Goal: Ask a question: Seek information or help from site administrators or community

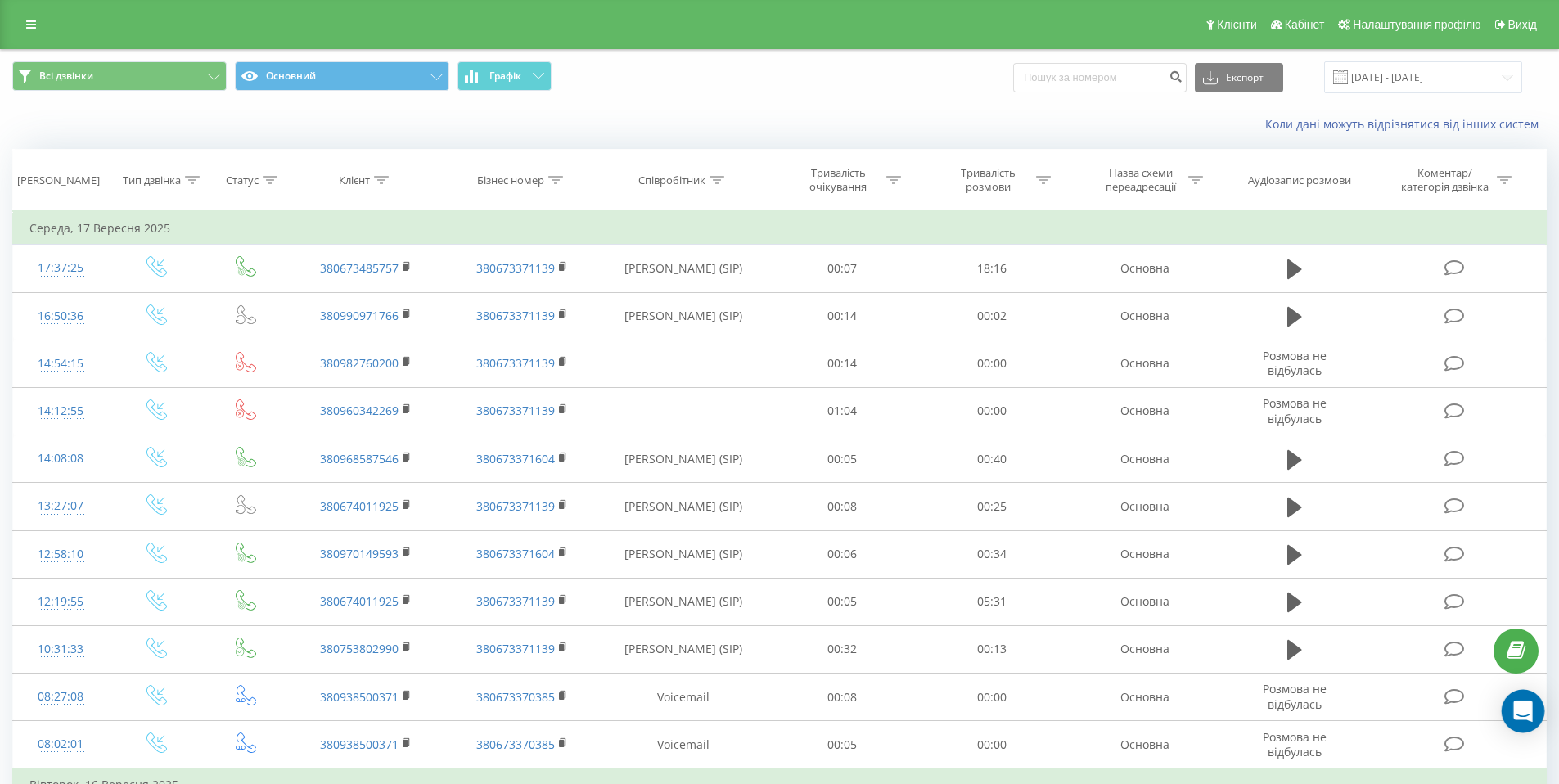
click at [1520, 710] on icon "Open Intercom Messenger" at bounding box center [1522, 711] width 19 height 21
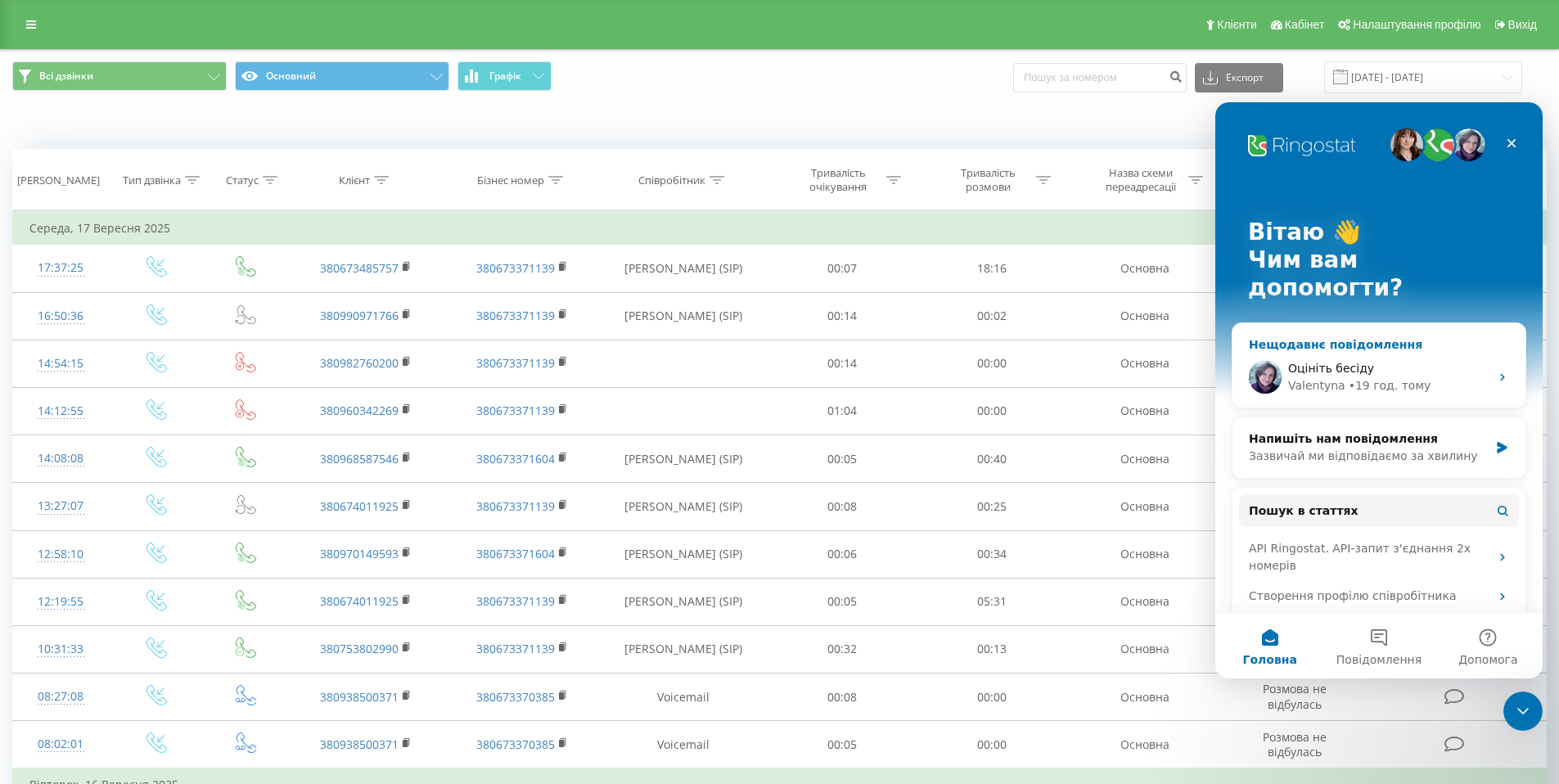
click at [1417, 377] on div "• 19 год. тому" at bounding box center [1389, 385] width 83 height 17
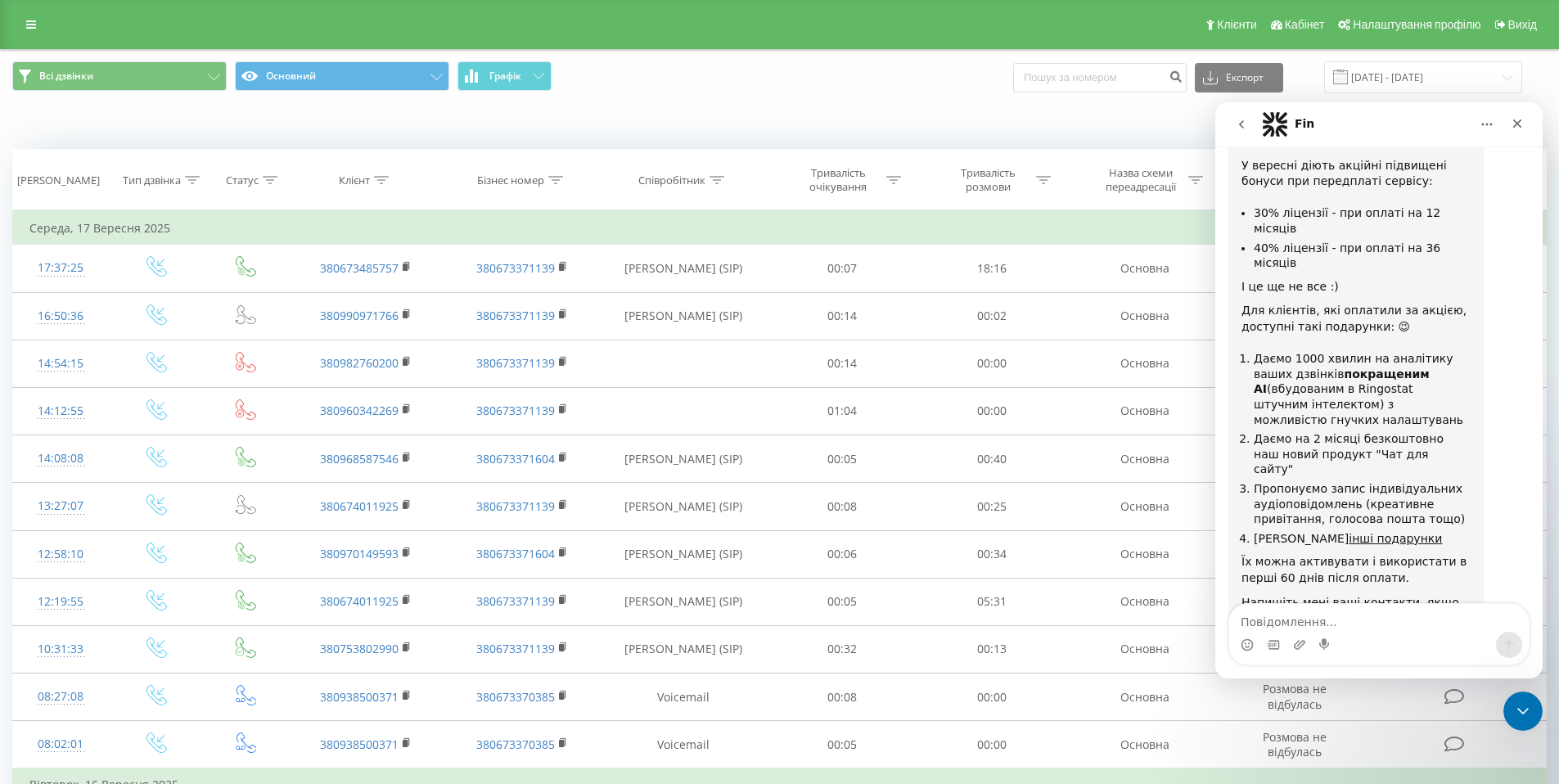
scroll to position [3794, 0]
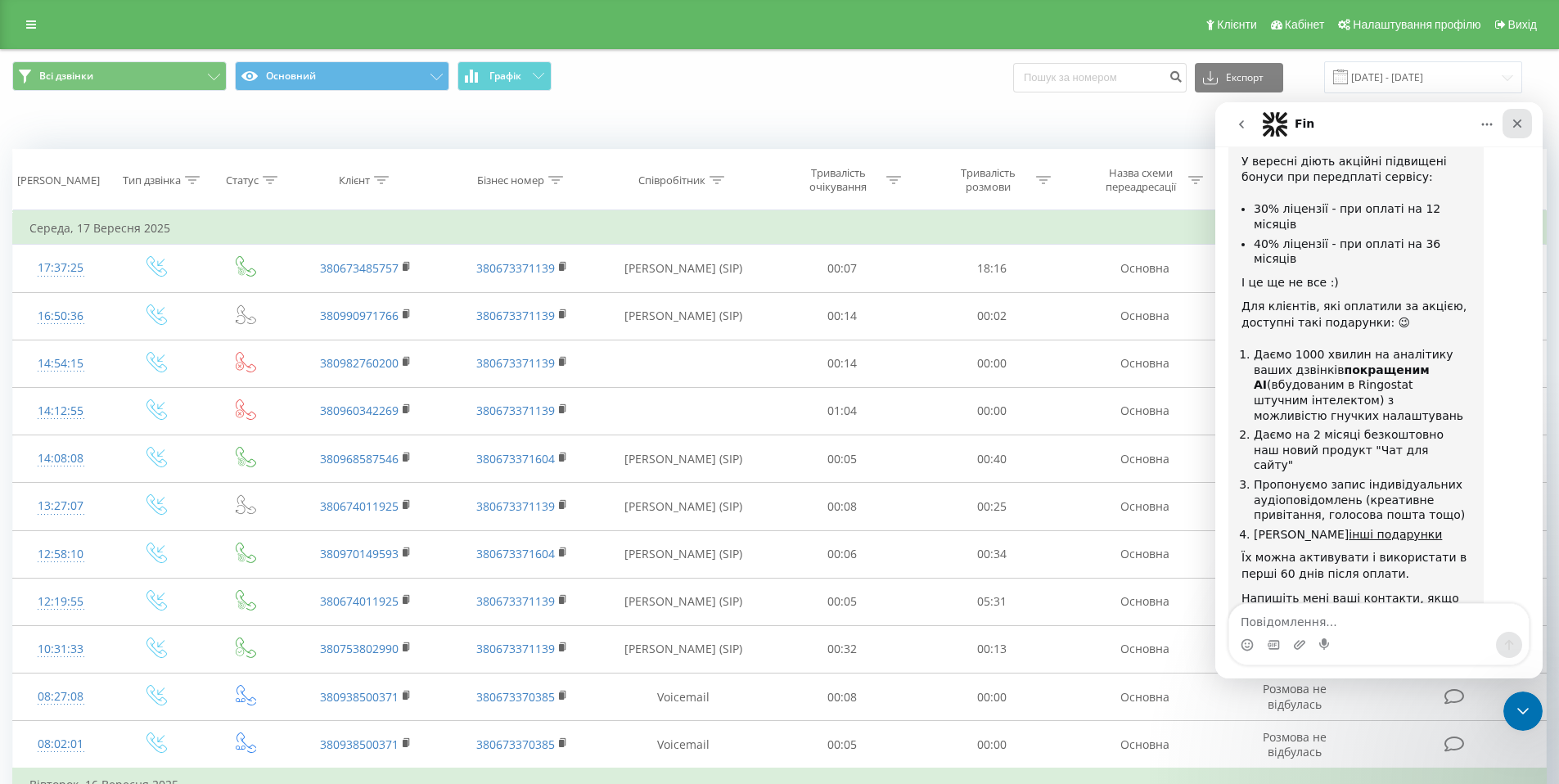
click at [1516, 116] on div "Закрити" at bounding box center [1517, 124] width 29 height 29
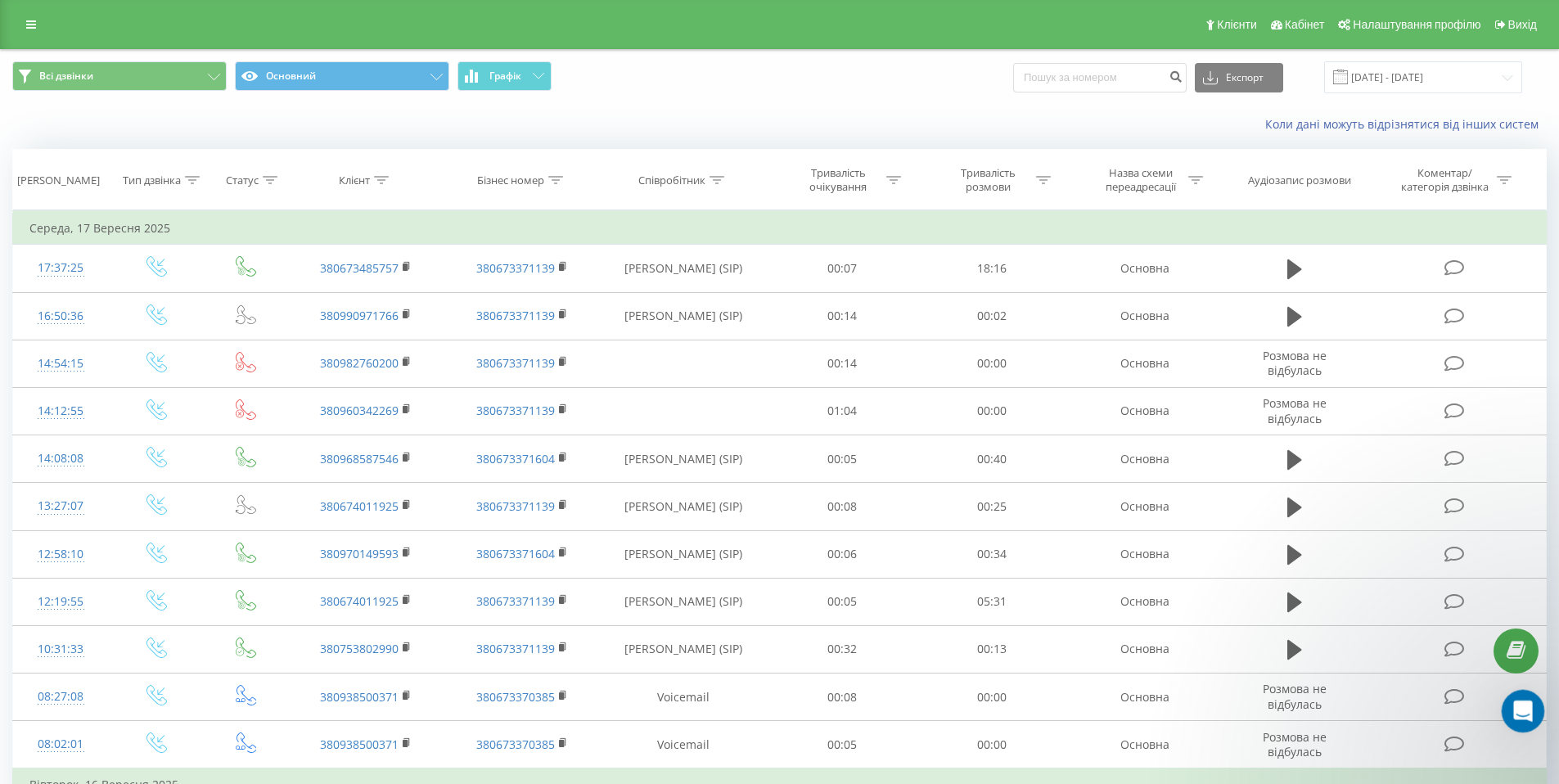
click at [1525, 714] on icon "Відкрити програму для спілкування Intercom" at bounding box center [1520, 709] width 27 height 27
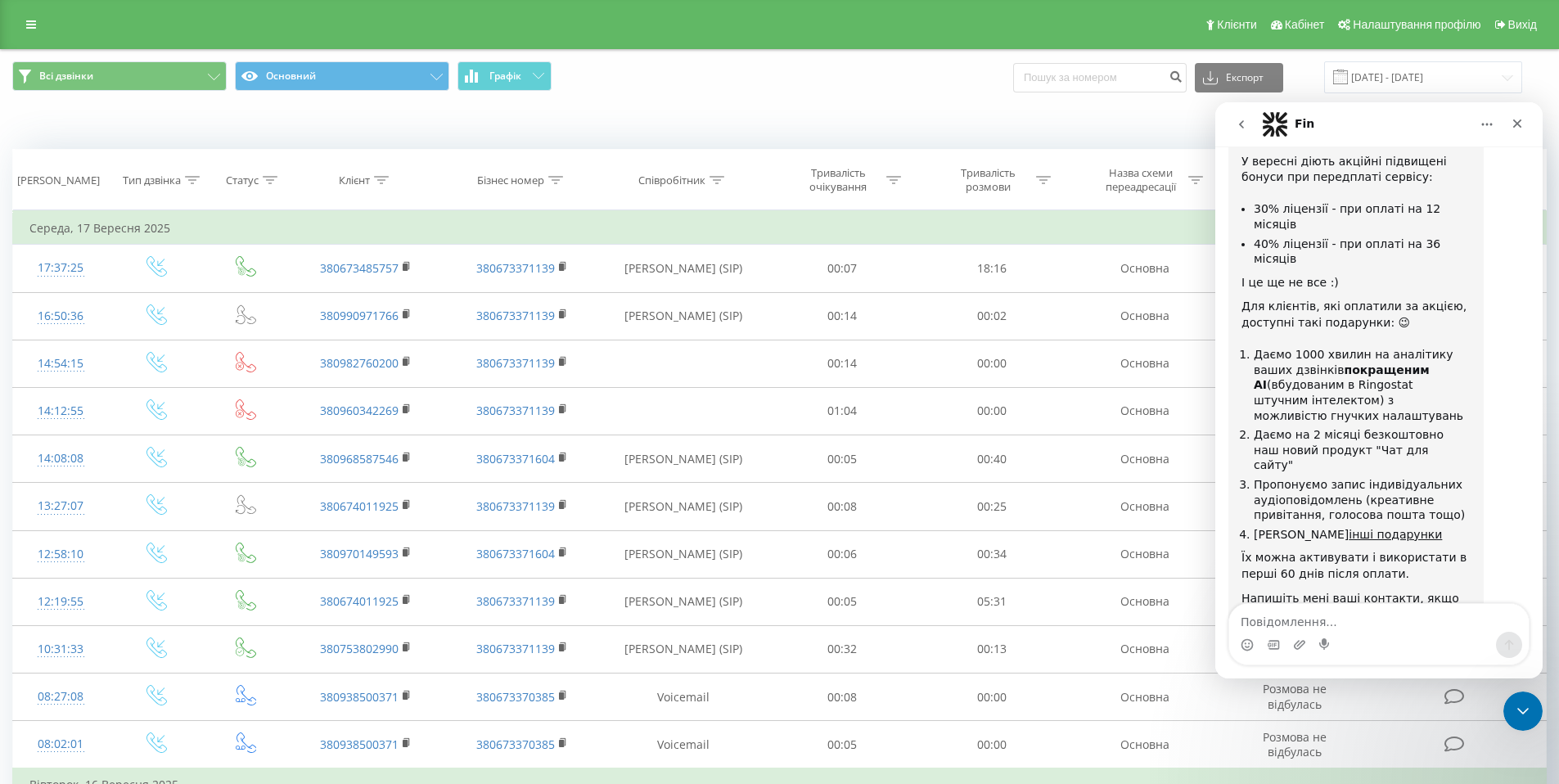
click at [1239, 125] on icon "go back" at bounding box center [1241, 125] width 5 height 8
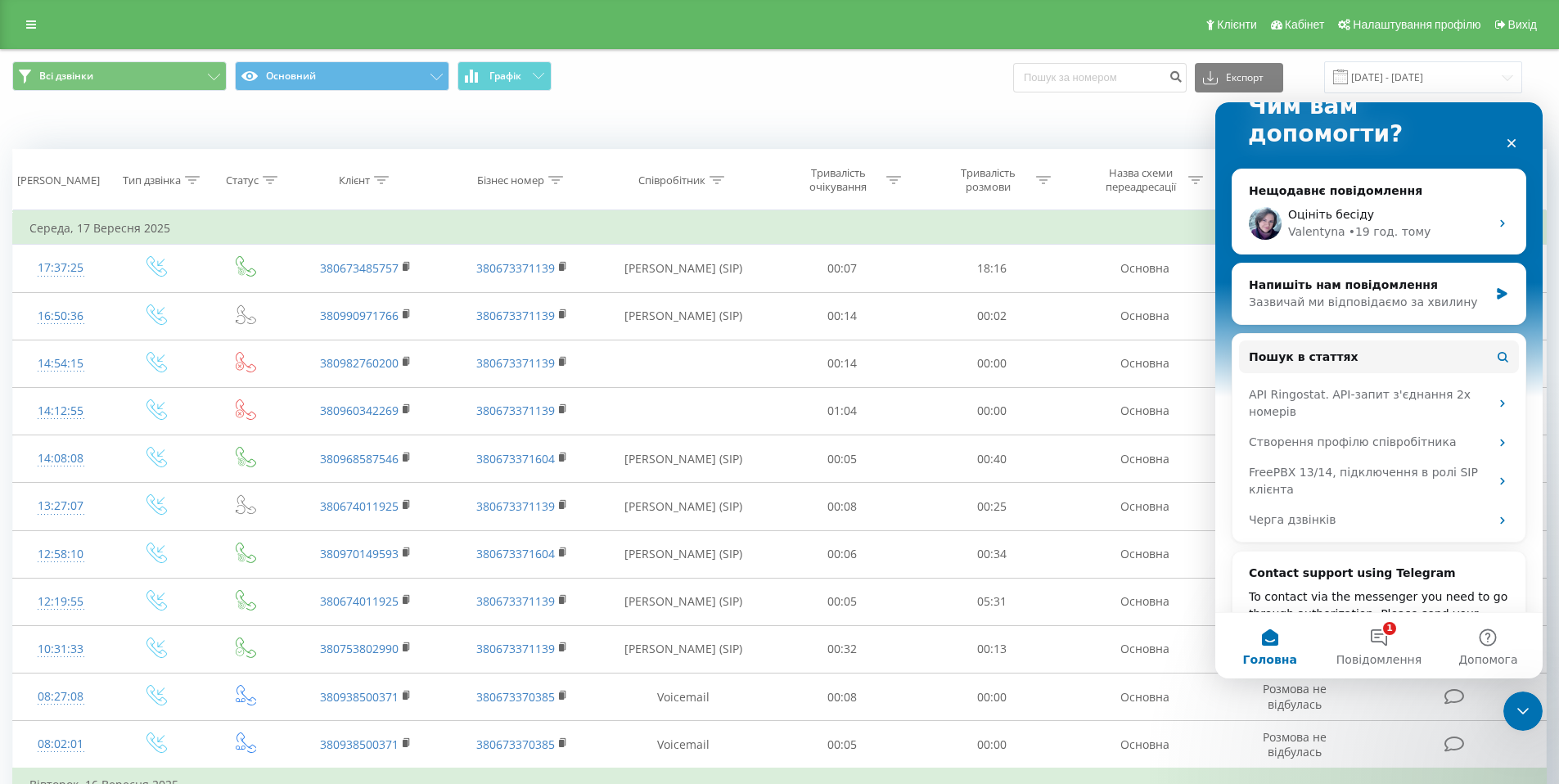
scroll to position [193, 0]
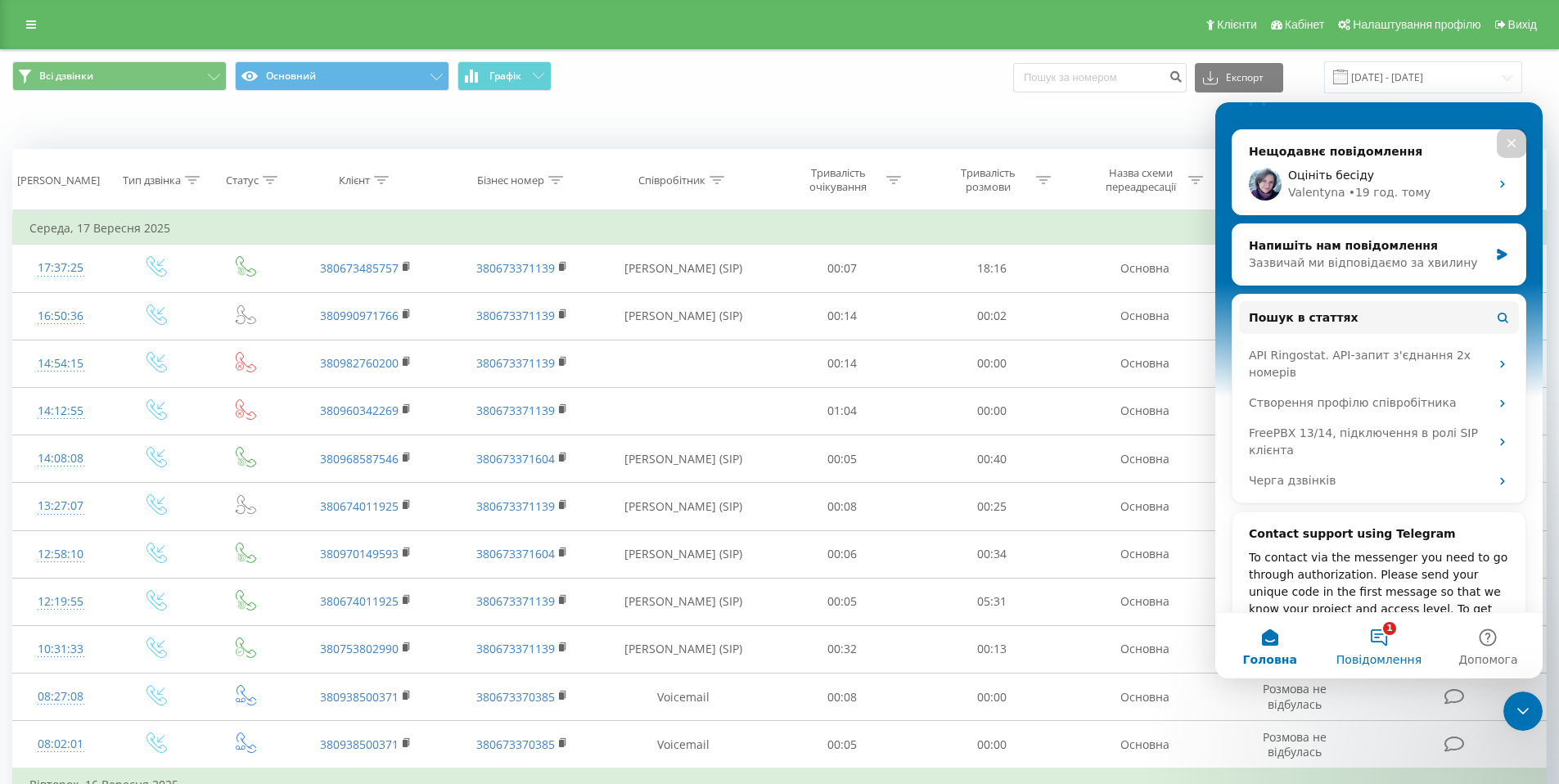
click at [1382, 643] on button "1 Повідомлення" at bounding box center [1378, 646] width 109 height 66
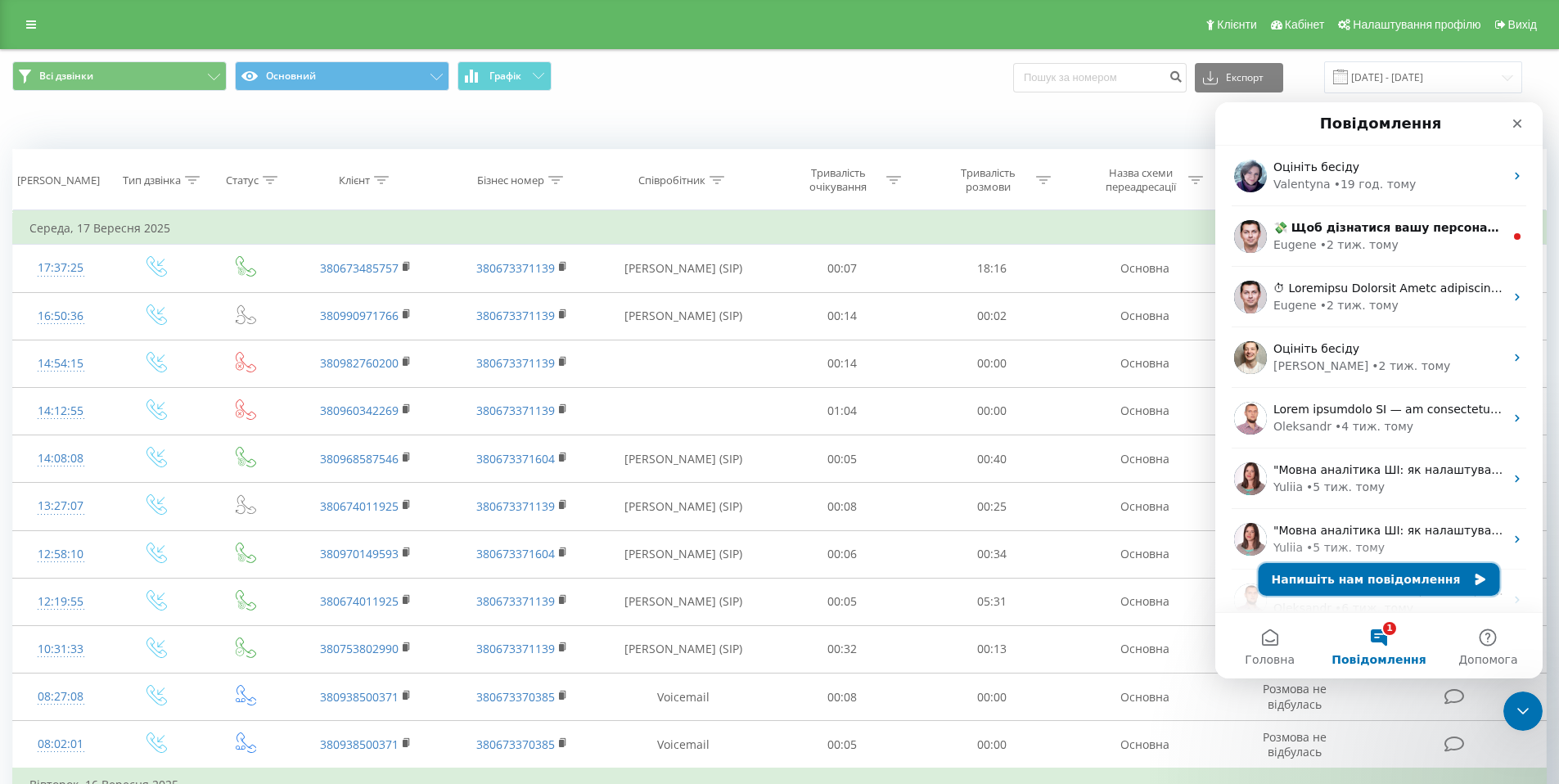
click at [1388, 583] on button "Напишіть нам повідомлення" at bounding box center [1379, 579] width 242 height 33
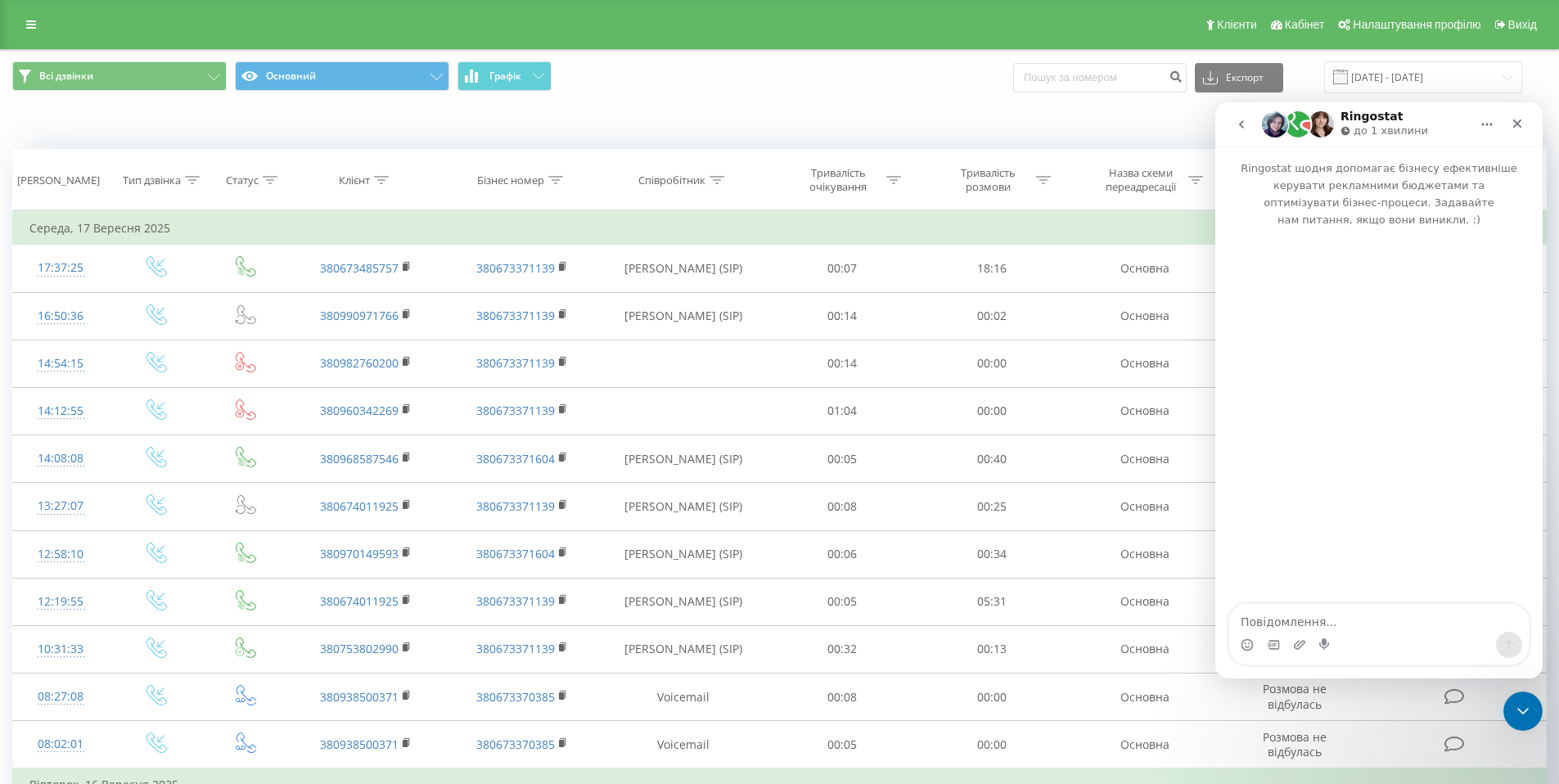
click at [1342, 626] on textarea "Повідомлення..." at bounding box center [1379, 618] width 300 height 28
click at [1345, 628] on textarea "Повідомлення..." at bounding box center [1379, 618] width 300 height 28
type textarea "Доброго дня! Вчора додали співробітника"
click at [32, 25] on icon at bounding box center [31, 25] width 10 height 11
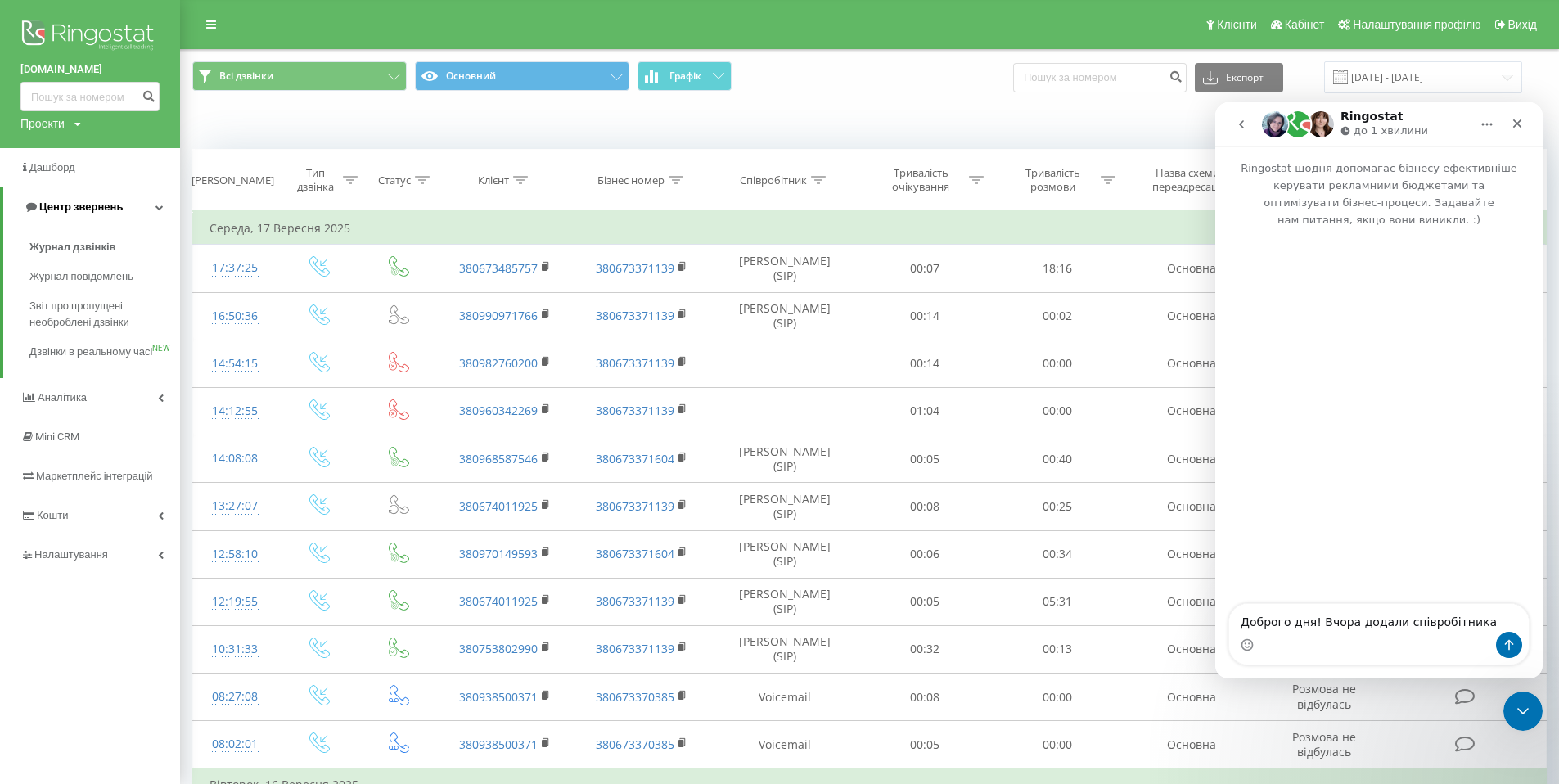
click at [162, 206] on icon at bounding box center [160, 207] width 8 height 8
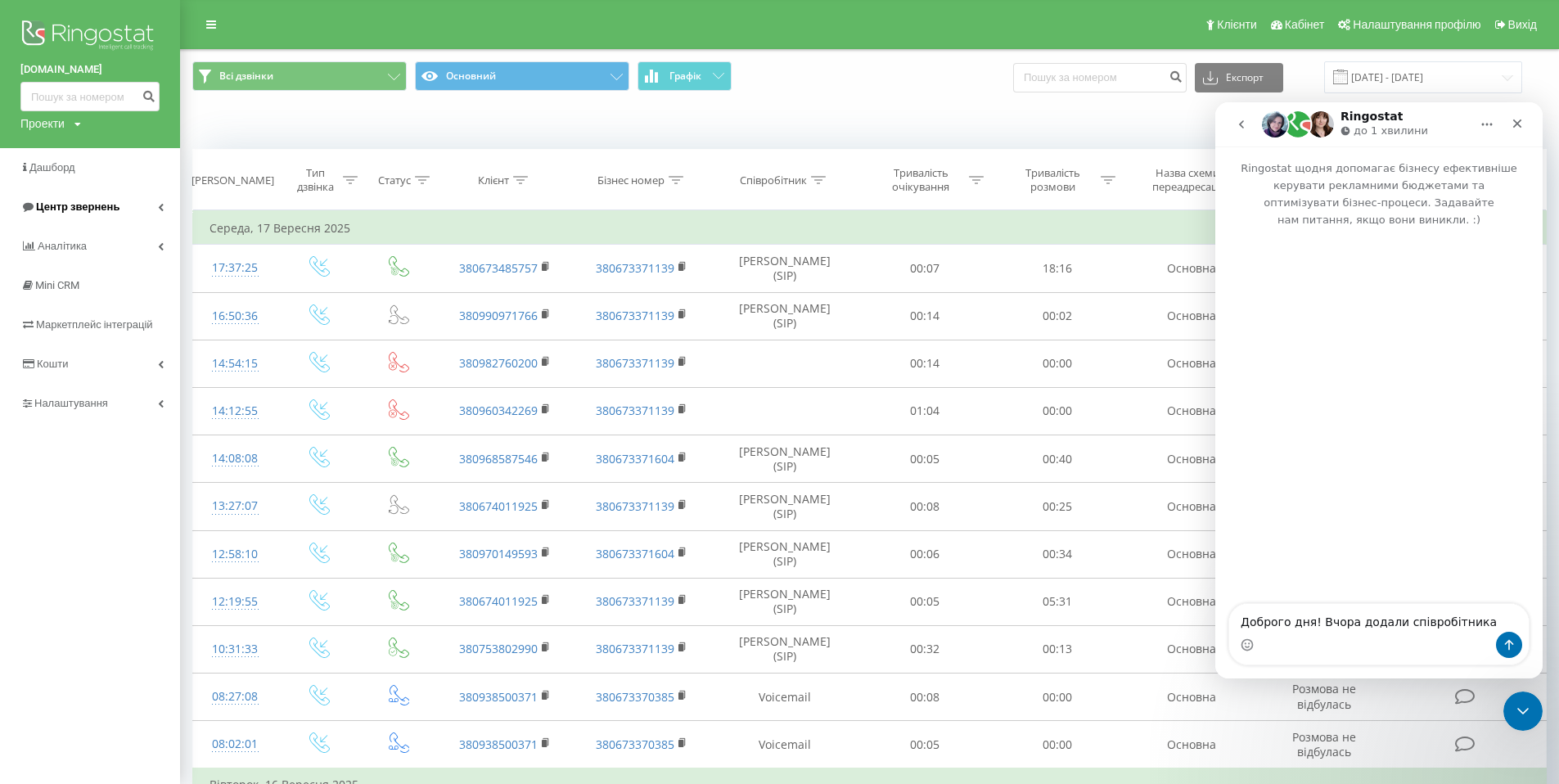
click at [161, 206] on icon at bounding box center [161, 207] width 6 height 8
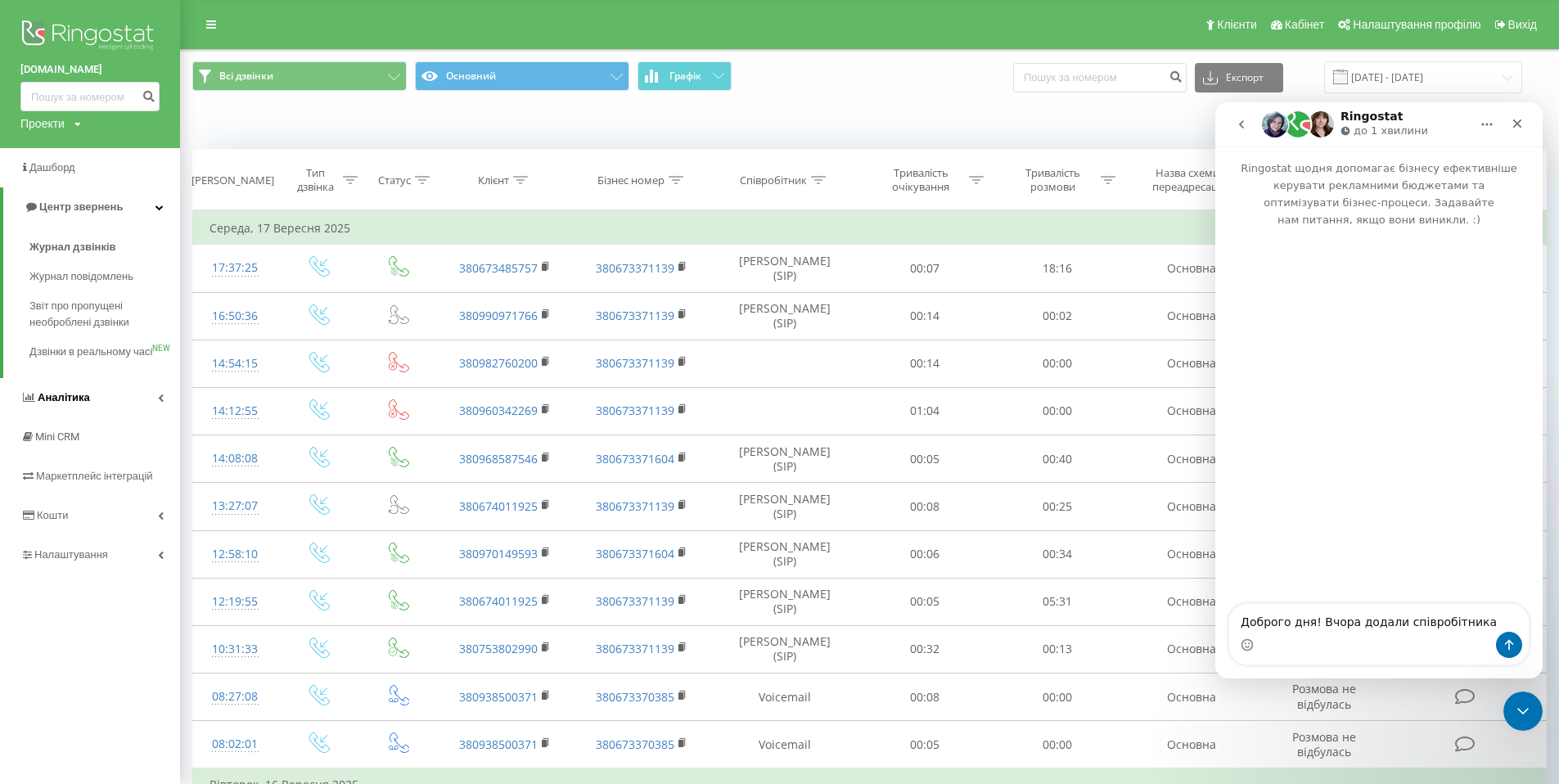
click at [157, 415] on link "Аналiтика" at bounding box center [90, 397] width 180 height 39
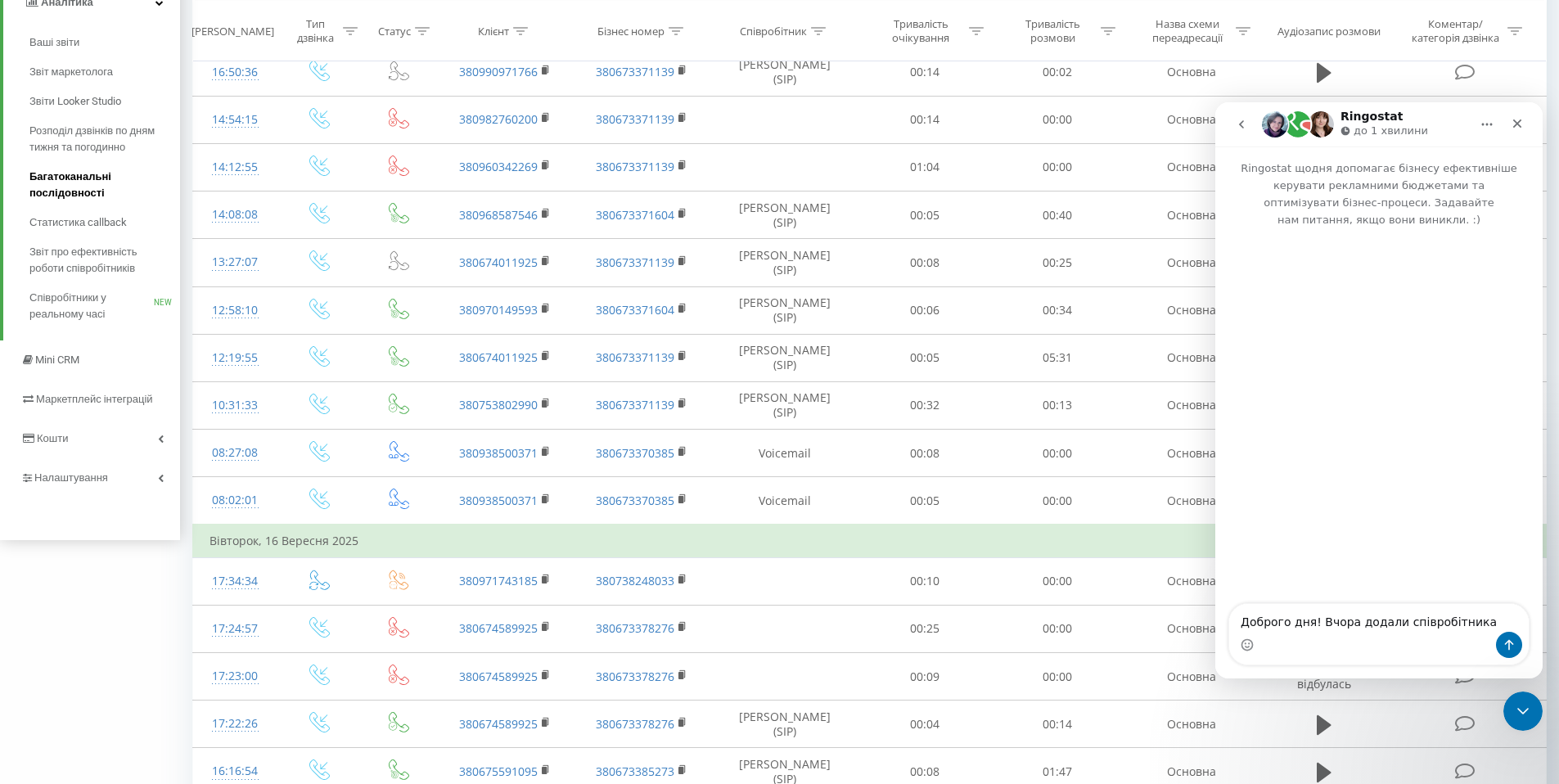
scroll to position [28, 0]
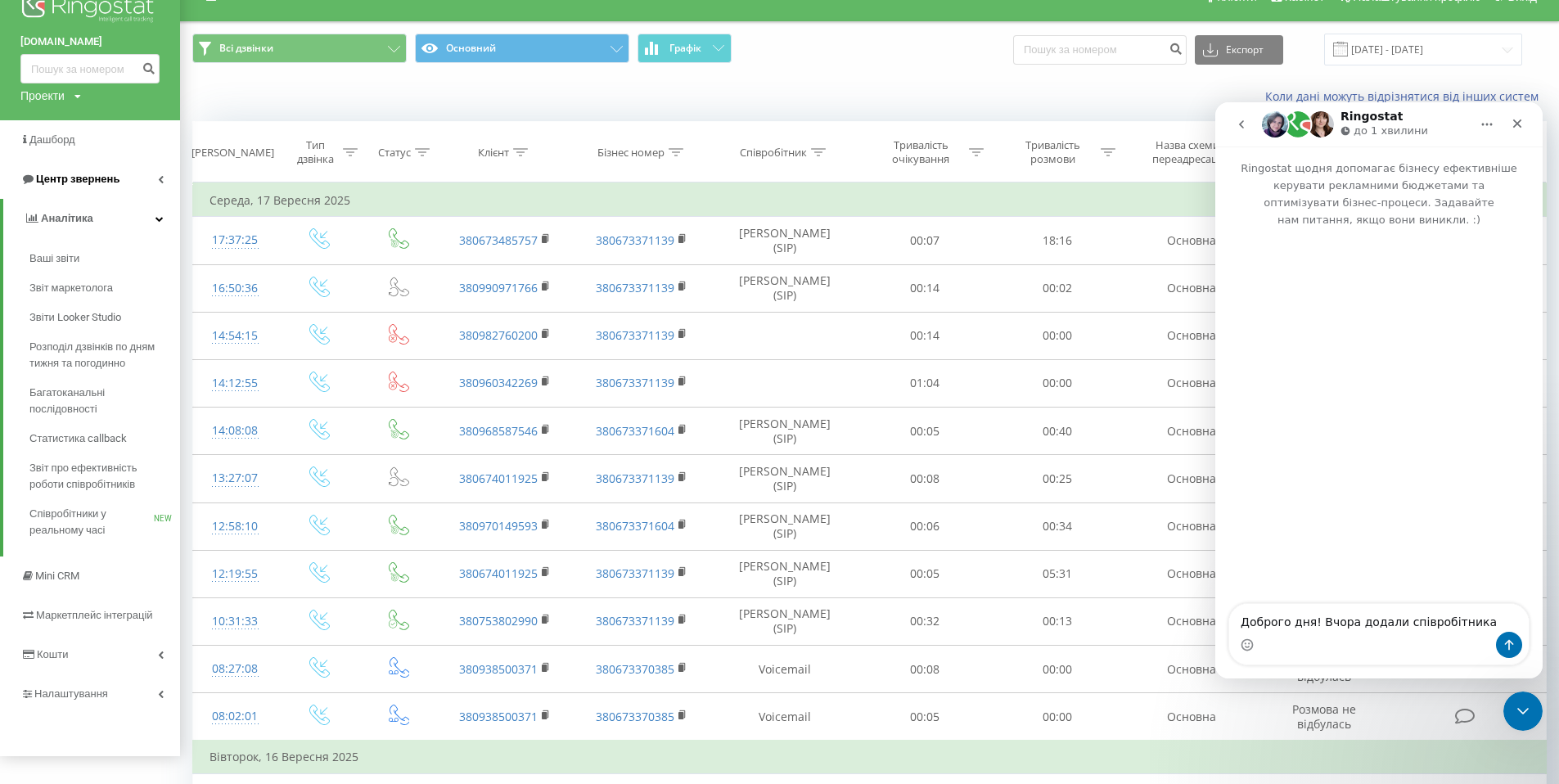
click at [158, 182] on icon at bounding box center [161, 179] width 6 height 8
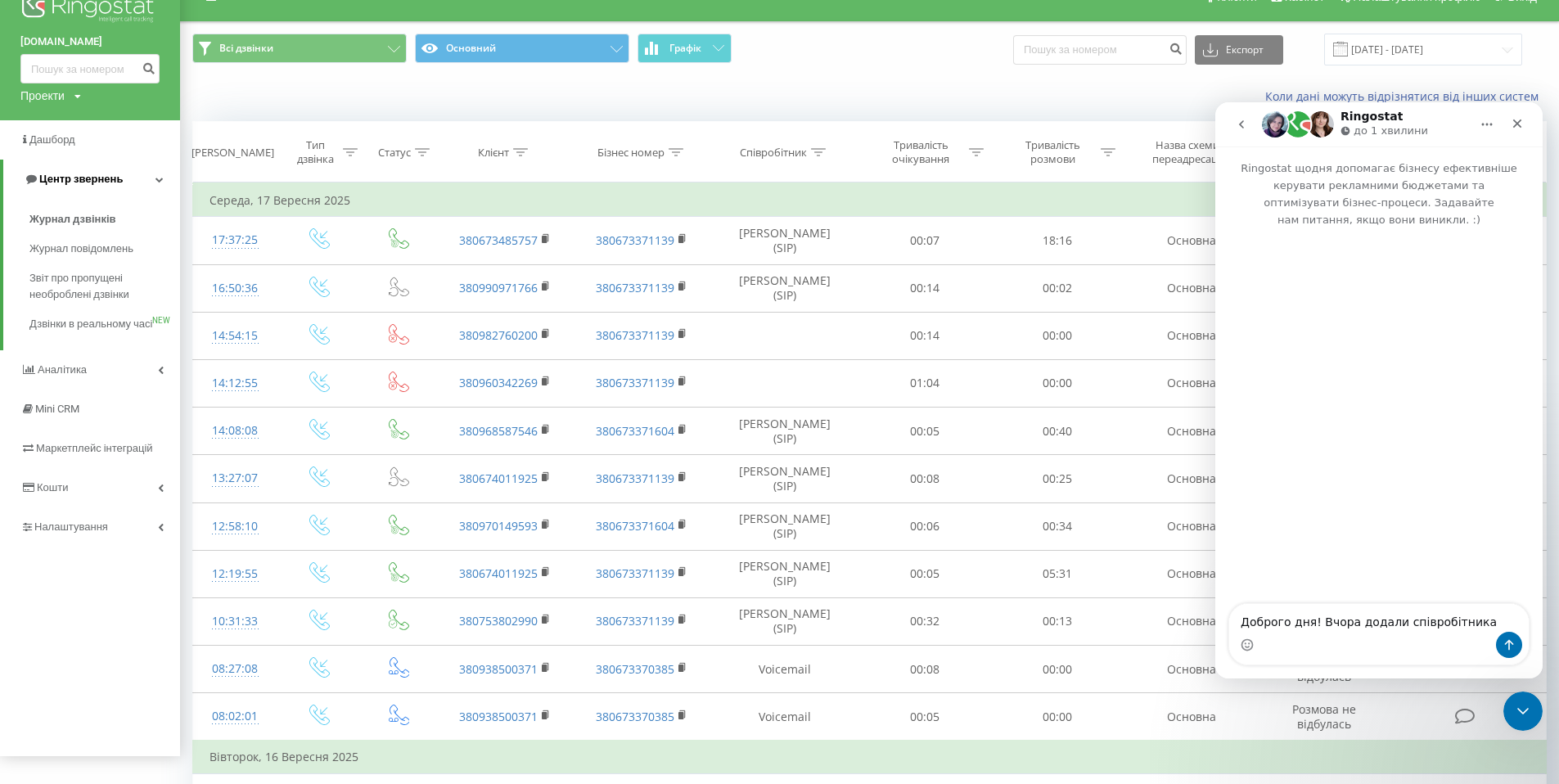
click at [157, 181] on icon at bounding box center [160, 179] width 8 height 8
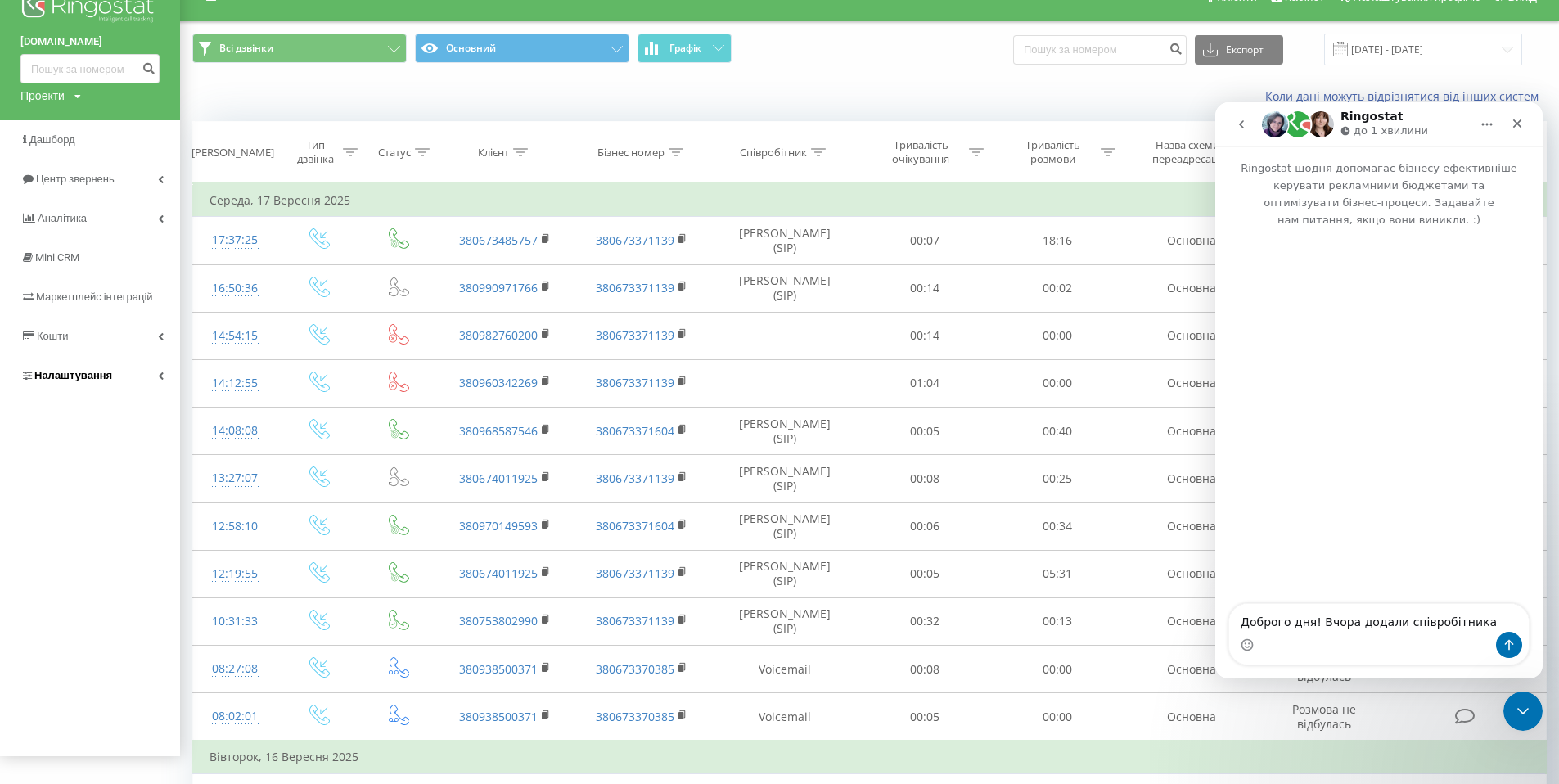
click at [156, 375] on link "Налаштування" at bounding box center [90, 375] width 180 height 39
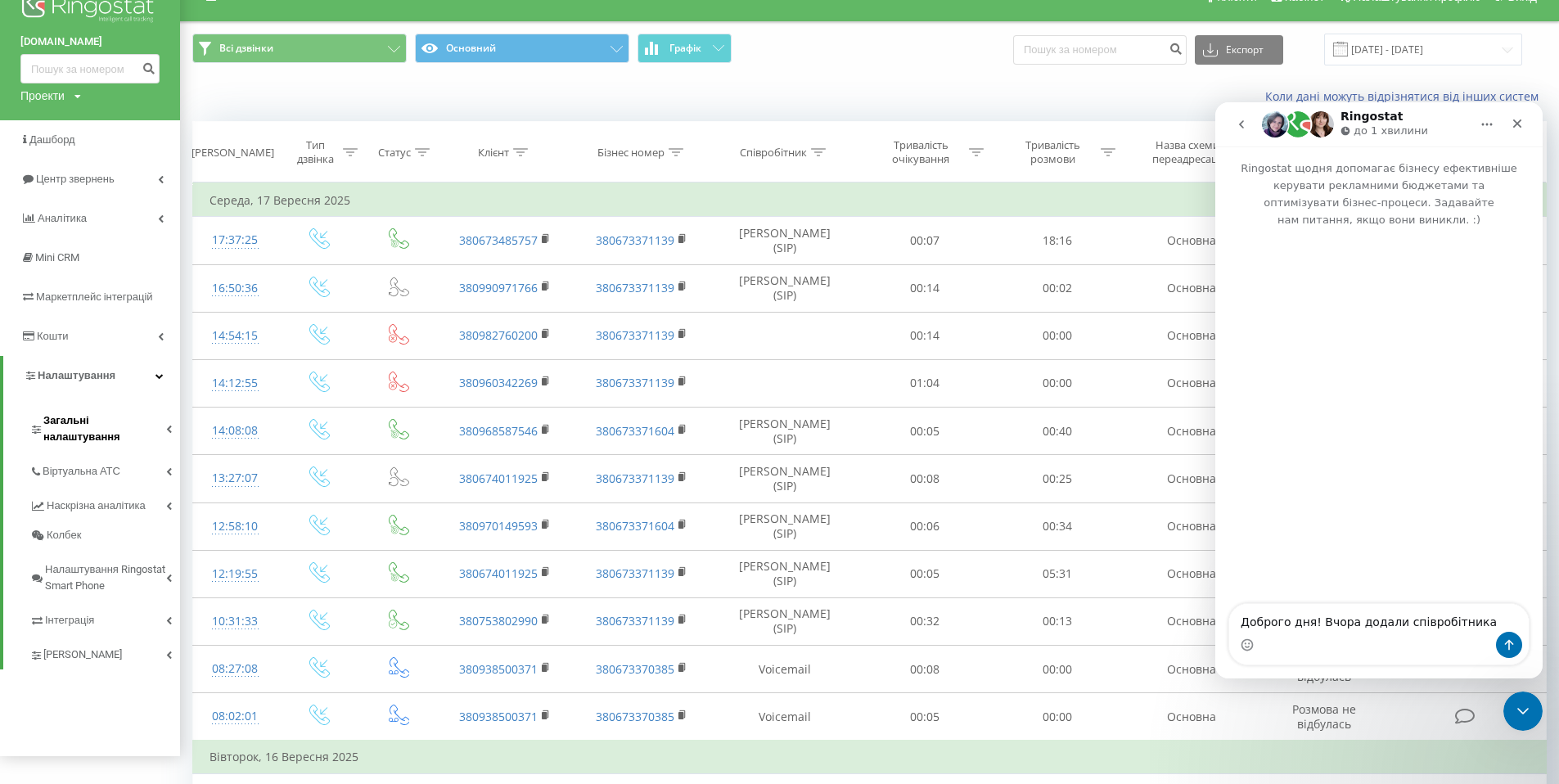
click at [169, 424] on icon at bounding box center [169, 428] width 6 height 8
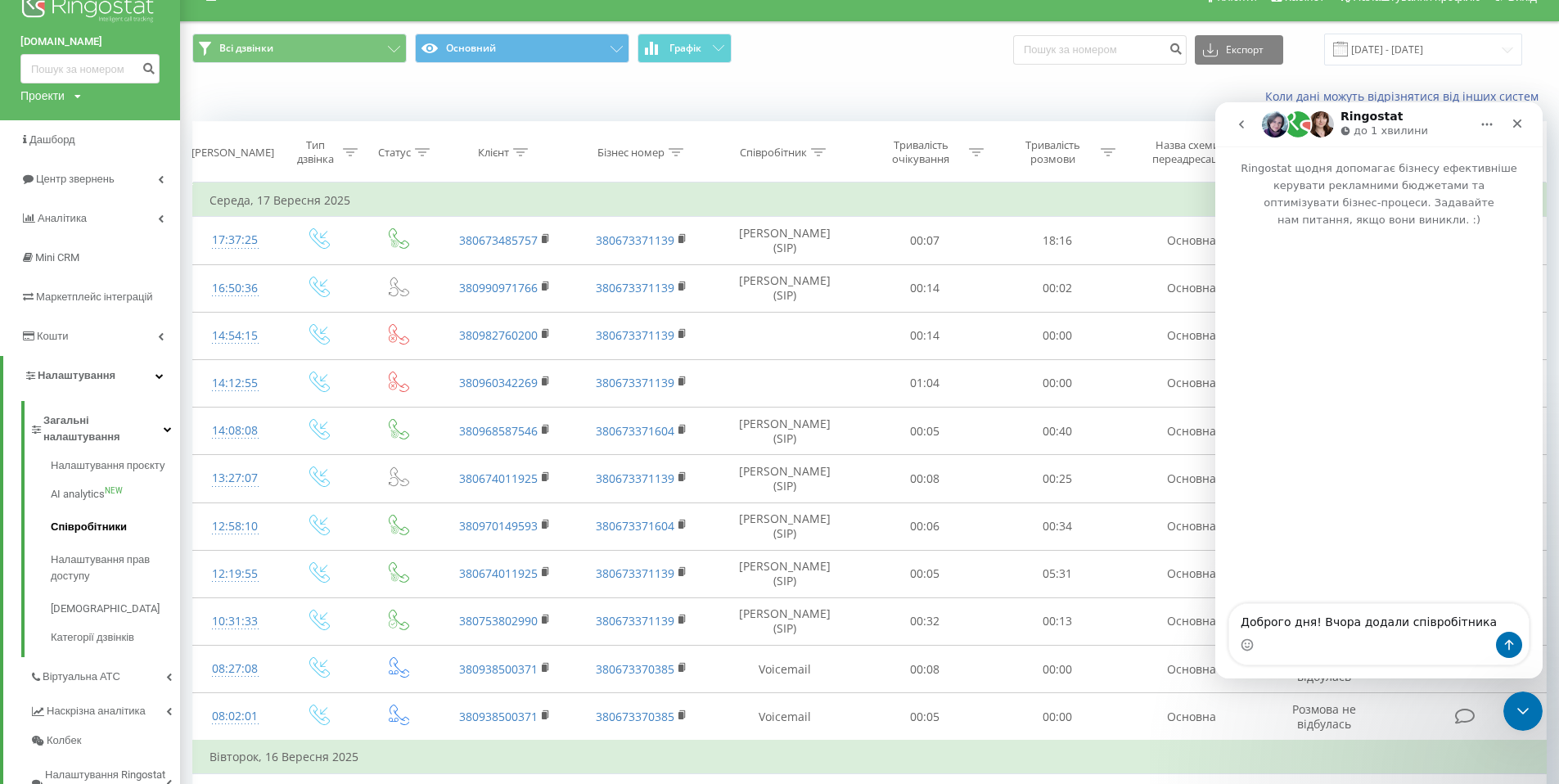
click at [92, 519] on span "Співробітники" at bounding box center [88, 527] width 76 height 16
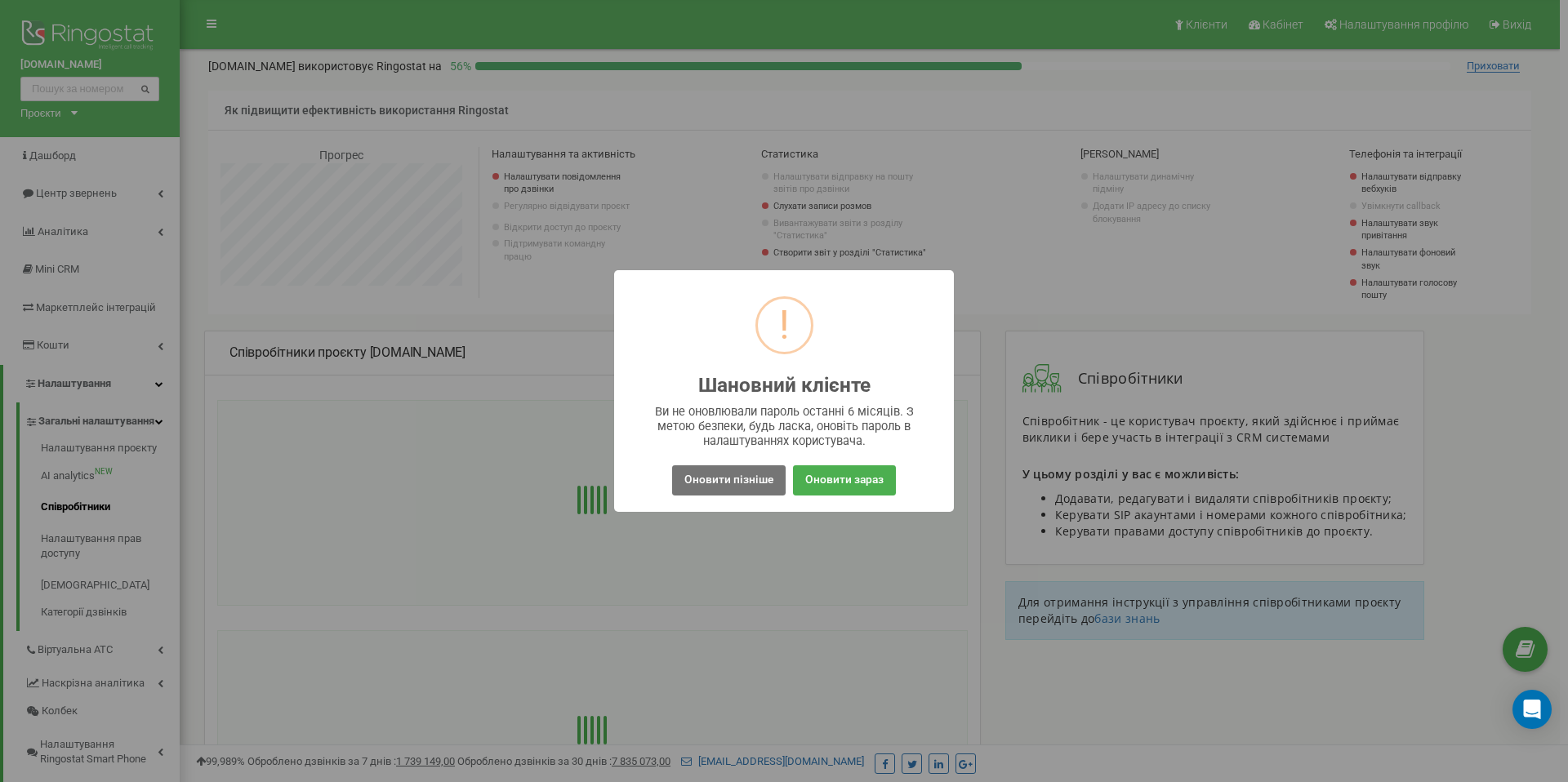
scroll to position [979, 1380]
click at [738, 479] on button "Оновити пізніше" at bounding box center [728, 480] width 114 height 30
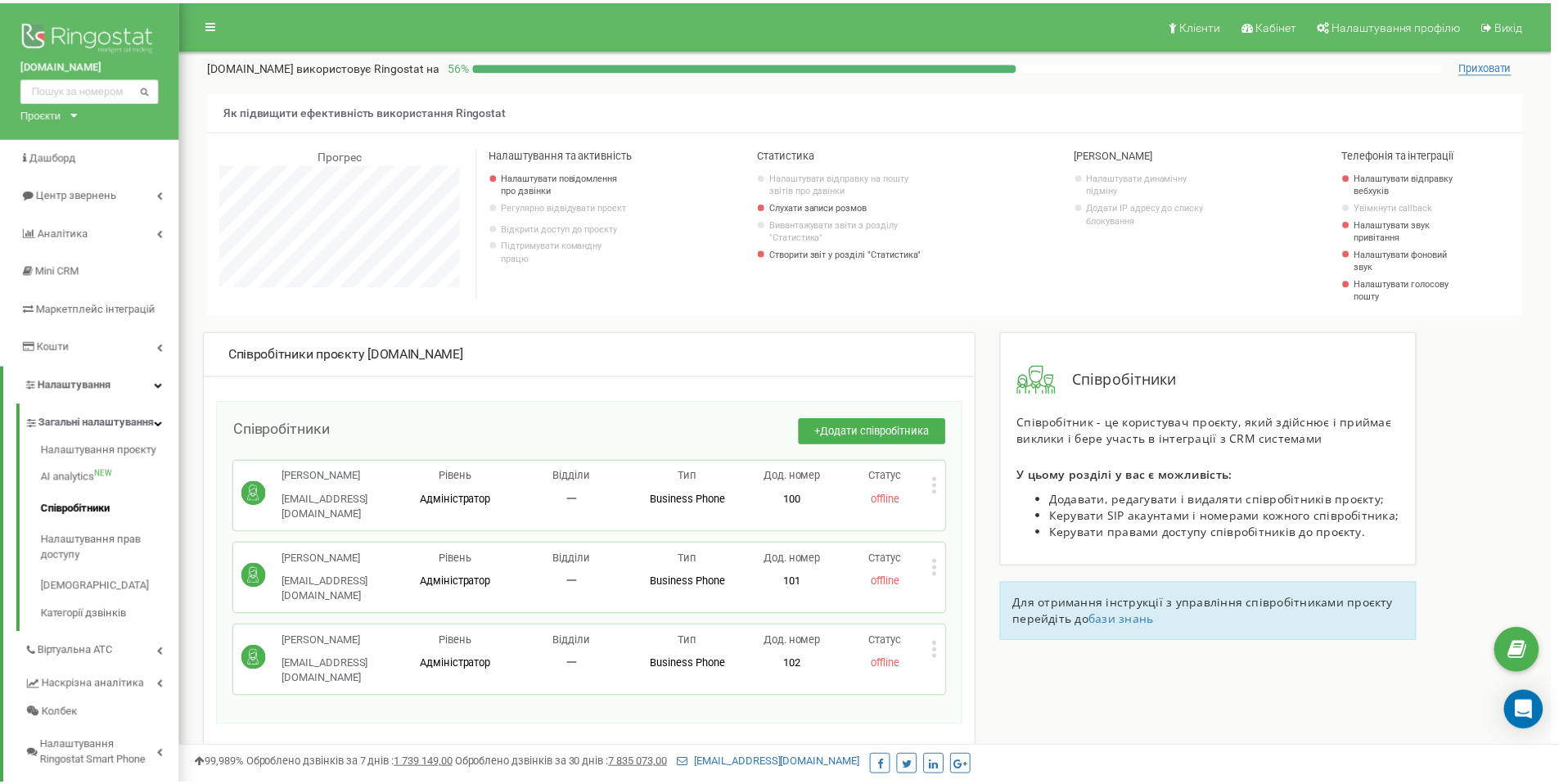
scroll to position [981, 1379]
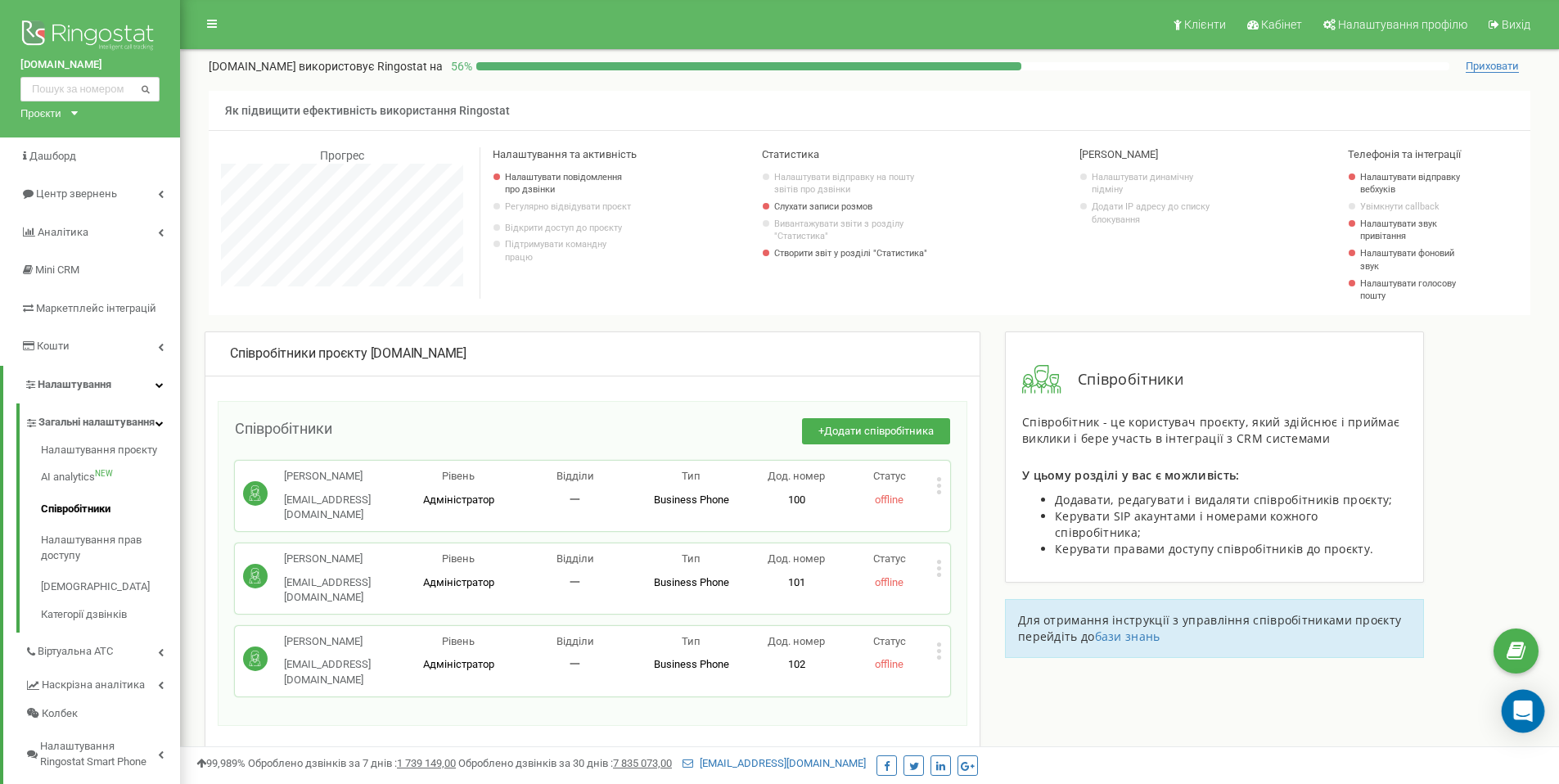
click at [1530, 712] on icon "Open Intercom Messenger" at bounding box center [1522, 711] width 19 height 21
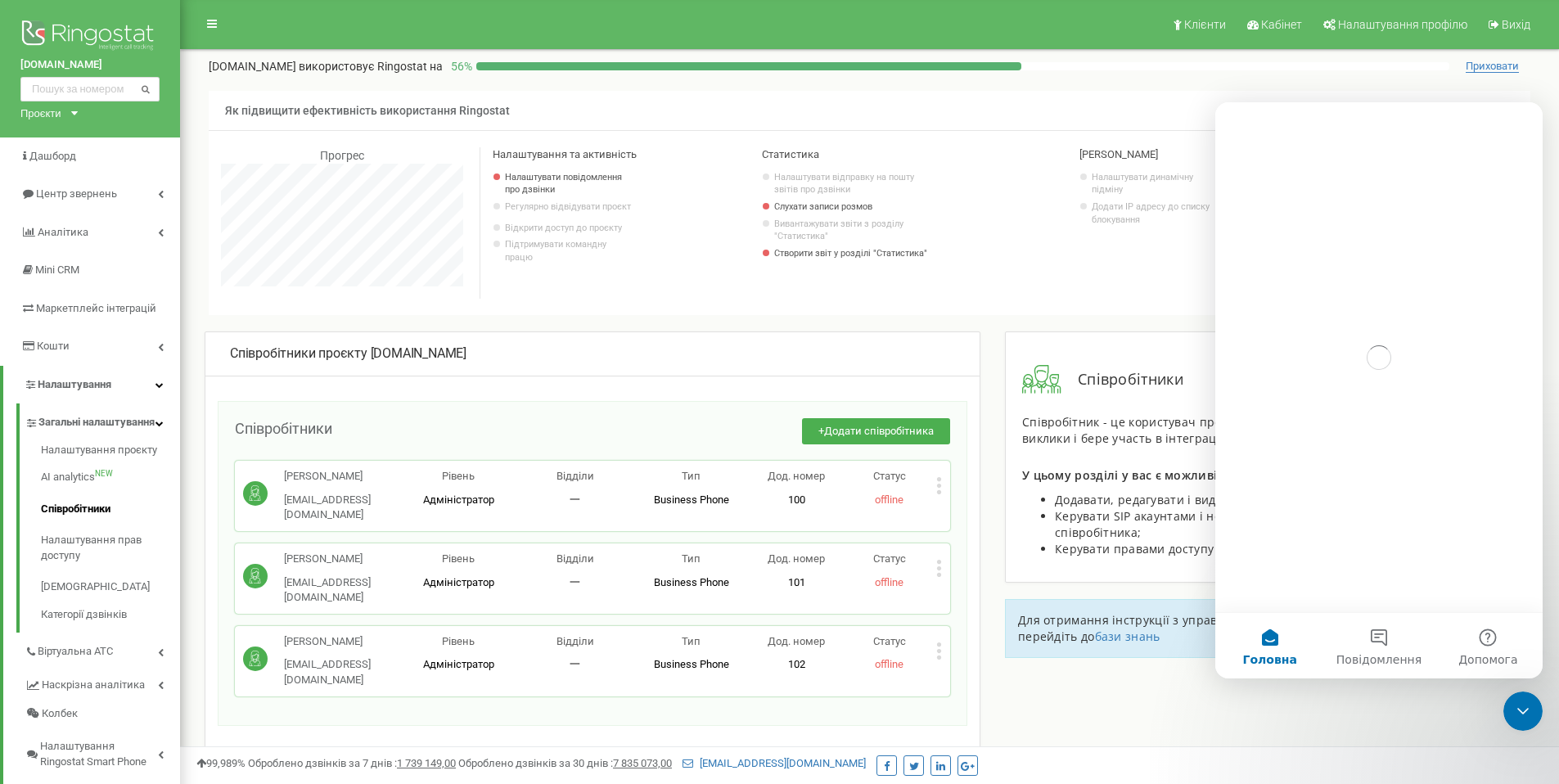
scroll to position [0, 0]
click at [1383, 637] on button "Повідомлення" at bounding box center [1378, 646] width 109 height 66
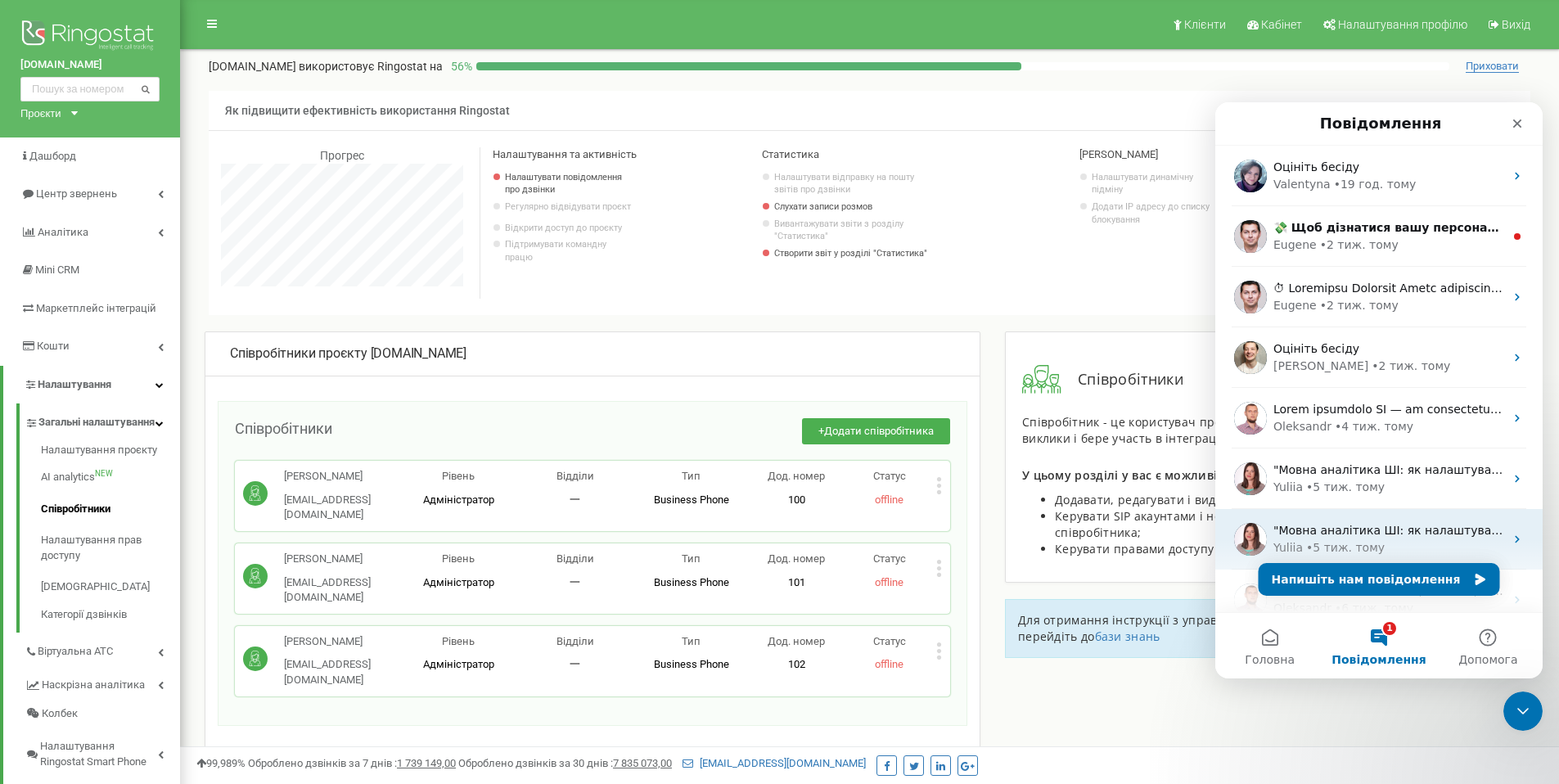
scroll to position [205, 0]
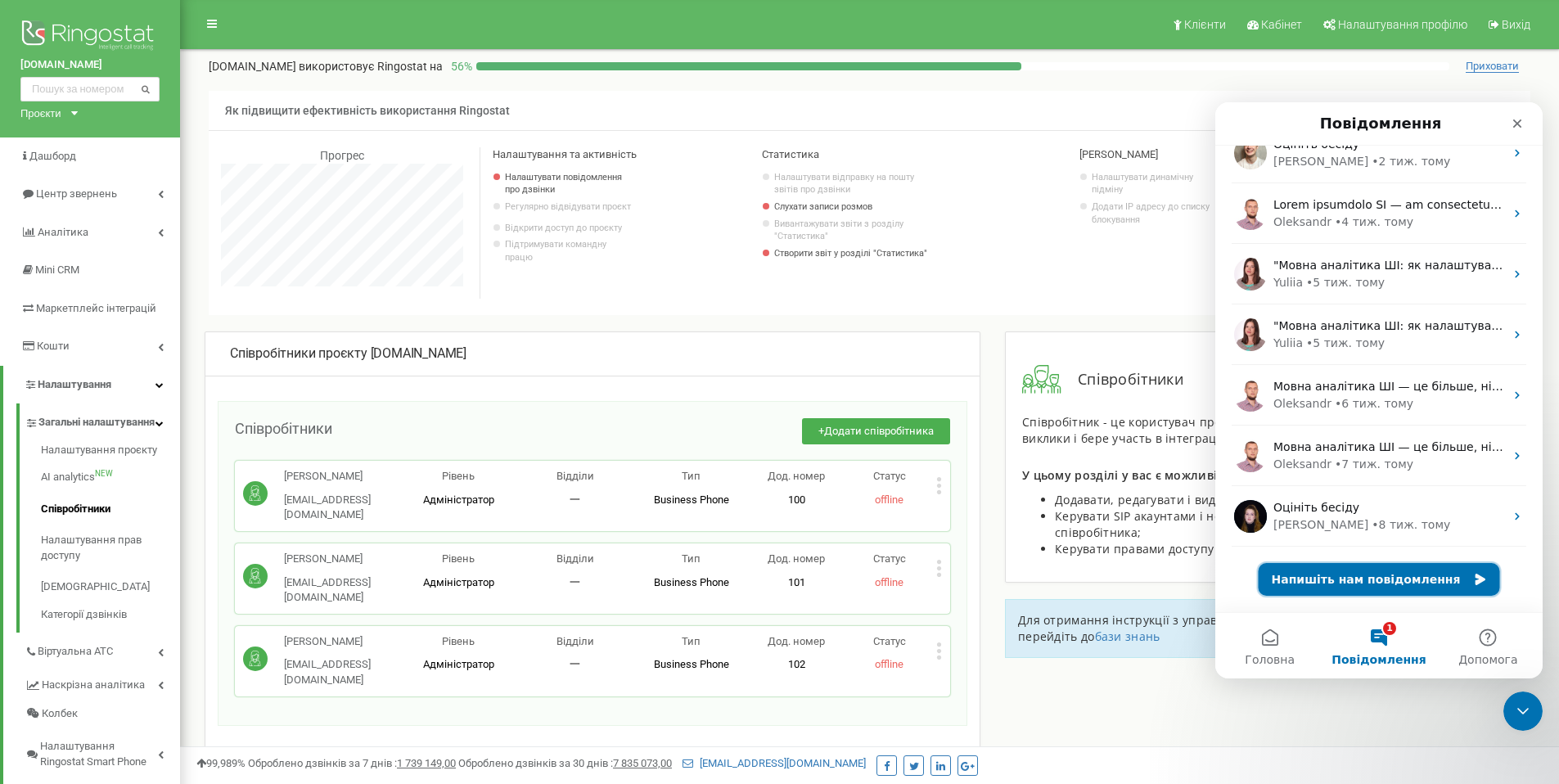
click at [1376, 578] on button "Напишіть нам повідомлення" at bounding box center [1379, 579] width 242 height 33
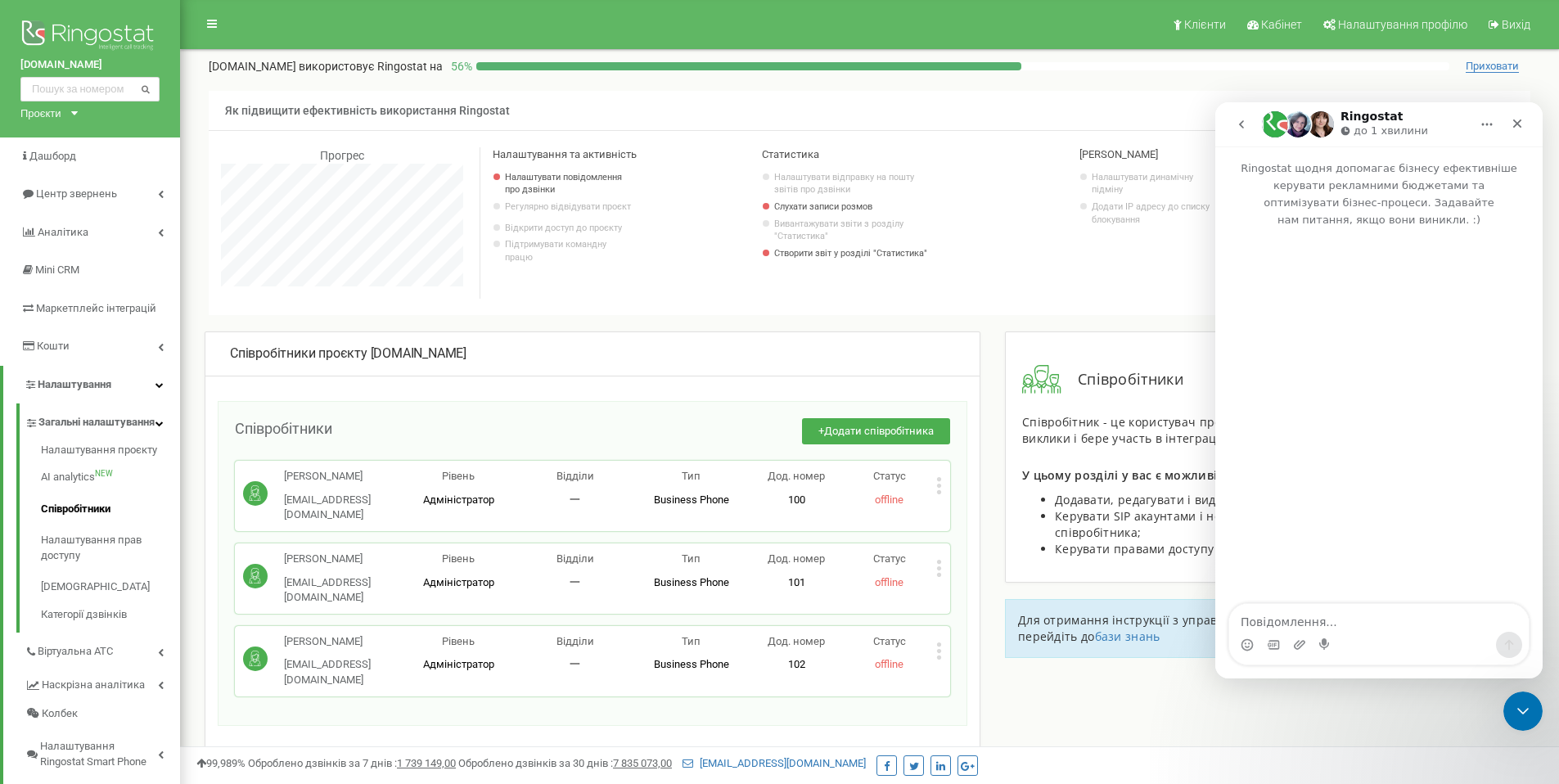
scroll to position [138, 0]
click at [1341, 625] on textarea "Повідомлення..." at bounding box center [1379, 618] width 300 height 28
click at [1380, 621] on textarea "Доброго дня! Вчора додавали співробітника" at bounding box center [1379, 618] width 300 height 28
click at [1380, 622] on textarea "Доброго дня! Вчора додавали співробітника" at bounding box center [1379, 618] width 300 height 28
click at [1500, 623] on textarea "Доброго дня! Вчора додали співробітника" at bounding box center [1379, 618] width 300 height 28
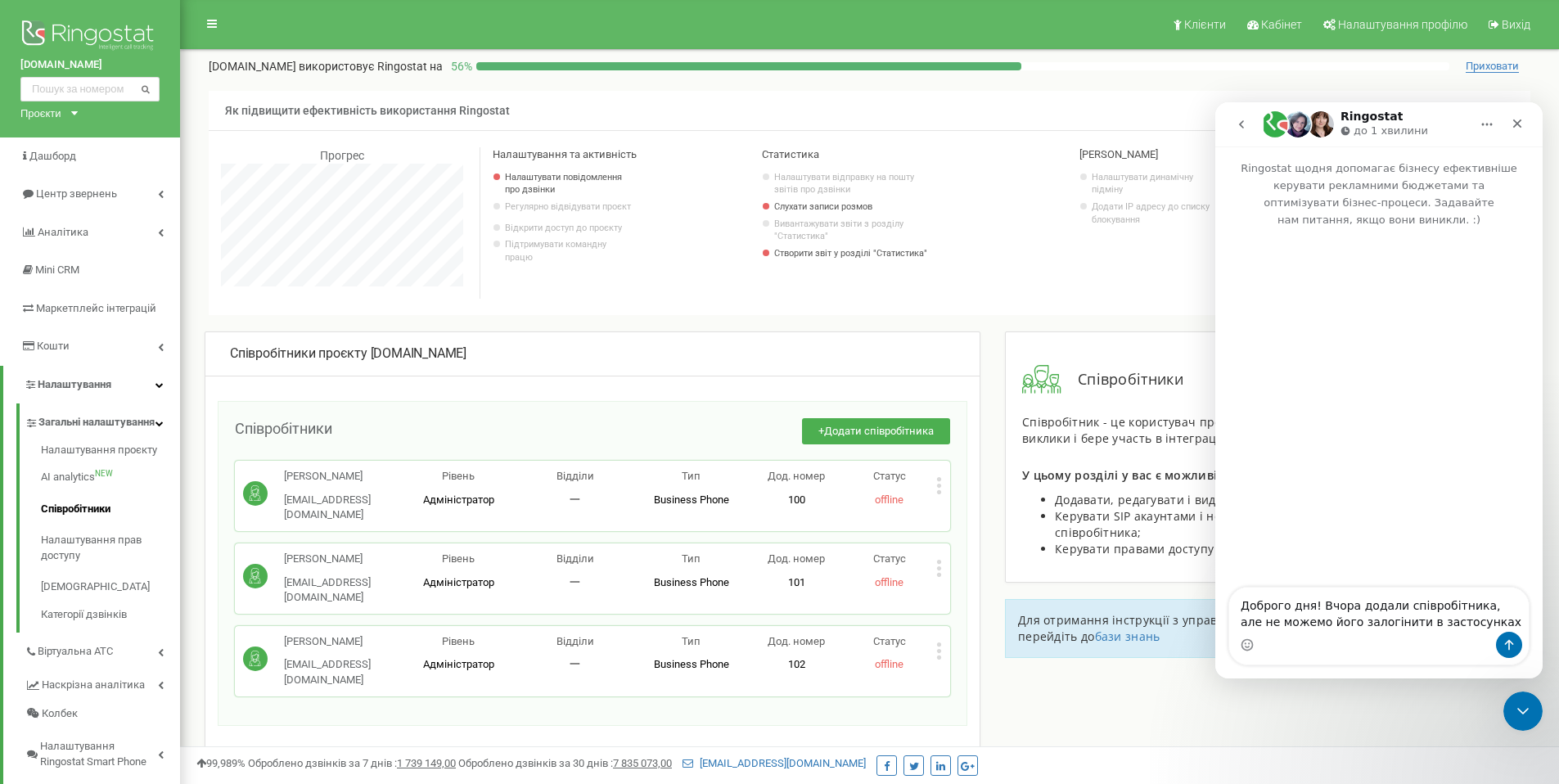
type textarea "Доброго дня! Вчора додали співробітника, але не можемо його залогінити в застос…"
click at [1300, 622] on textarea "Доброго дня! Вчора додали співробітника, але не можемо його залогінити в застос…" at bounding box center [1379, 601] width 300 height 61
click at [1372, 624] on textarea "Доброго дня! Вчора додали співробітника, але не можемо його залогінити в застос…" at bounding box center [1379, 601] width 300 height 61
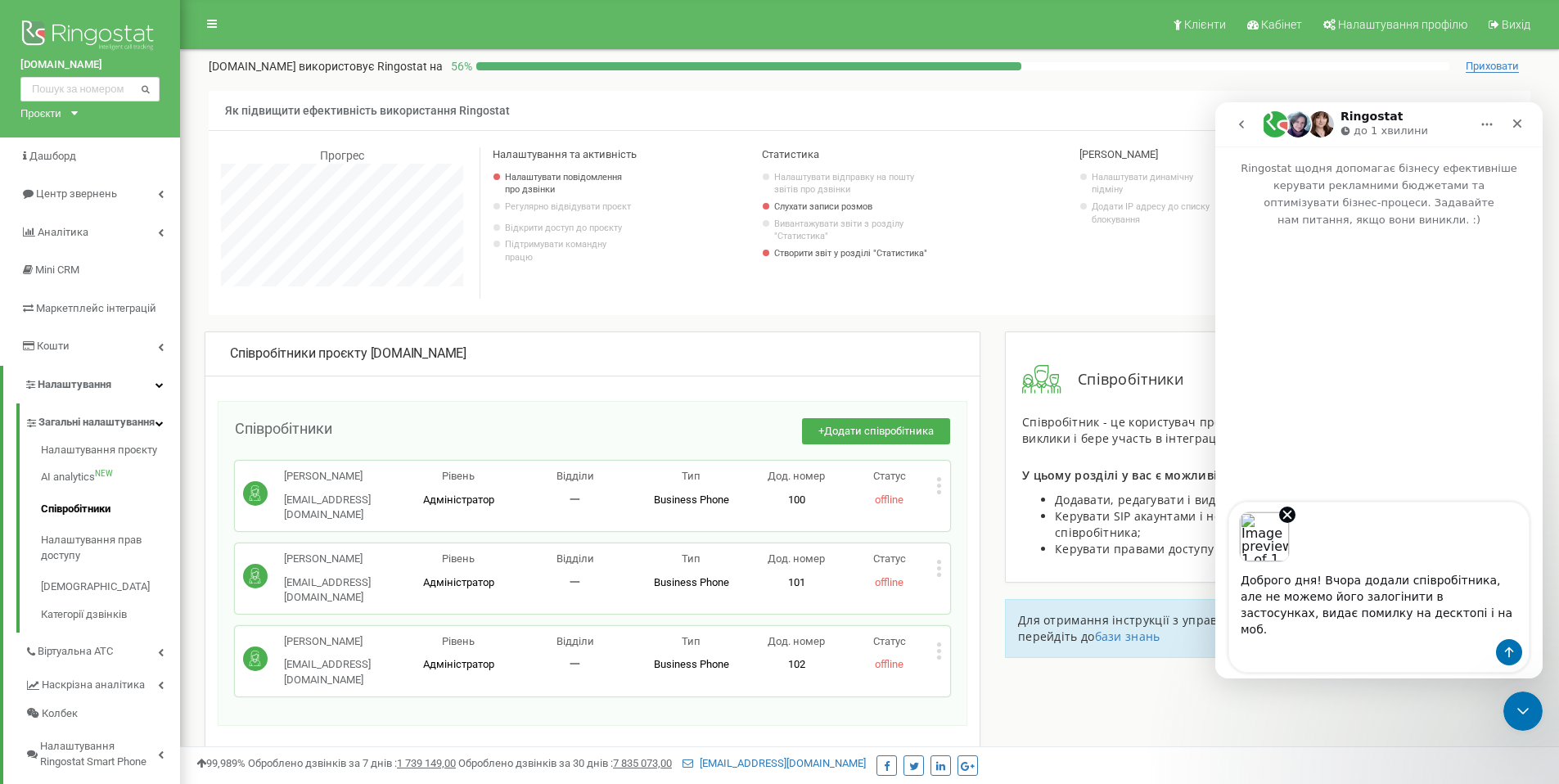
type textarea "Доброго дня! Вчора додали співробітника, але не можемо його залогінити в застос…"
click at [1511, 646] on icon "Надіслати повідомлення…" at bounding box center [1509, 652] width 13 height 13
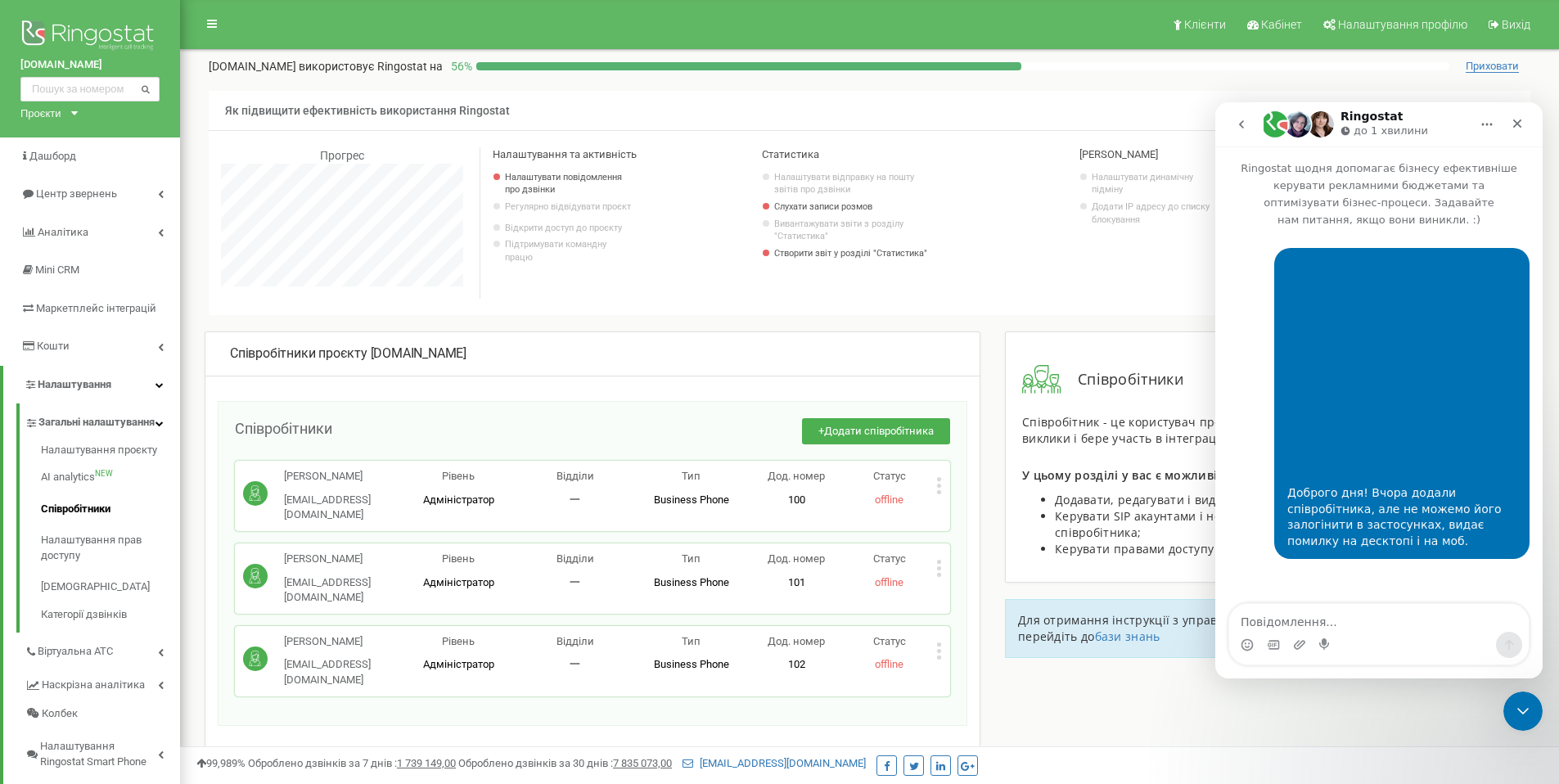
click at [1337, 433] on img "user каже…" at bounding box center [1338, 368] width 102 height 220
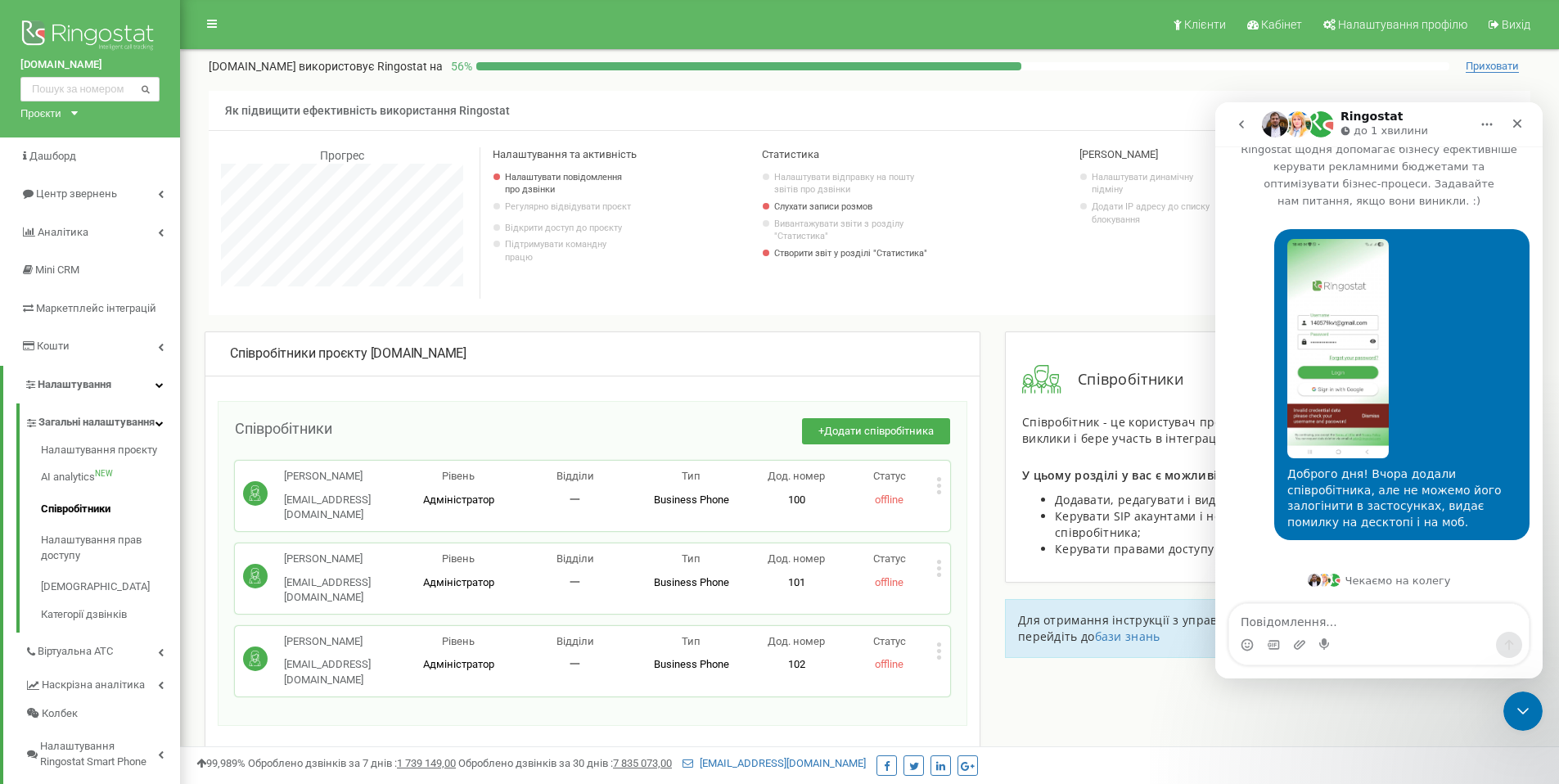
click at [1312, 330] on img "Костянтин каже…" at bounding box center [1338, 349] width 102 height 220
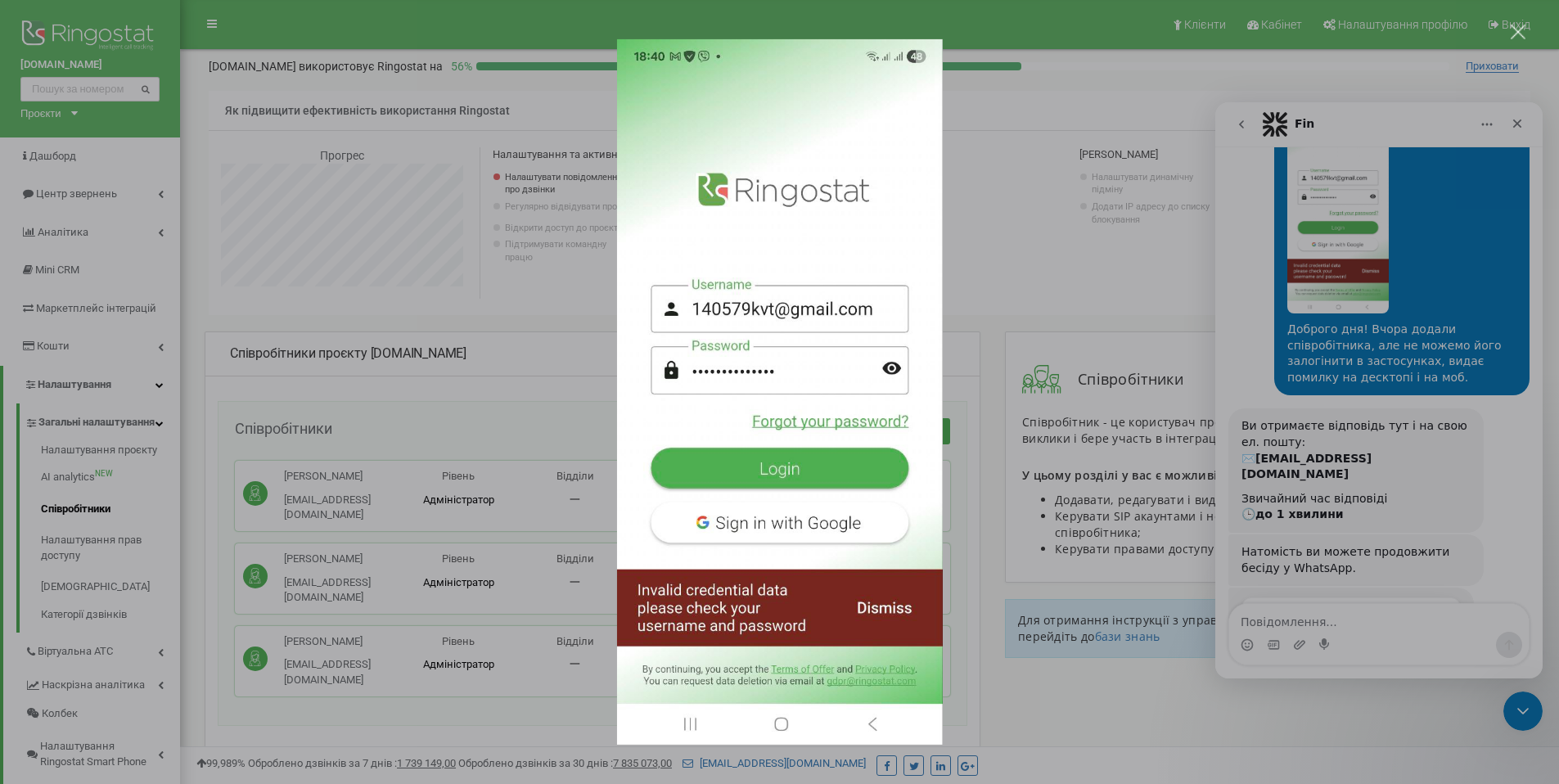
scroll to position [244, 0]
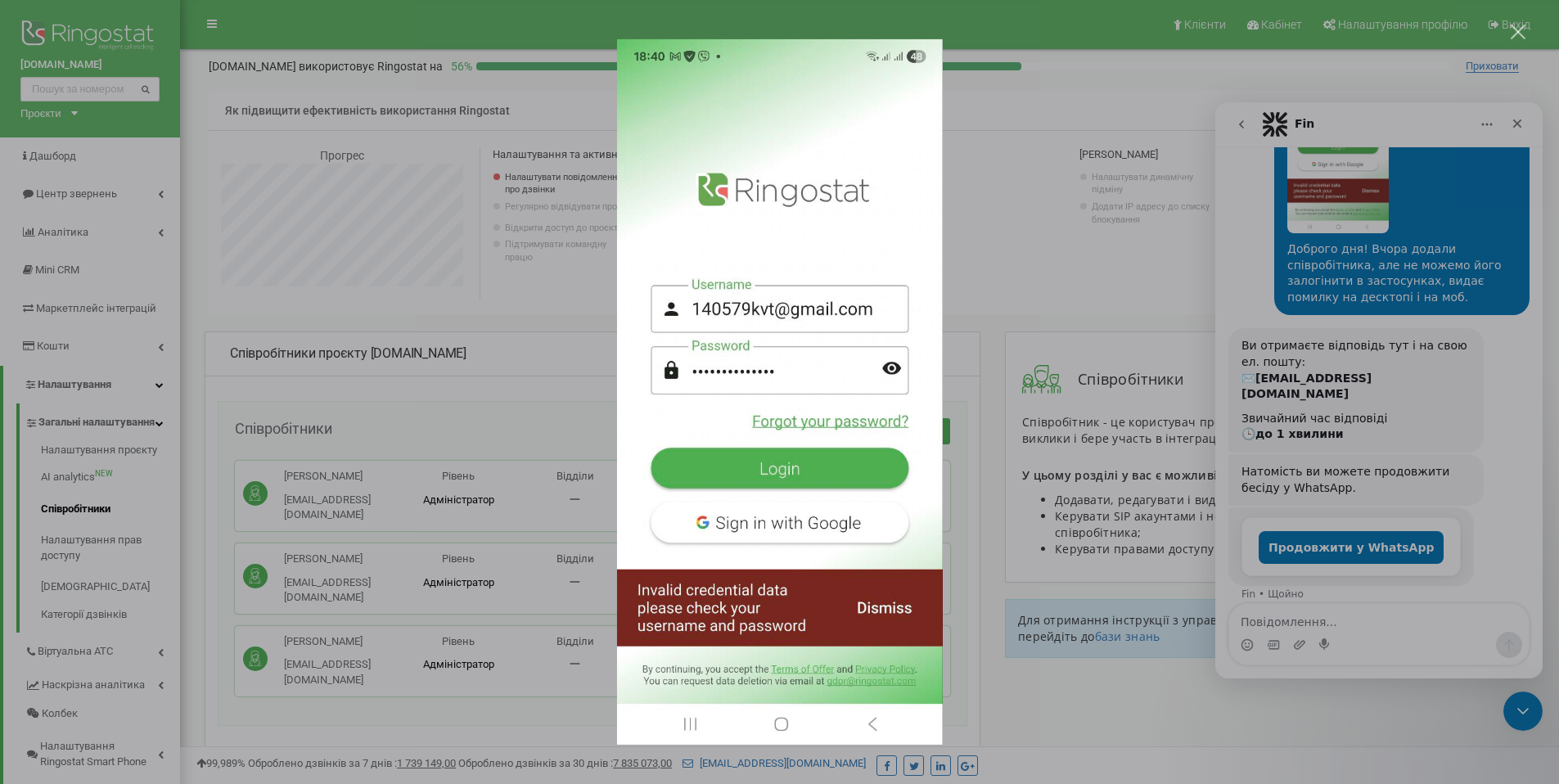
click at [1510, 514] on div "Месенджер Intercom" at bounding box center [779, 392] width 1559 height 784
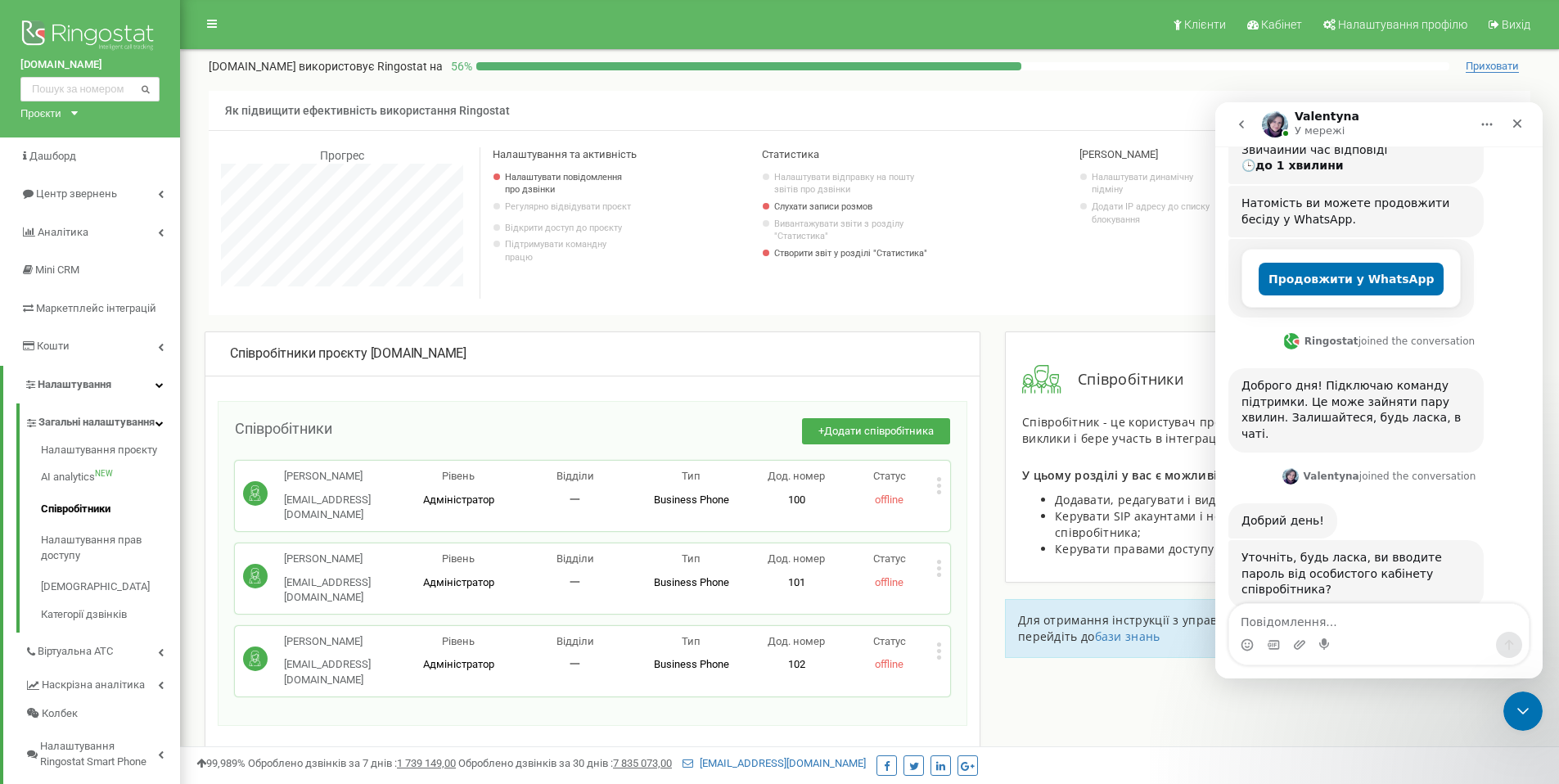
scroll to position [502, 0]
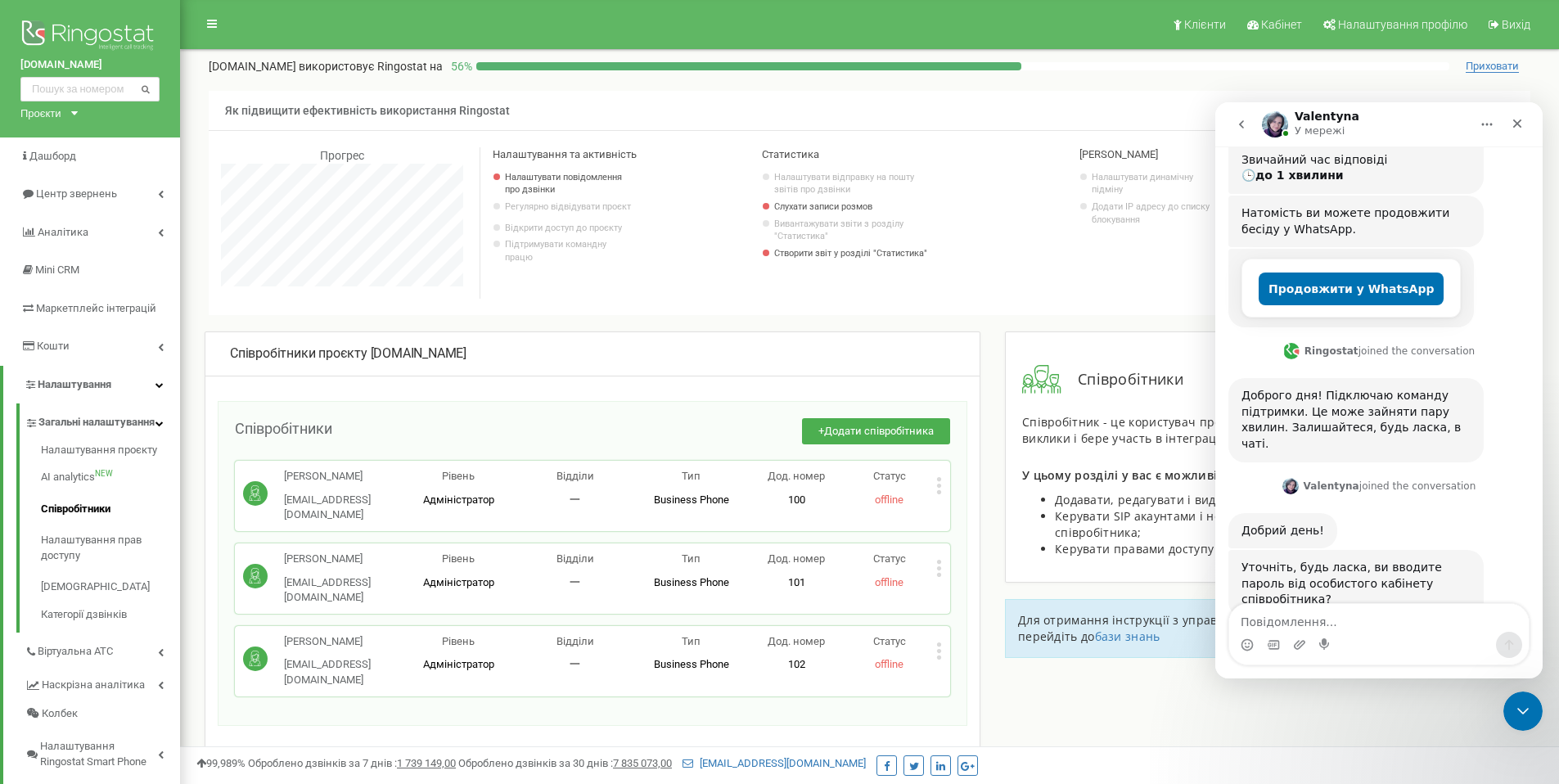
click at [1359, 631] on div "Месенджер Intercom" at bounding box center [1379, 634] width 300 height 61
click at [1356, 626] on textarea "Повідомлення..." at bounding box center [1379, 618] width 300 height 28
type textarea "н"
type textarea "М"
type textarea "Ні від с"
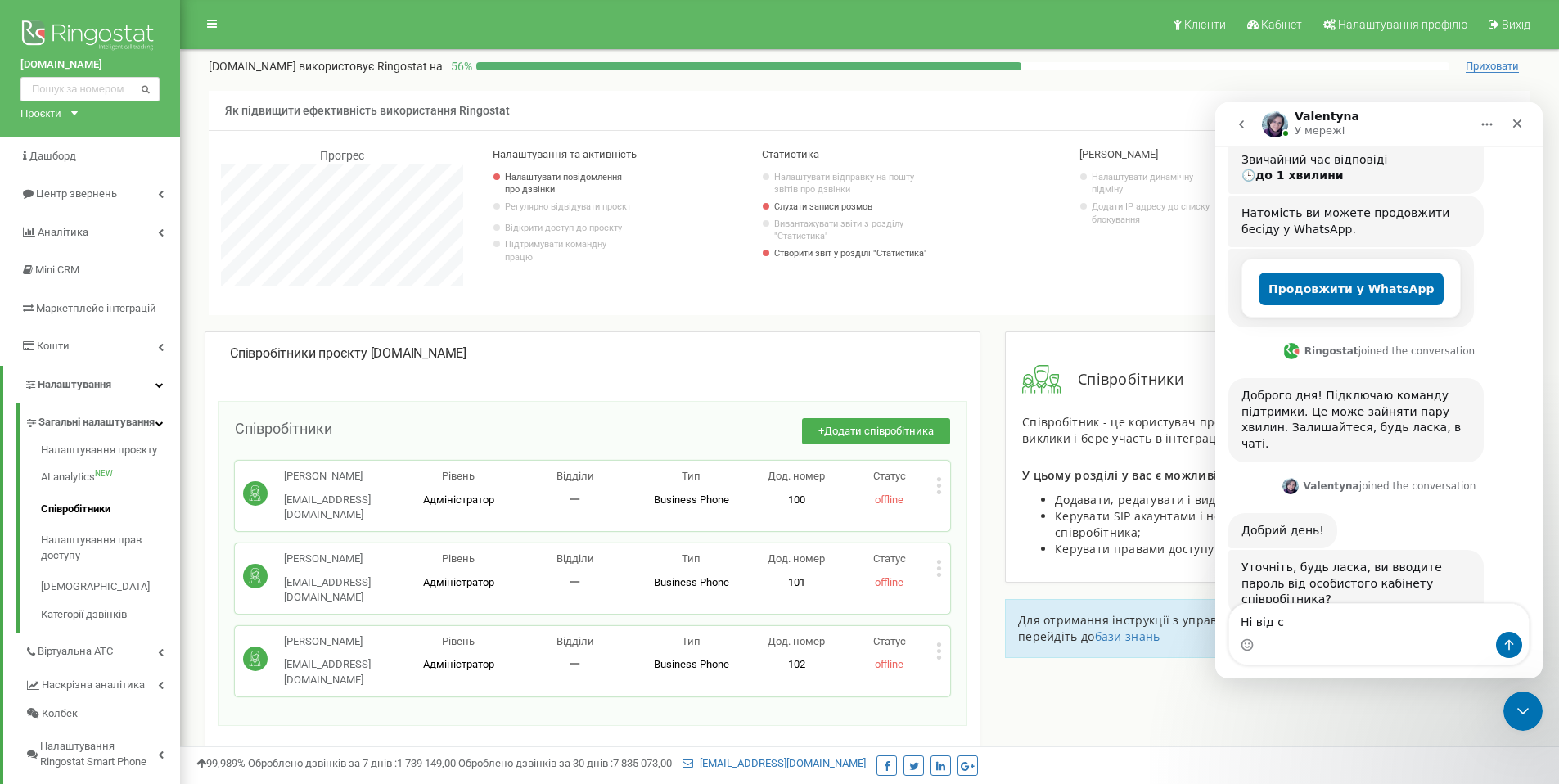
click at [938, 655] on icon at bounding box center [939, 657] width 4 height 4
click at [970, 672] on span "Редагувати" at bounding box center [990, 677] width 65 height 11
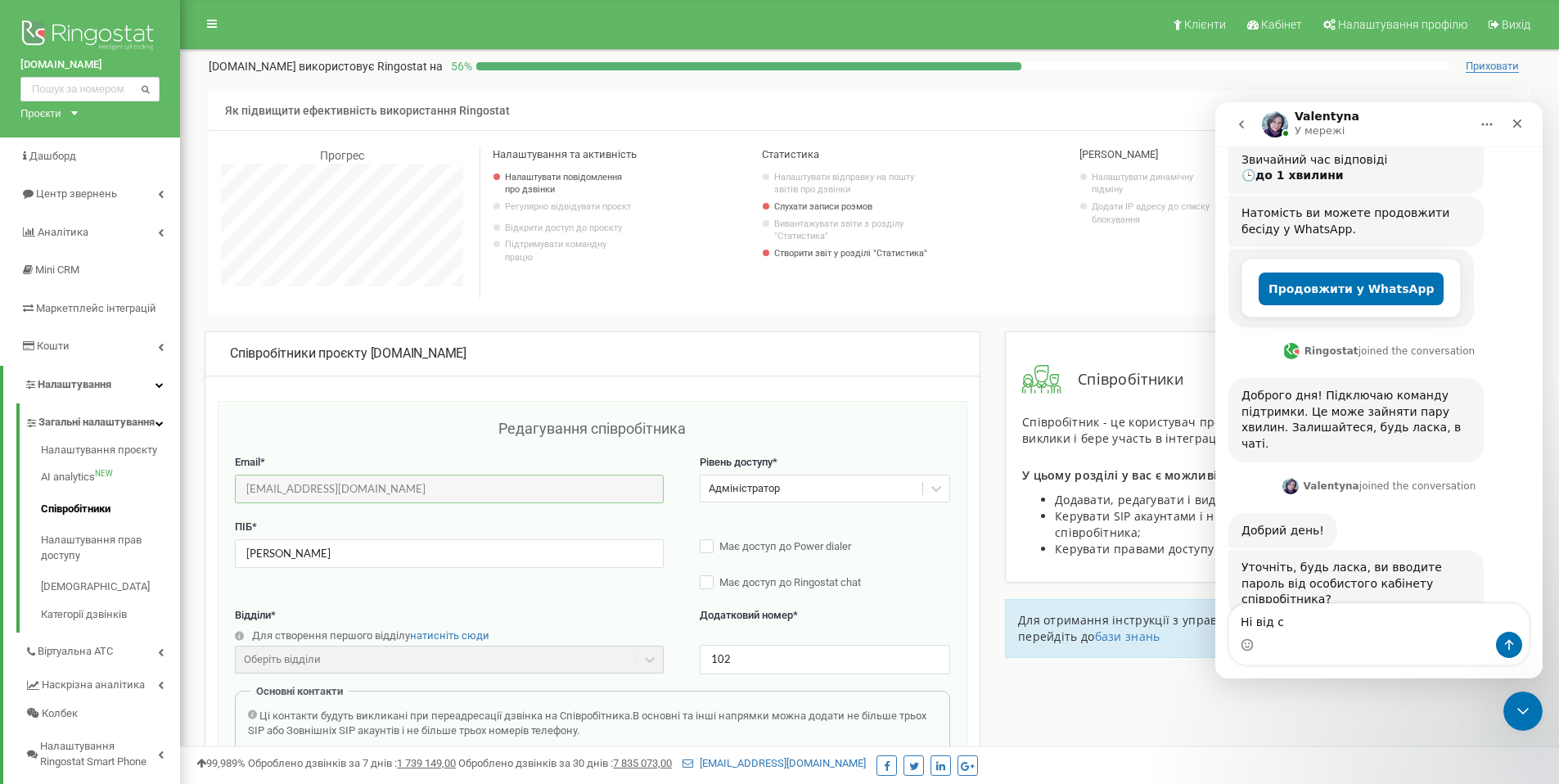
type input "kl@proskill.com.ua"
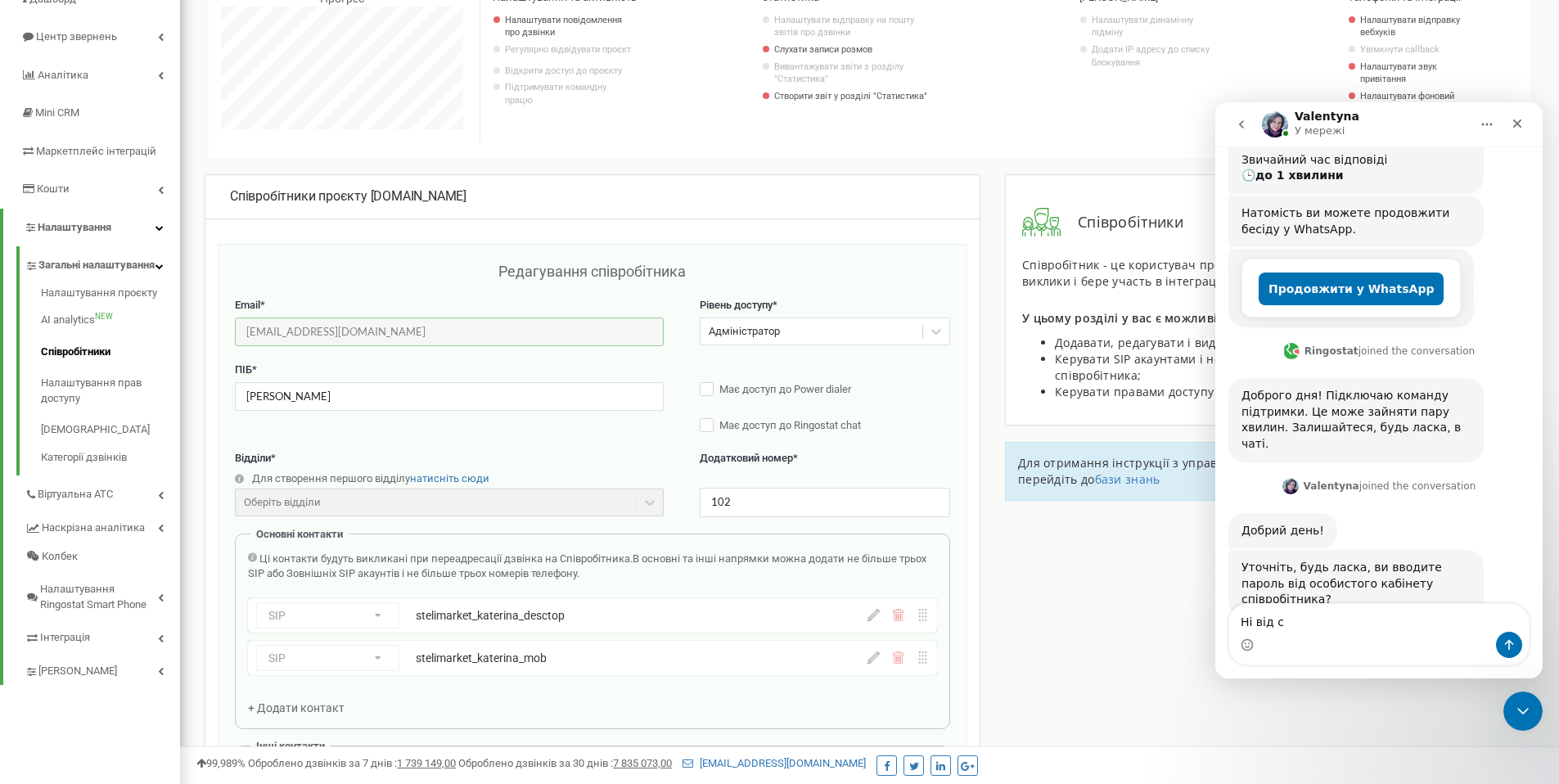
scroll to position [164, 0]
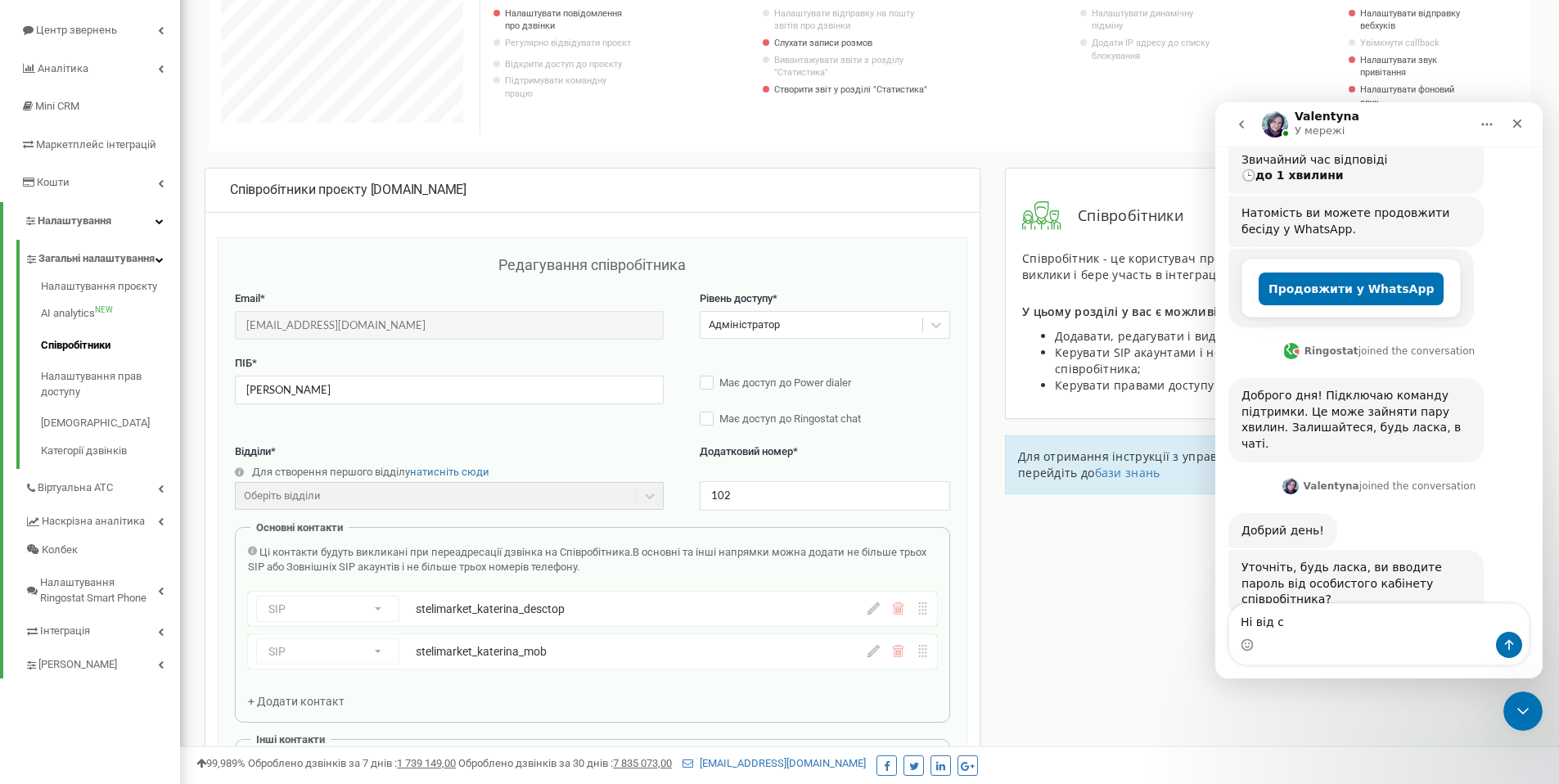
click at [1397, 633] on div "Месенджер Intercom" at bounding box center [1379, 645] width 300 height 26
click at [1355, 625] on textarea "Ні від с" at bounding box center [1379, 618] width 300 height 28
drag, startPoint x: 1336, startPoint y: 623, endPoint x: 1328, endPoint y: 620, distance: 8.5
click at [1335, 623] on textarea "Ні від с" at bounding box center [1379, 618] width 300 height 28
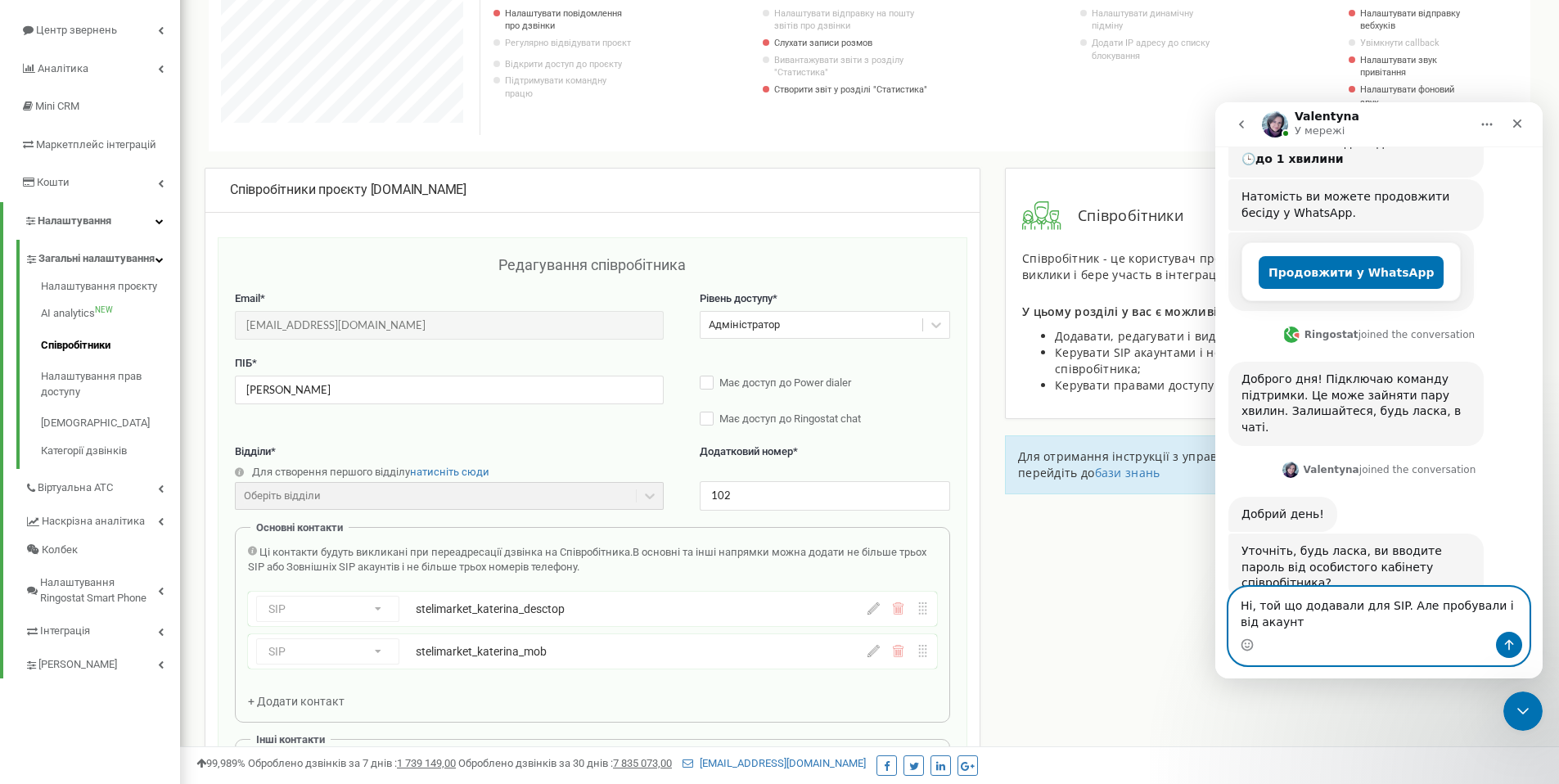
type textarea "Ні, той що додавали для SIP. Але пробували і від акаунта"
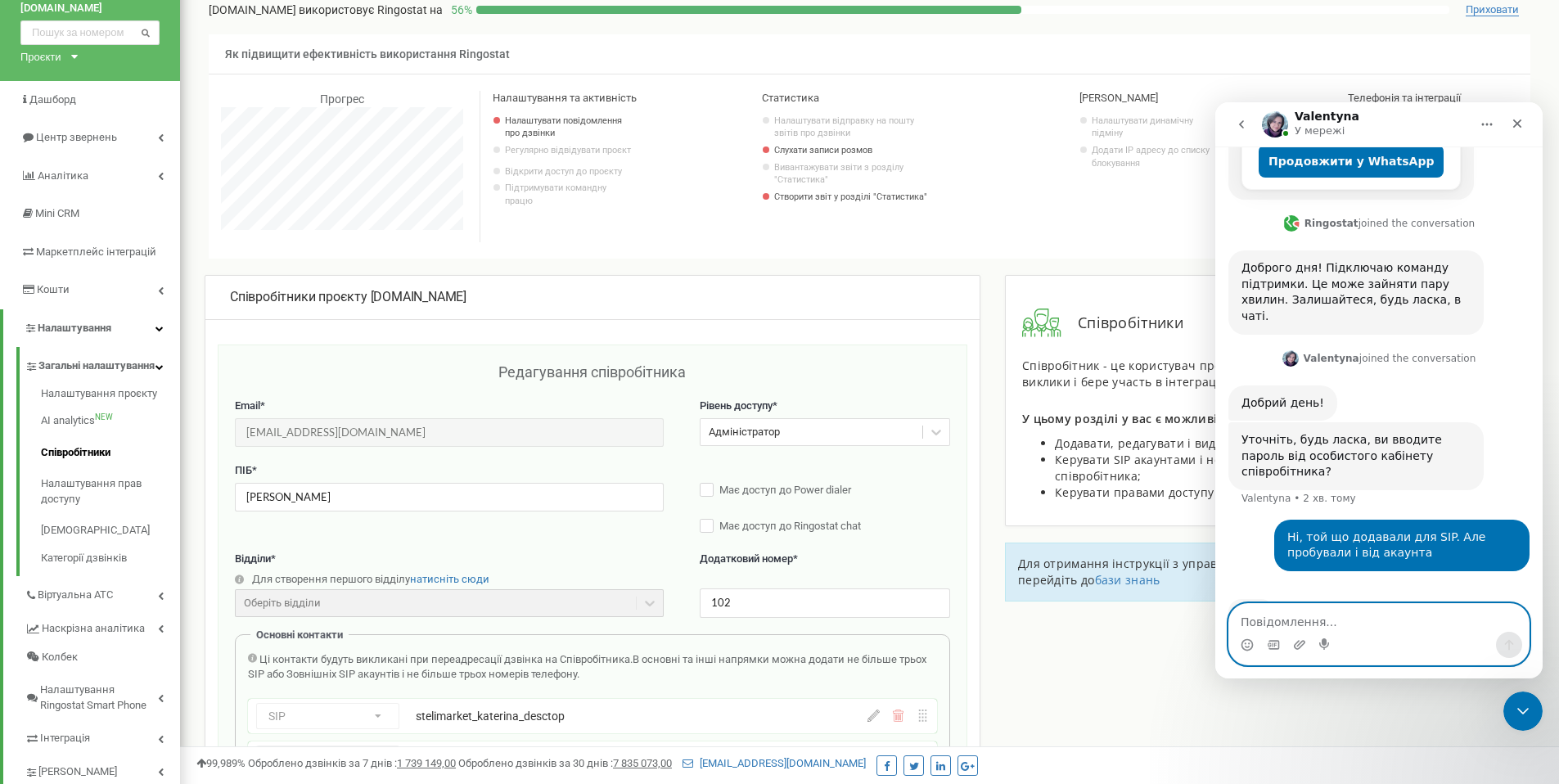
scroll to position [0, 0]
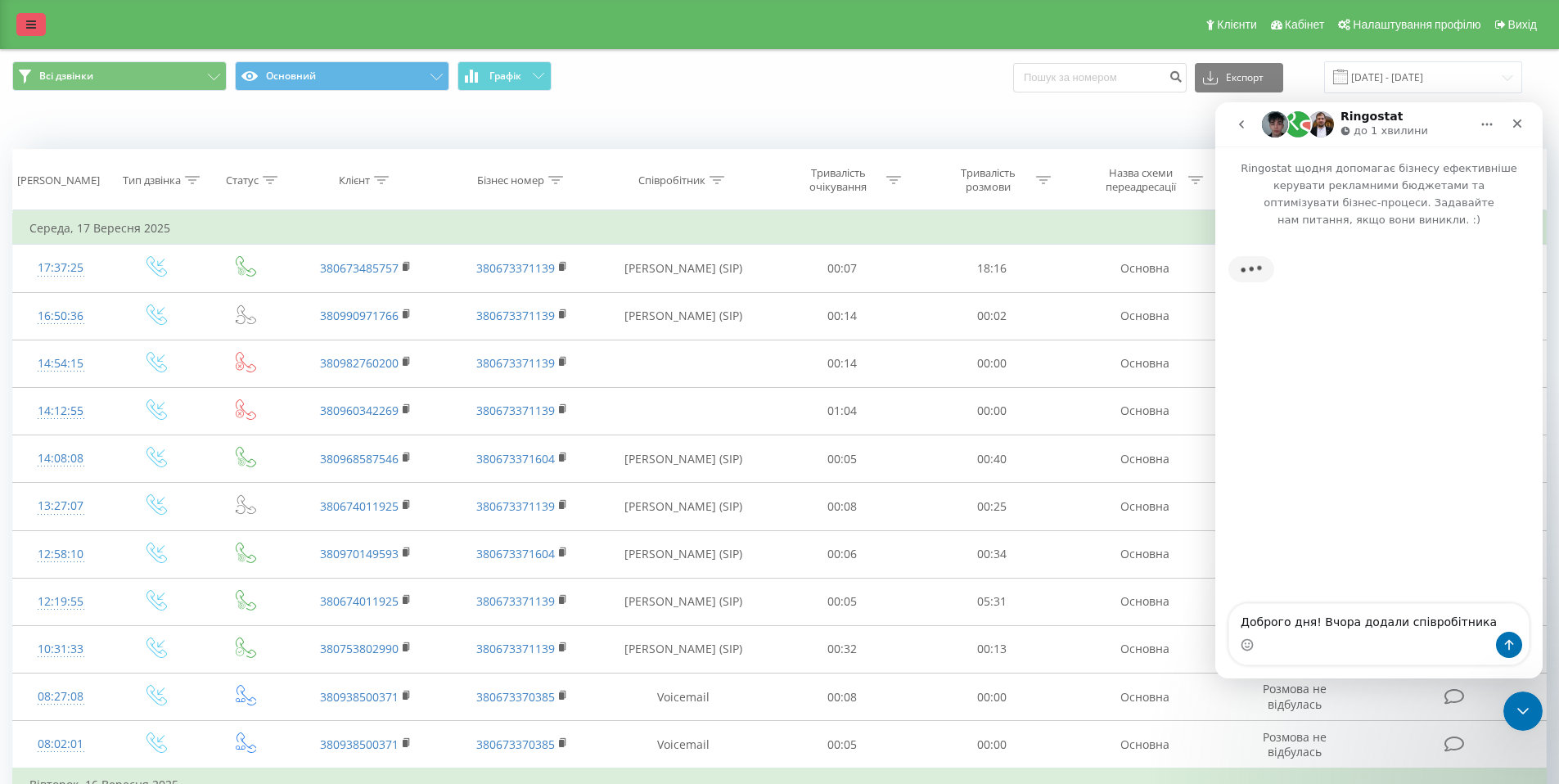
click at [25, 26] on link at bounding box center [31, 25] width 29 height 23
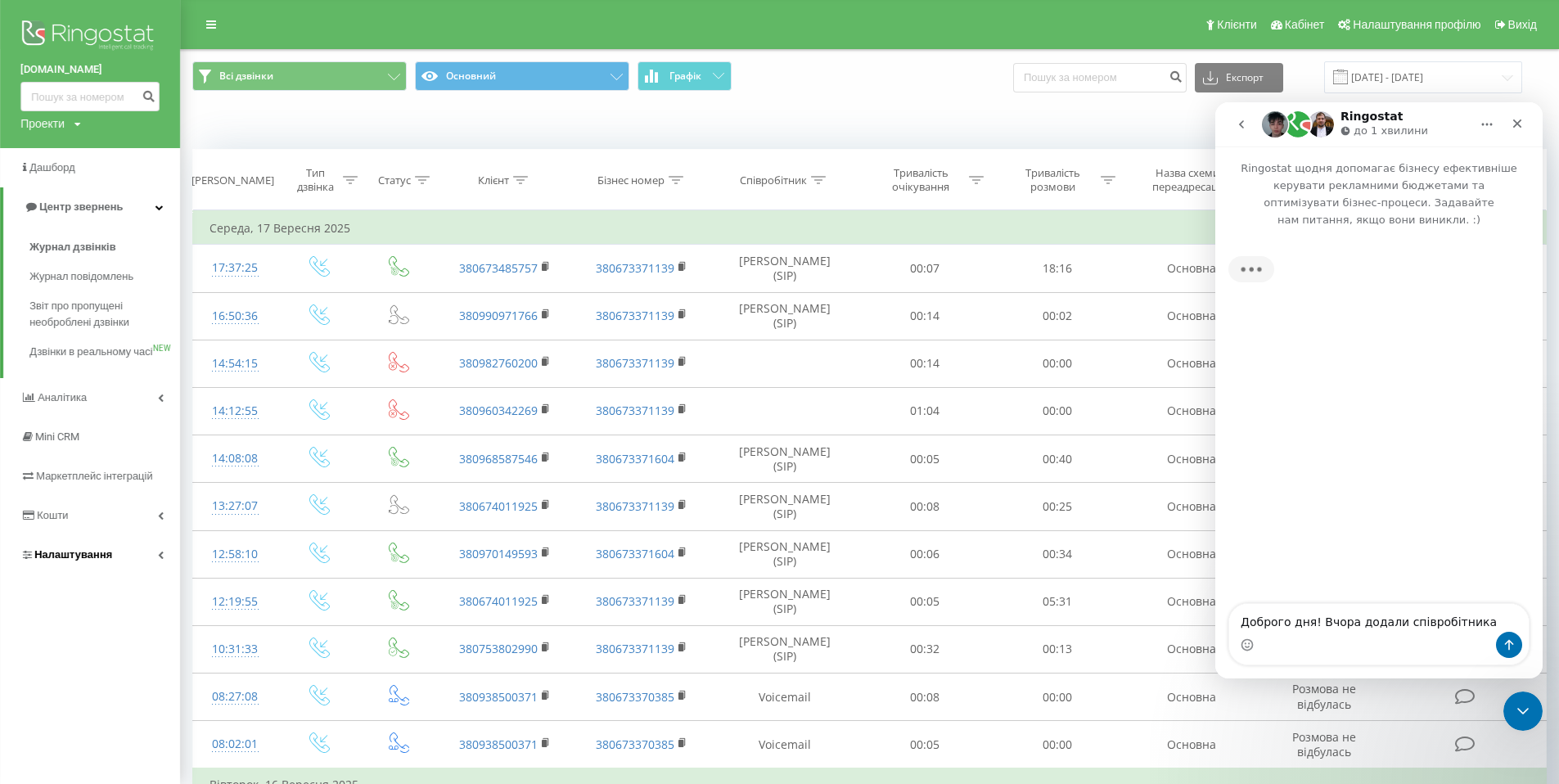
click at [97, 560] on span "Налаштування" at bounding box center [73, 554] width 78 height 12
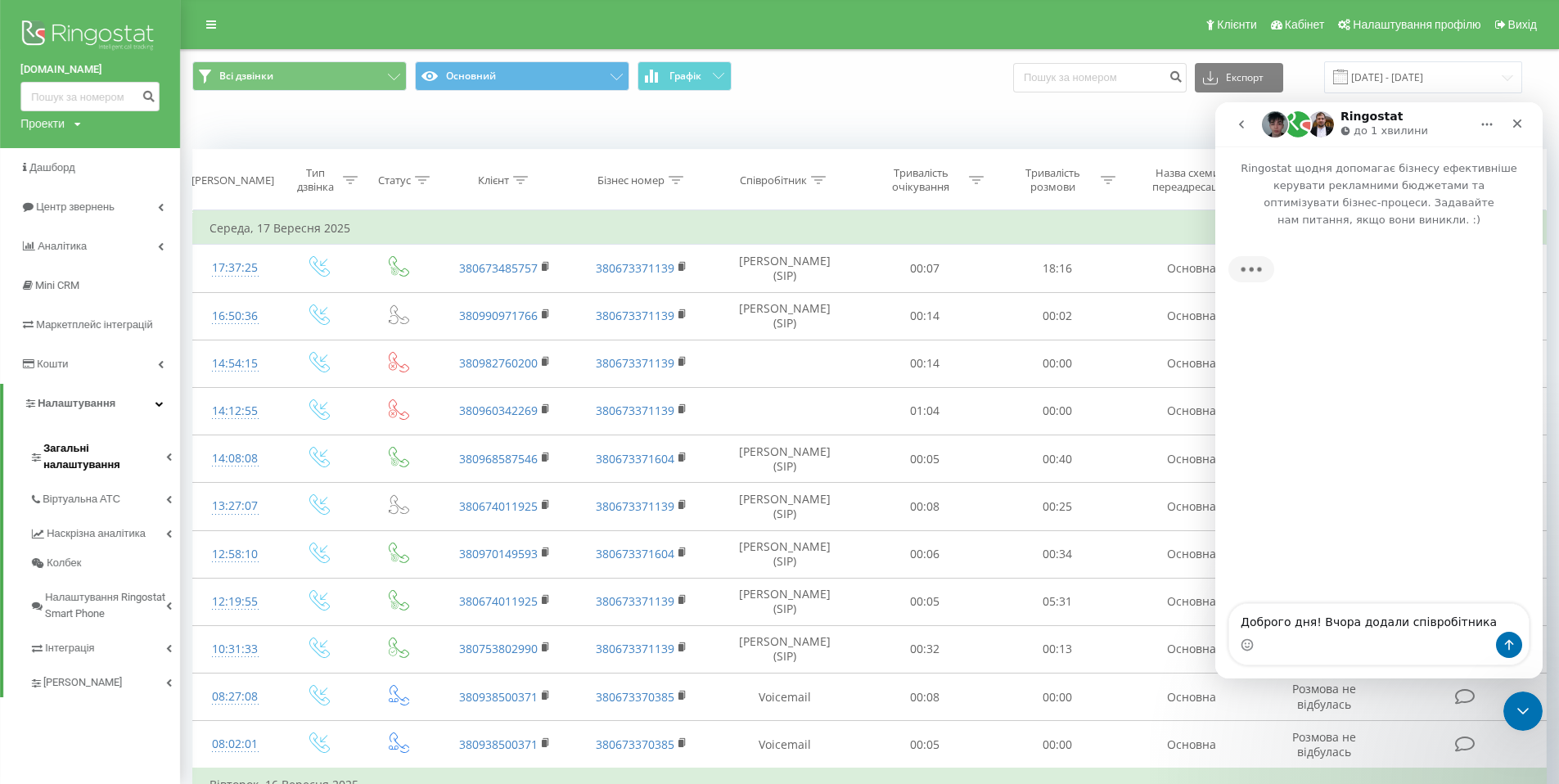
click at [171, 452] on icon at bounding box center [169, 456] width 6 height 8
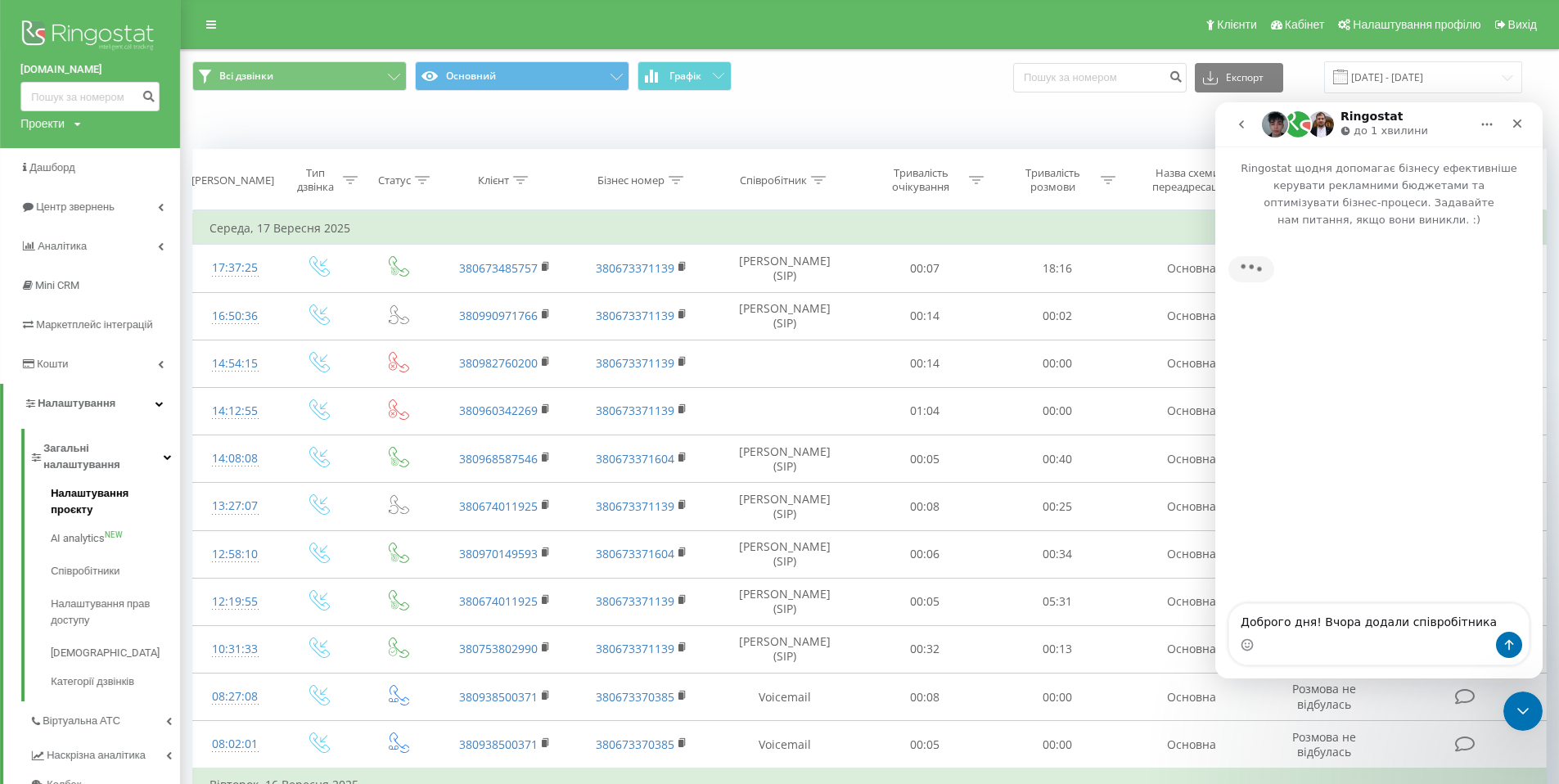
click at [149, 485] on span "Налаштування проєкту" at bounding box center [111, 501] width 121 height 33
click at [110, 546] on span "Співробітники" at bounding box center [88, 555] width 76 height 16
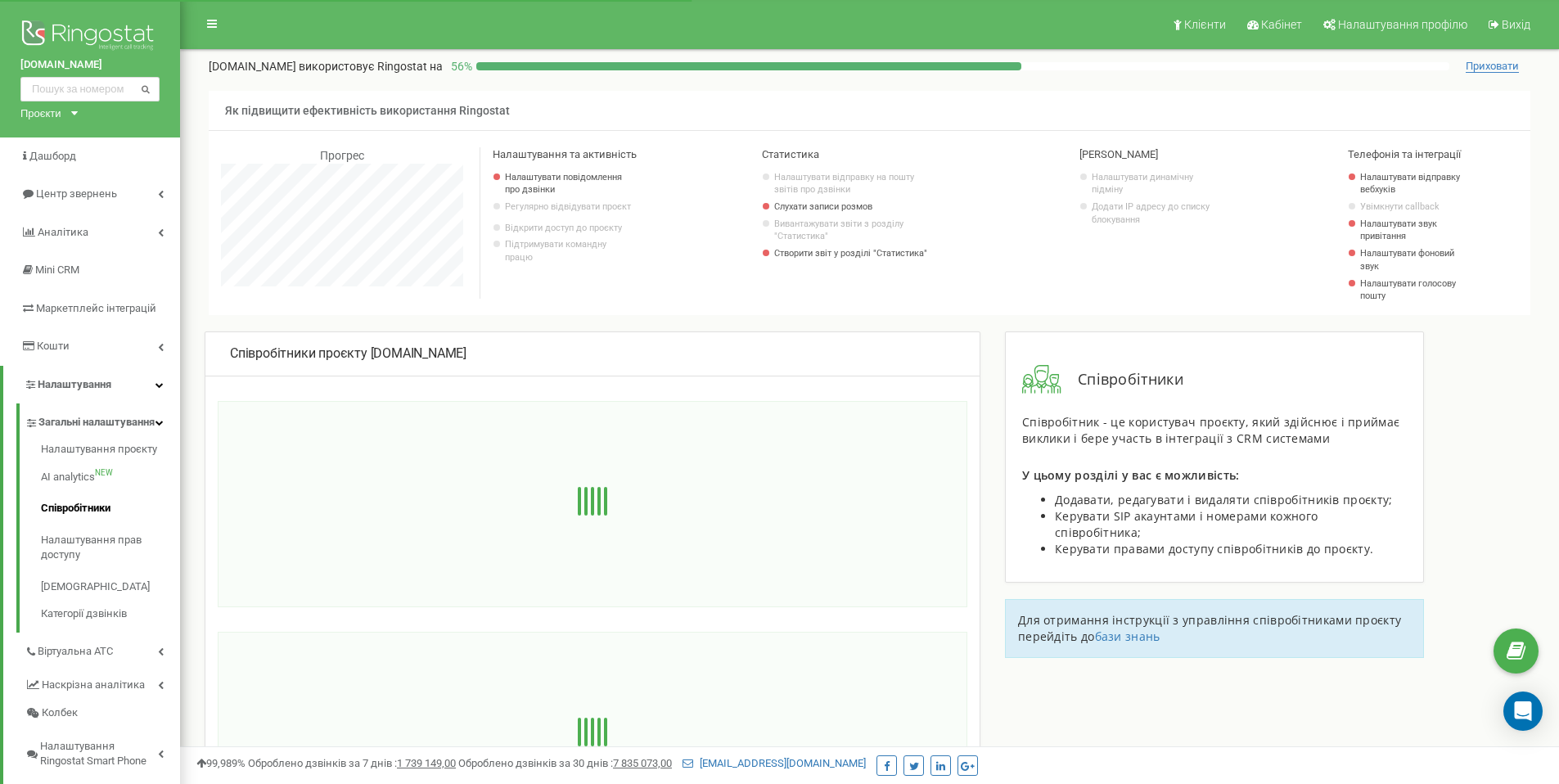
scroll to position [981, 1379]
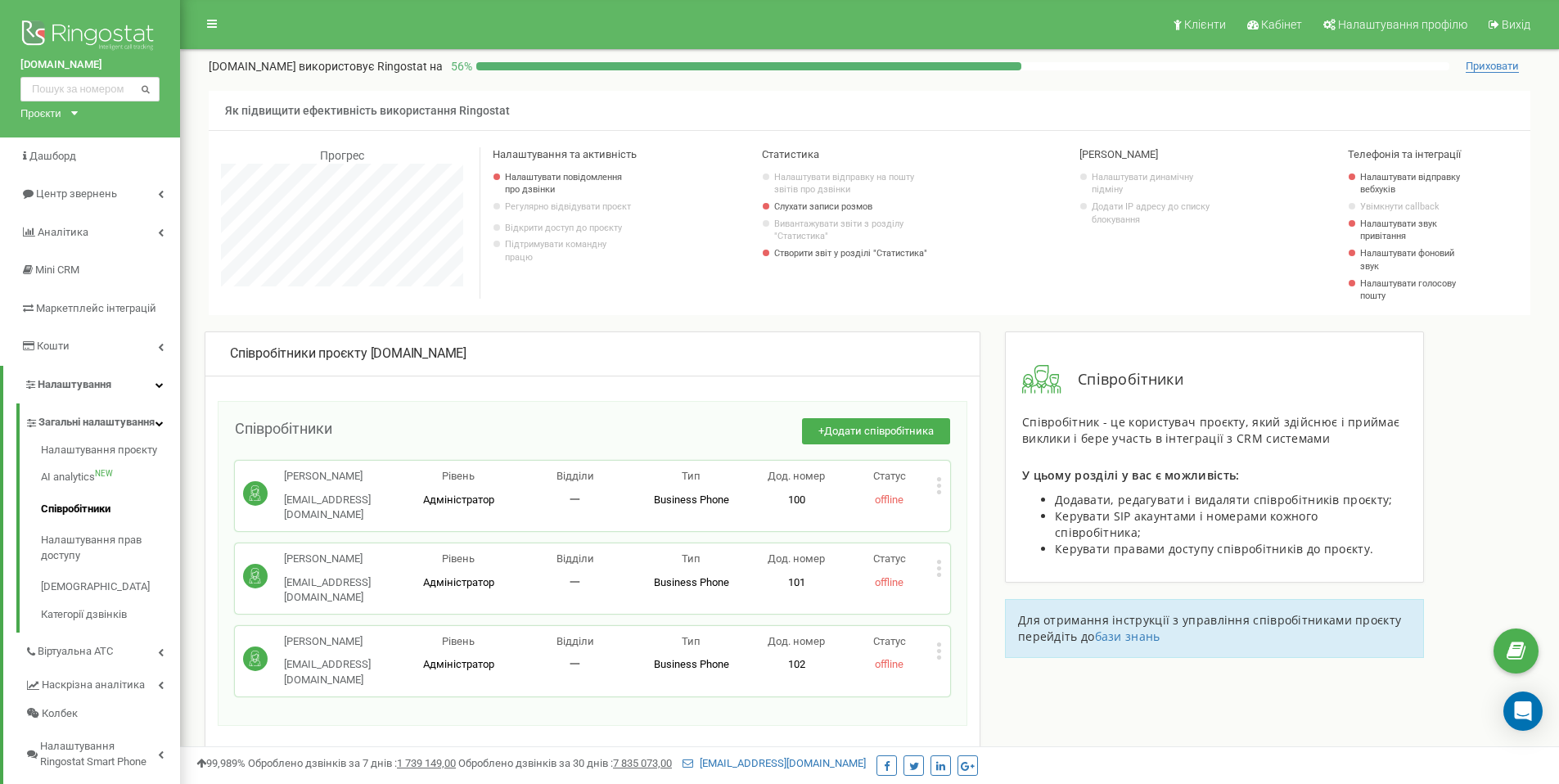
click at [941, 642] on icon at bounding box center [939, 650] width 6 height 17
click at [966, 672] on span "Редагувати" at bounding box center [990, 677] width 65 height 11
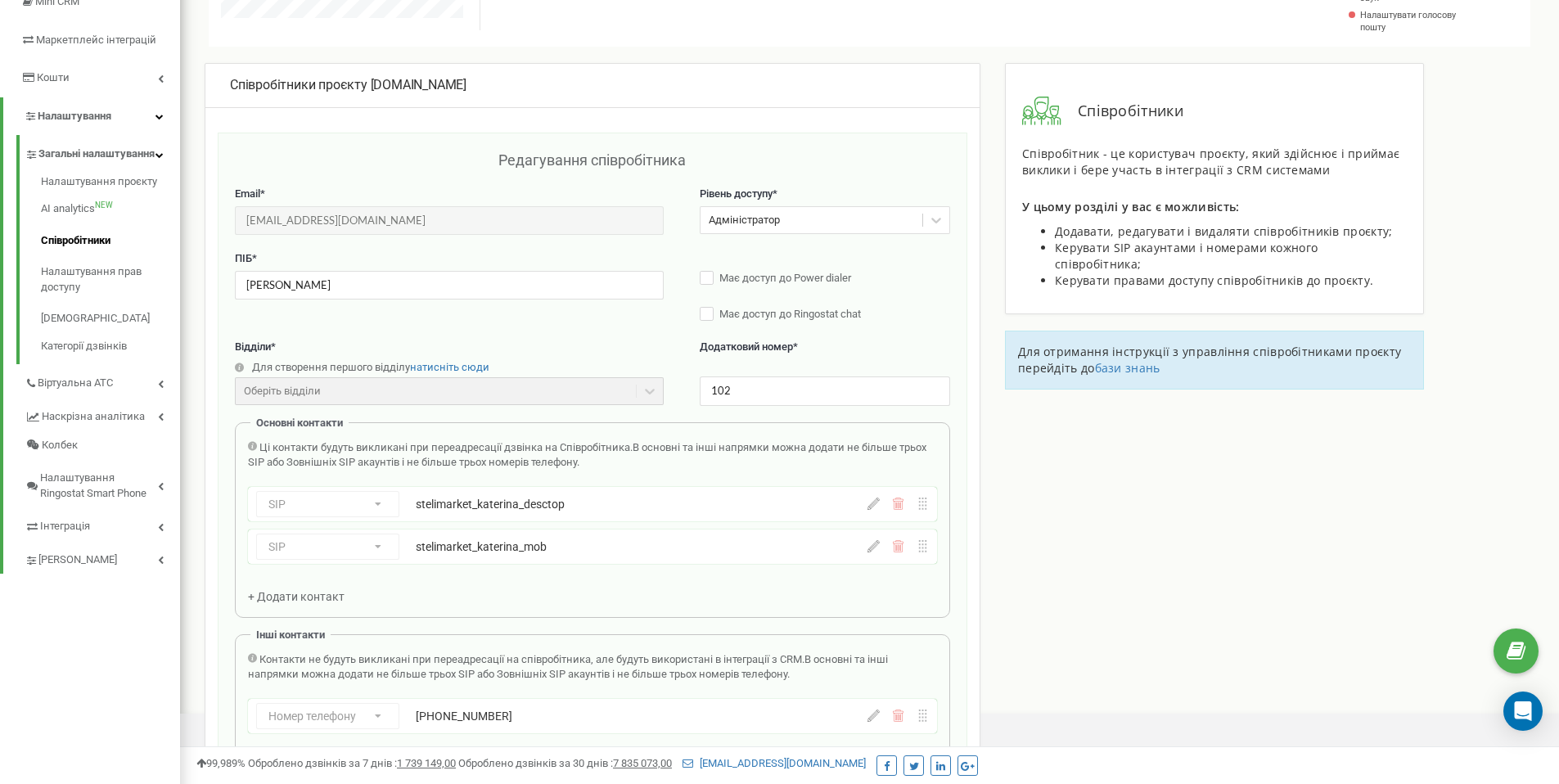
scroll to position [359, 0]
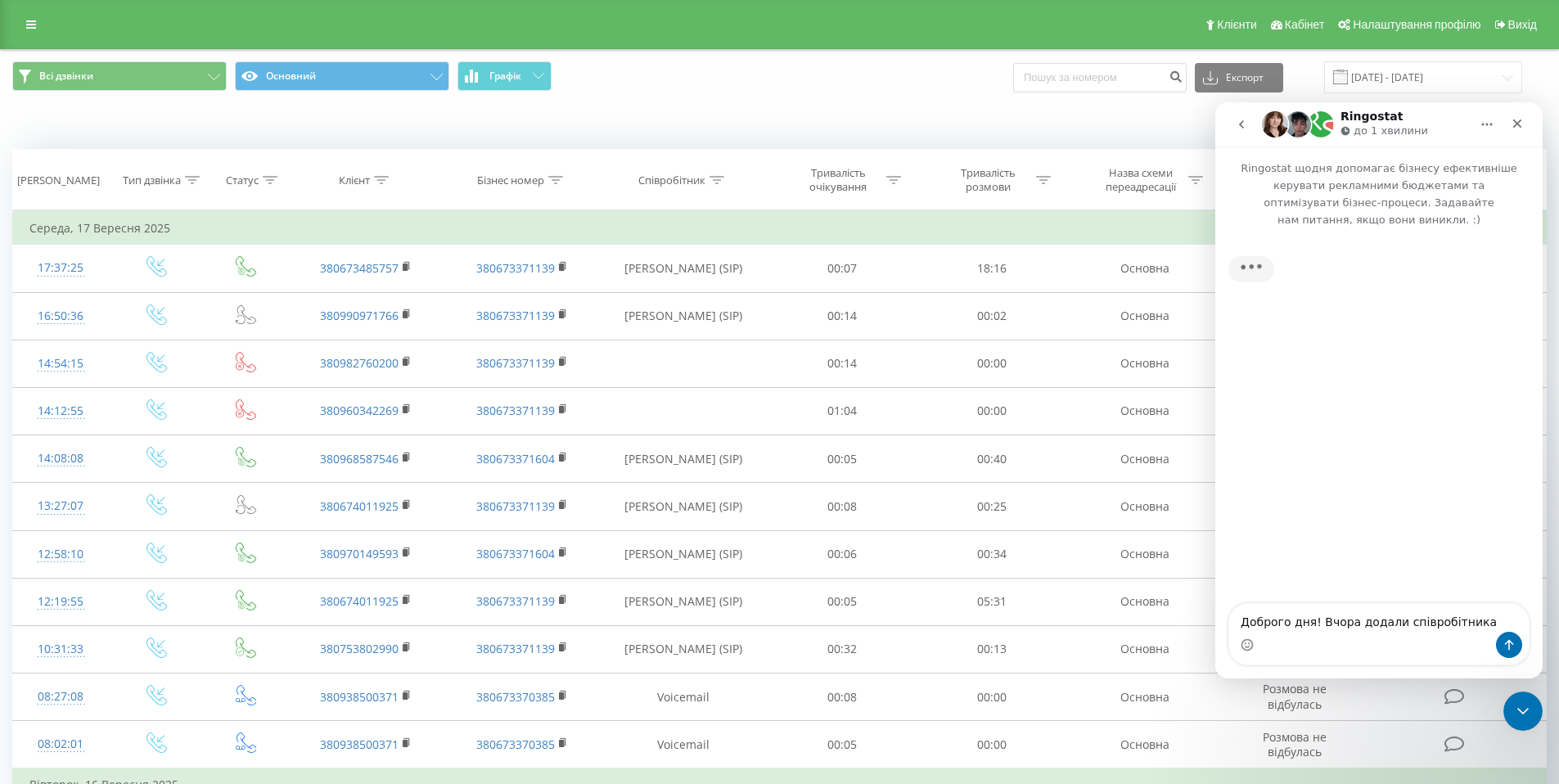
click at [929, 126] on div "Коли дані можуть відрізнятися вiд інших систем" at bounding box center [1071, 125] width 972 height 16
click at [1242, 128] on icon "go back" at bounding box center [1241, 125] width 13 height 13
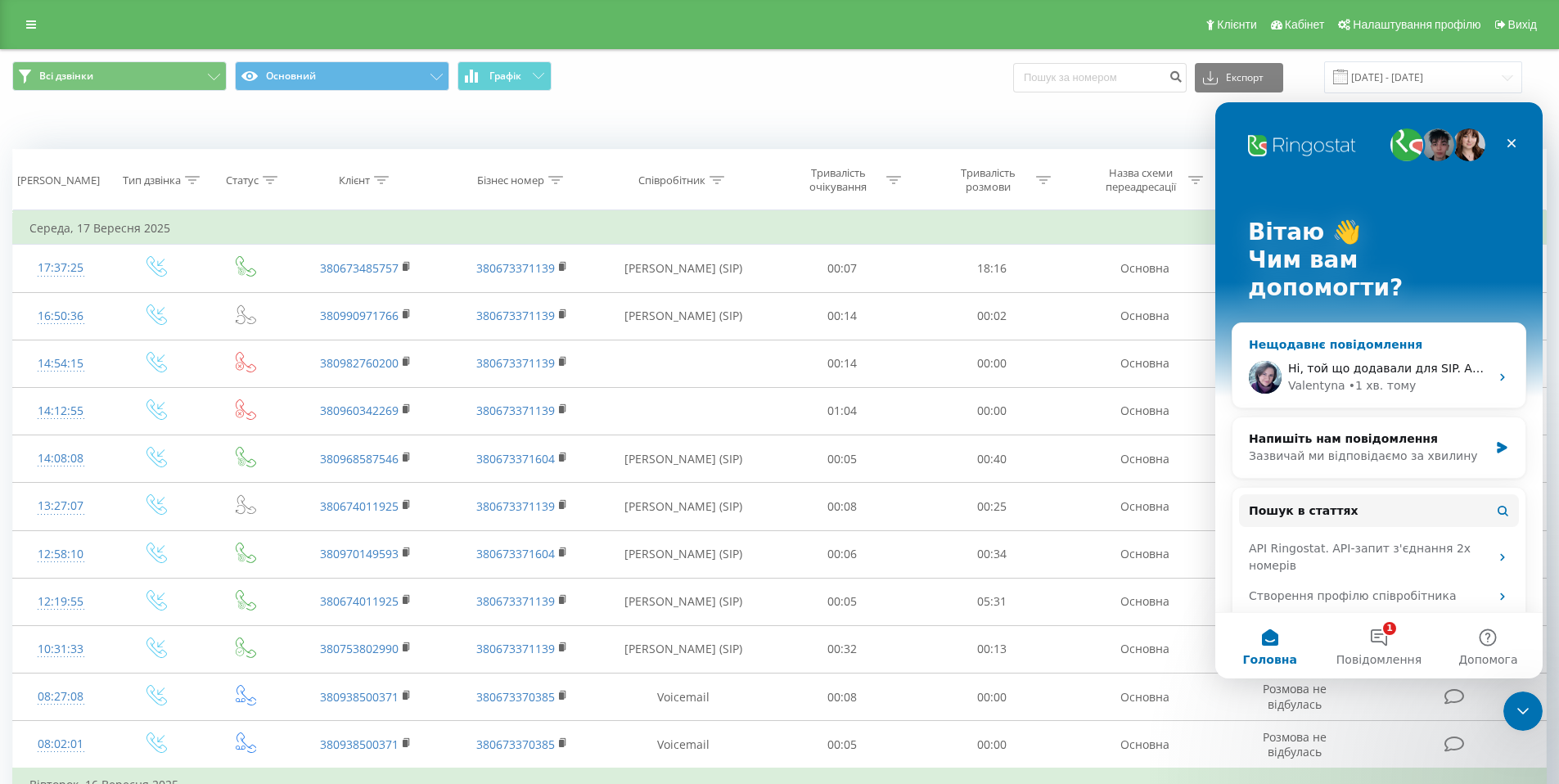
click at [1357, 361] on span "Ні, той що додавали для SIP. Але пробували і від акаунта" at bounding box center [1461, 368] width 347 height 13
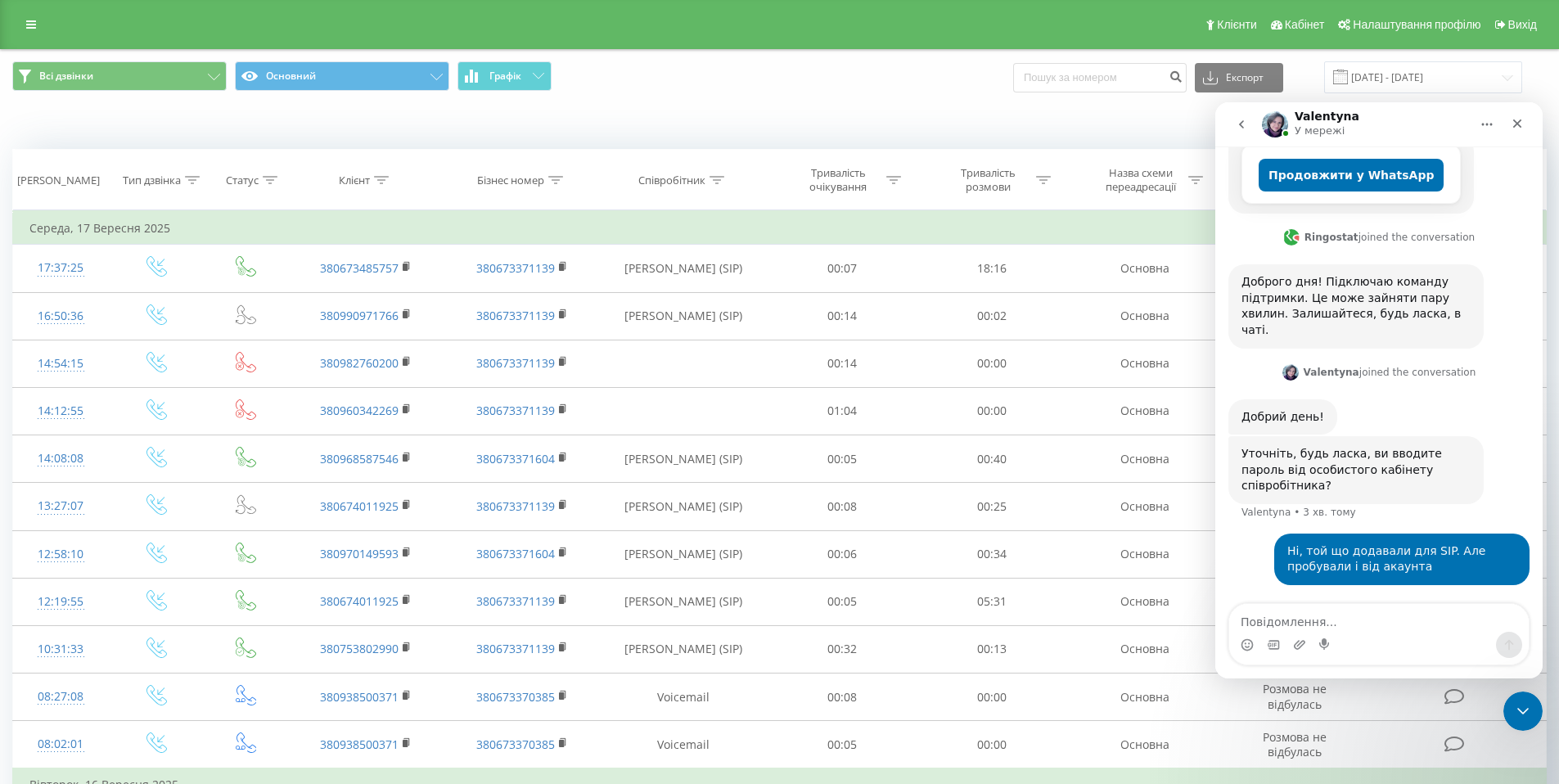
scroll to position [630, 0]
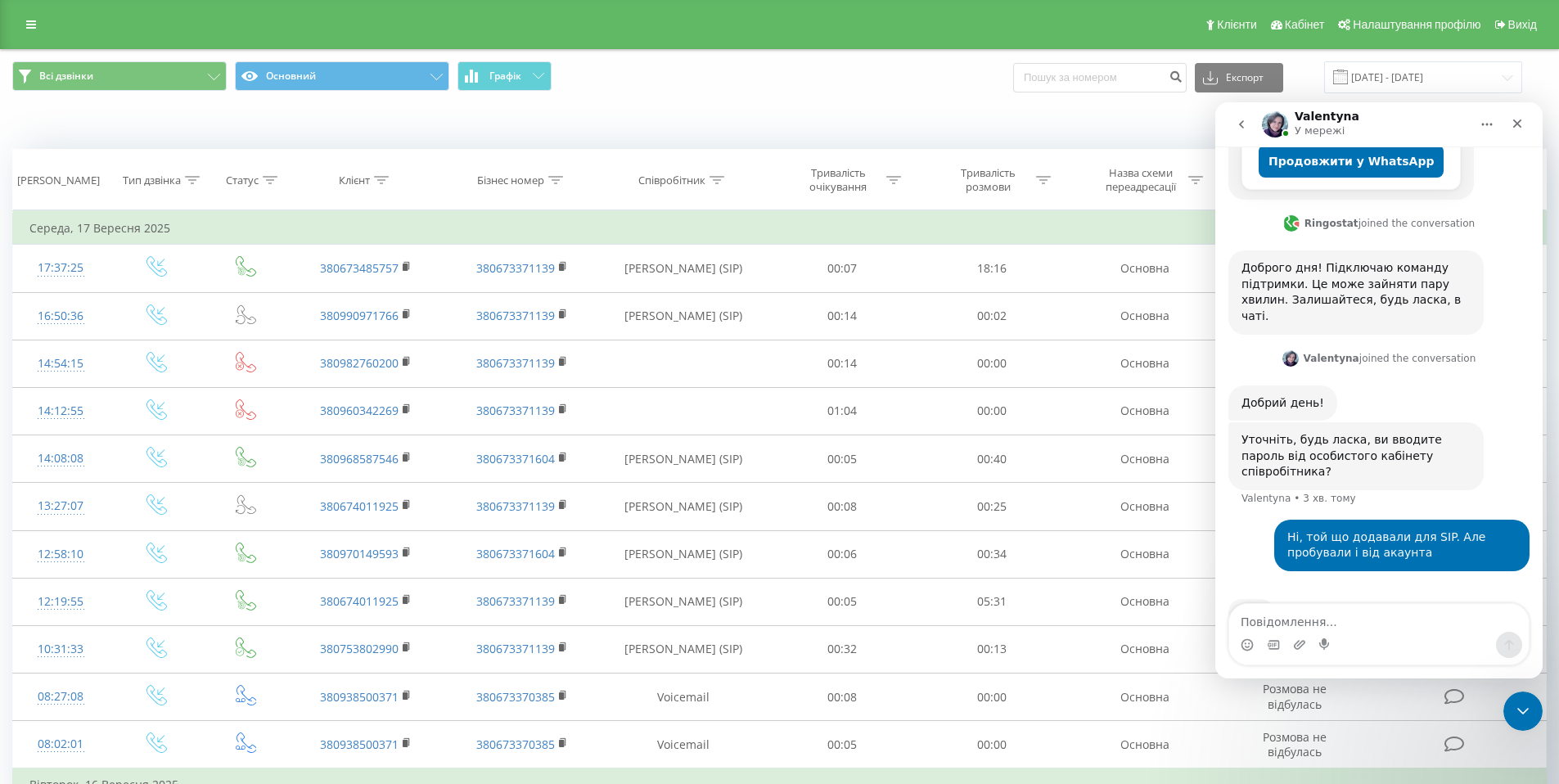
click at [931, 97] on div "Всі дзвінки Основний Графік Експорт .csv .xls .xlsx [DATE] - [DATE]" at bounding box center [779, 77] width 1557 height 55
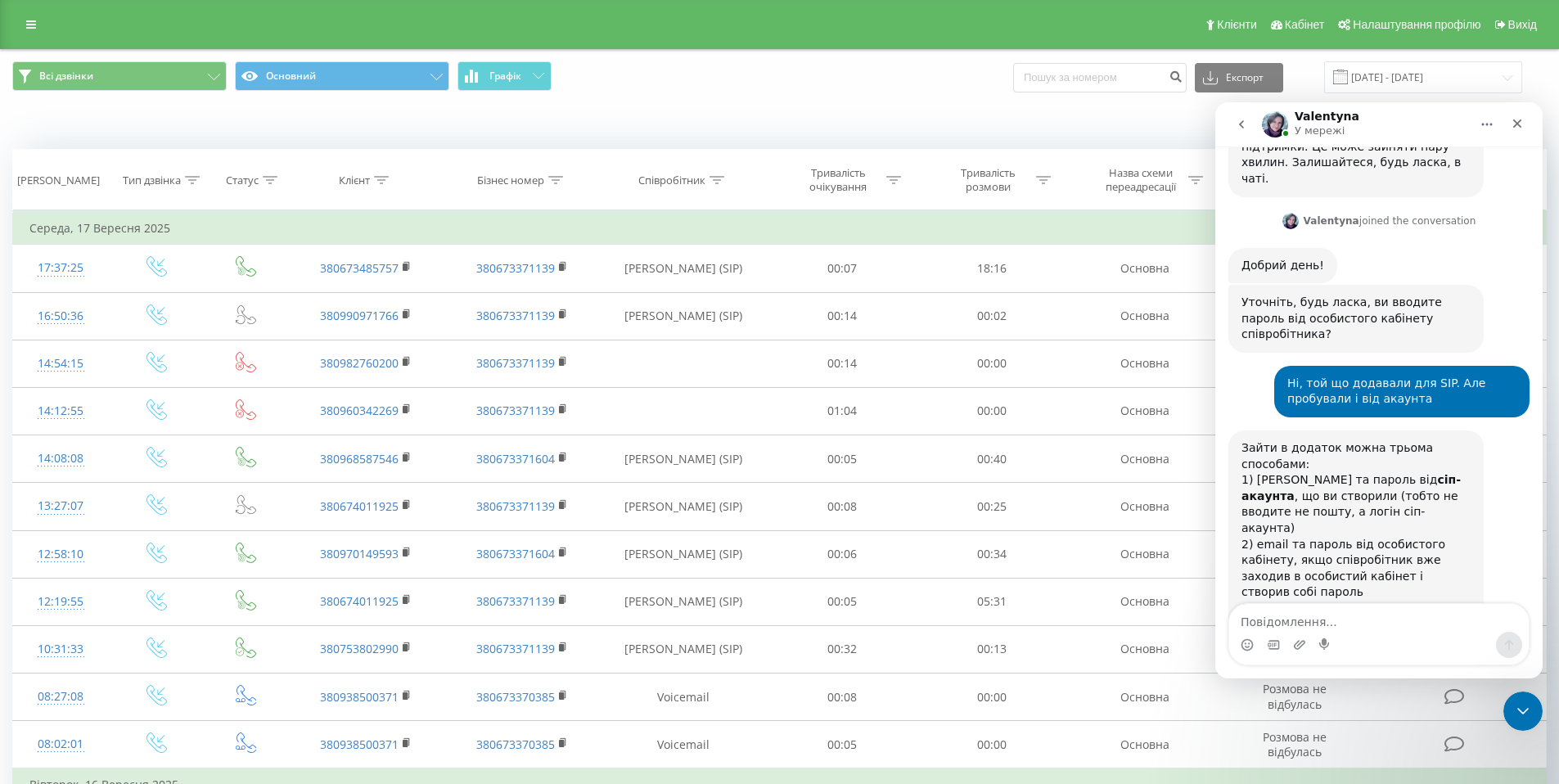
scroll to position [777, 0]
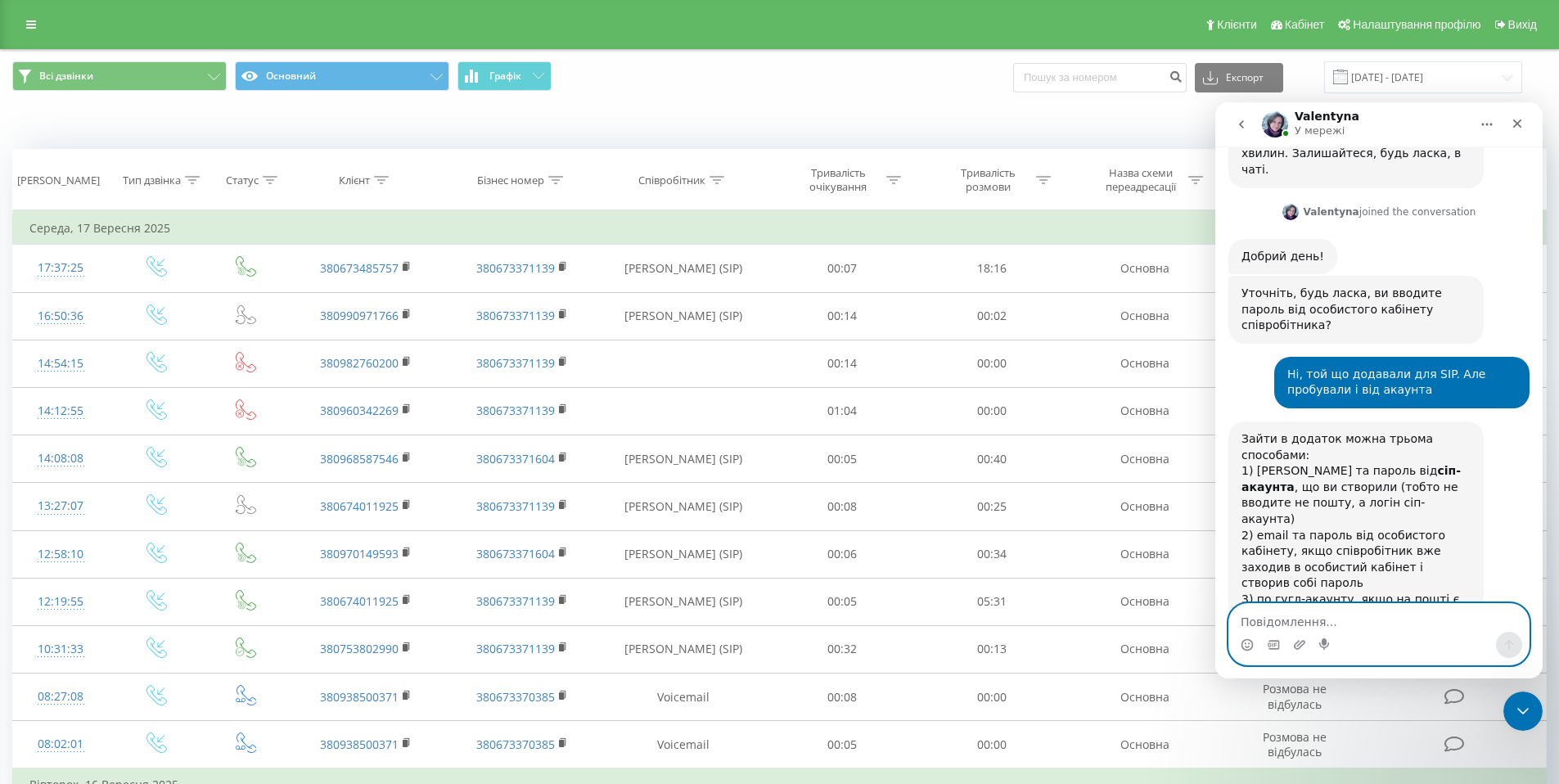
click at [1317, 620] on textarea "Повідомлення..." at bounding box center [1379, 618] width 300 height 28
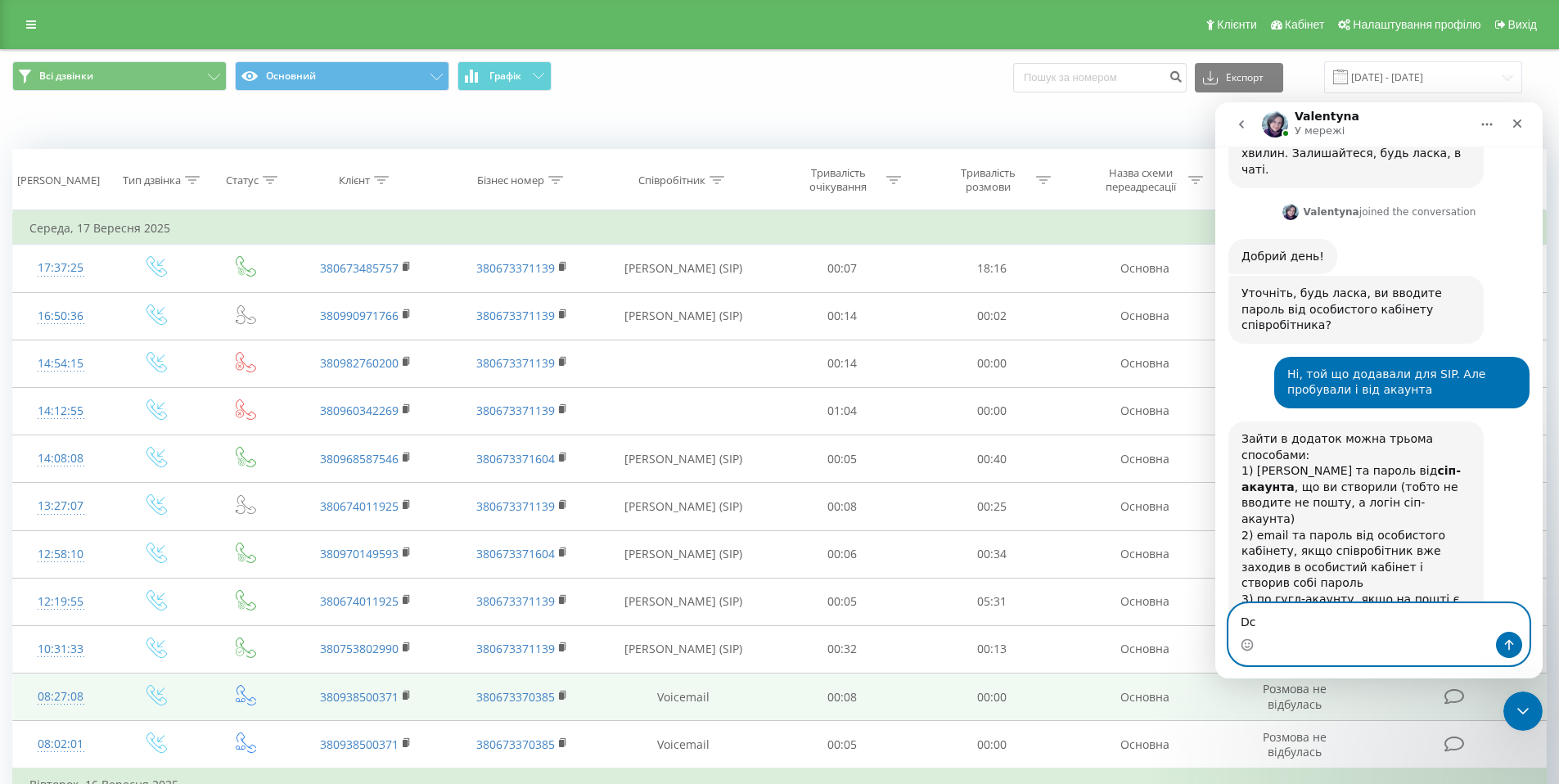
type textarea "D"
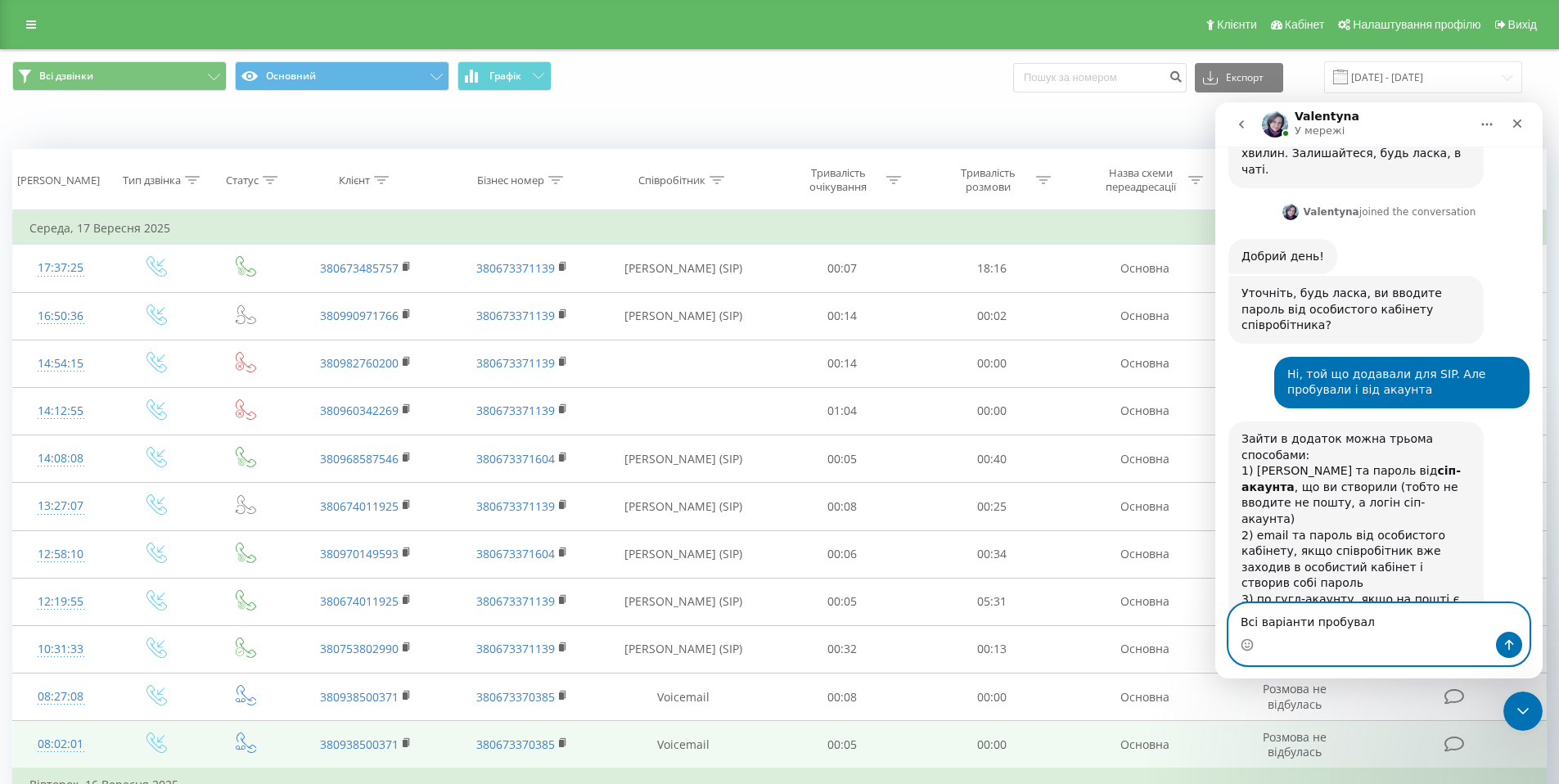
type textarea "Всі варіанти пробували"
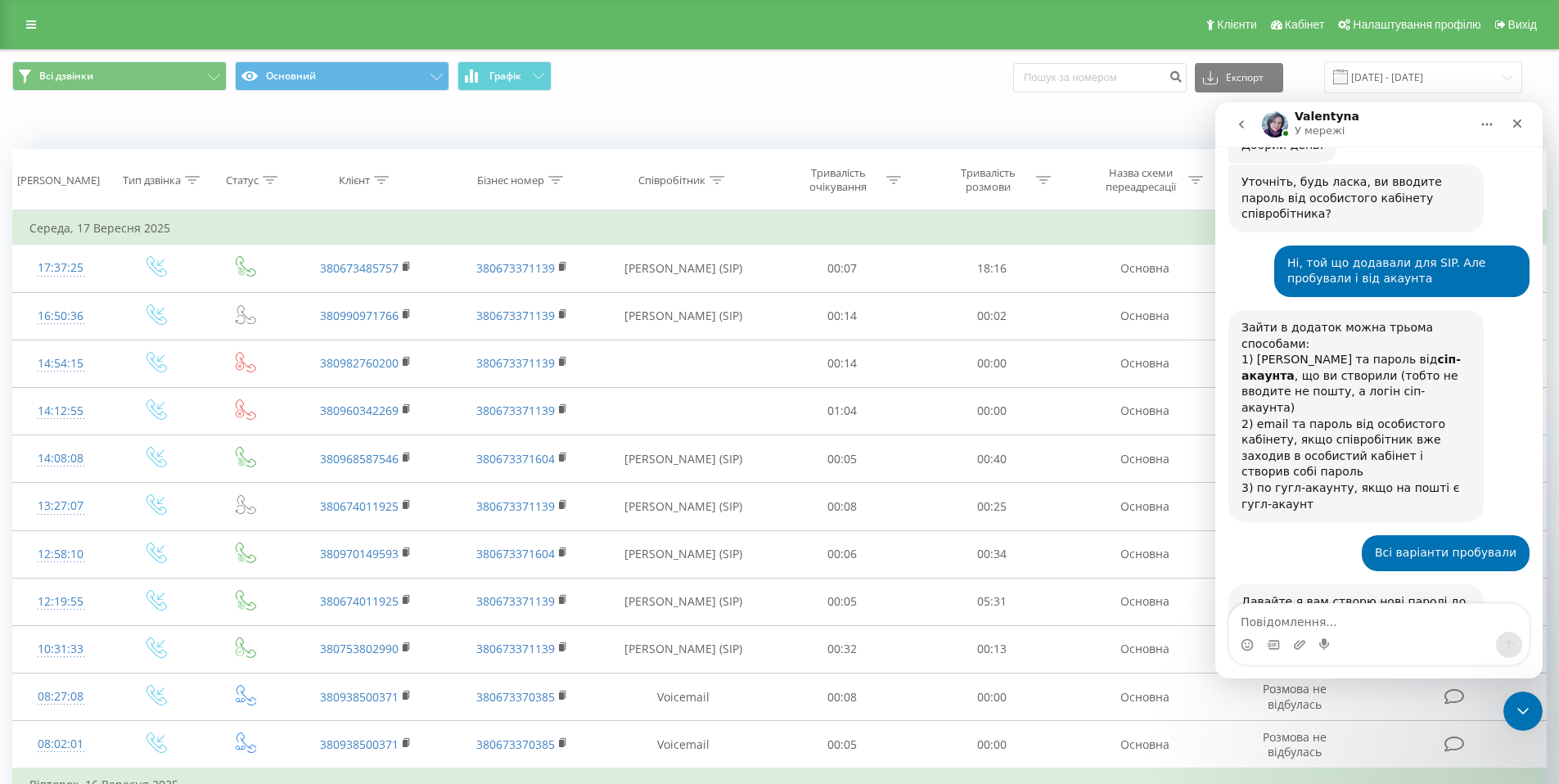
scroll to position [890, 0]
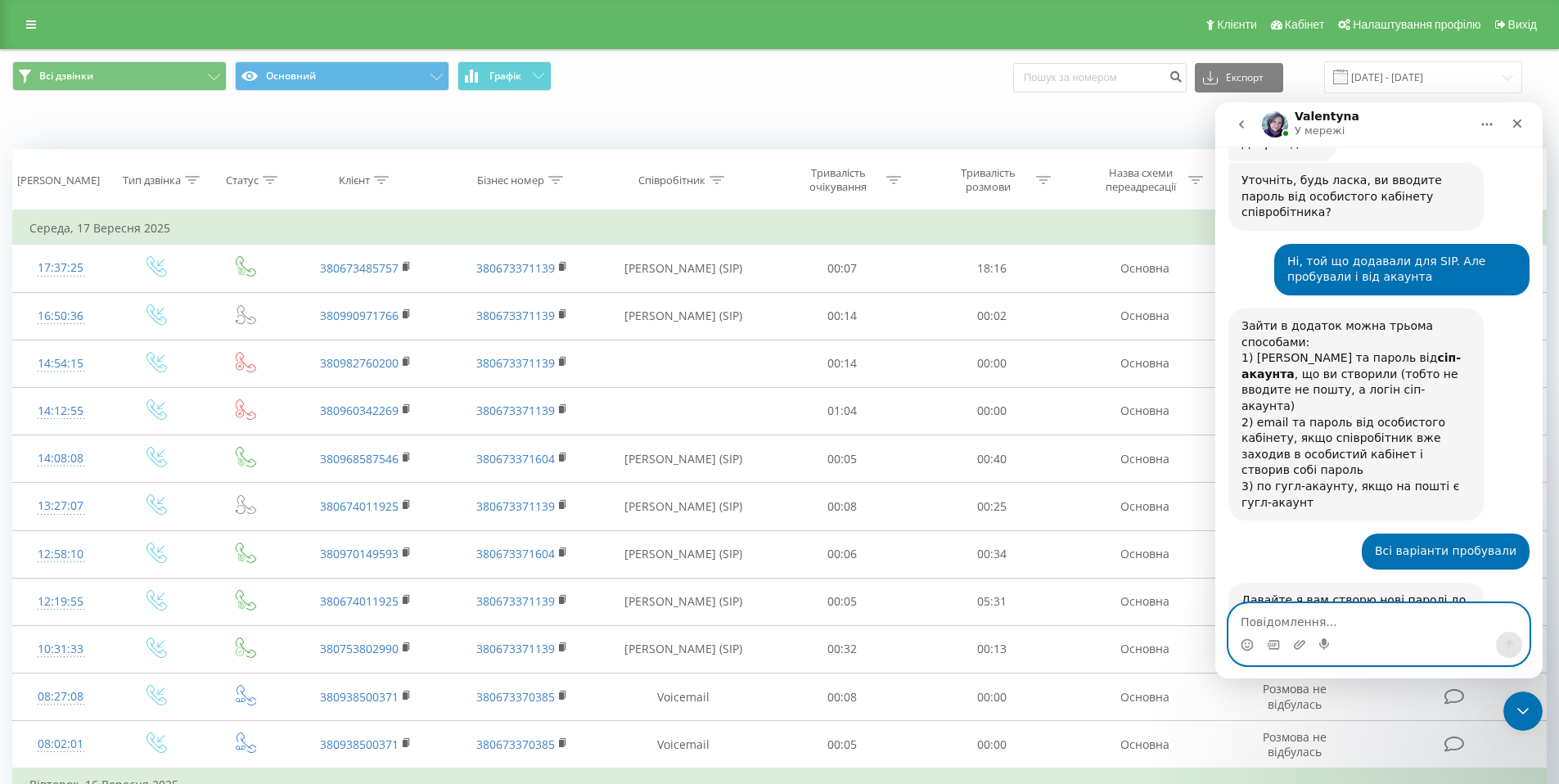
click at [1364, 618] on textarea "Повідомлення..." at bounding box center [1379, 618] width 300 height 28
type textarea "т"
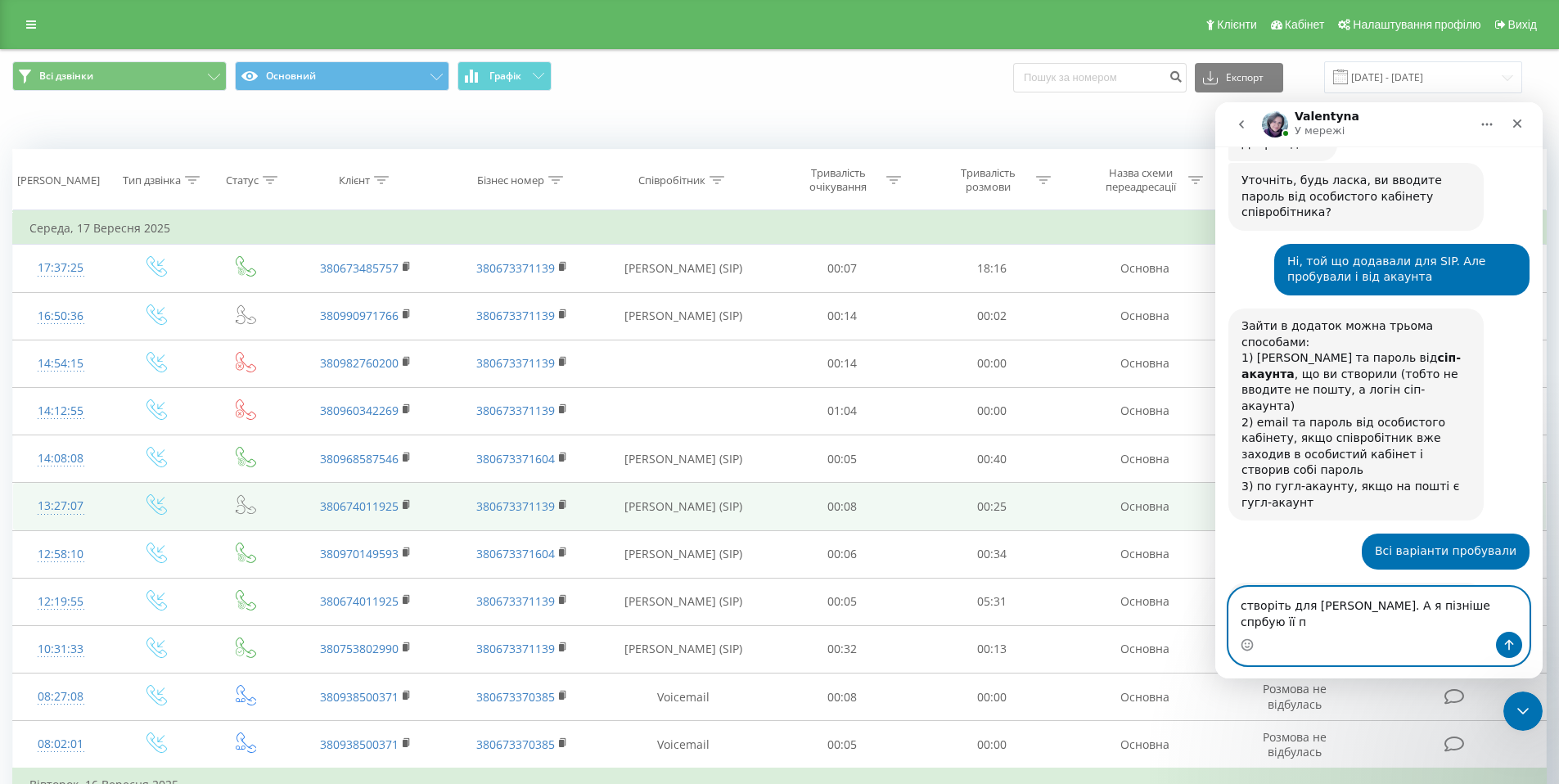
scroll to position [906, 0]
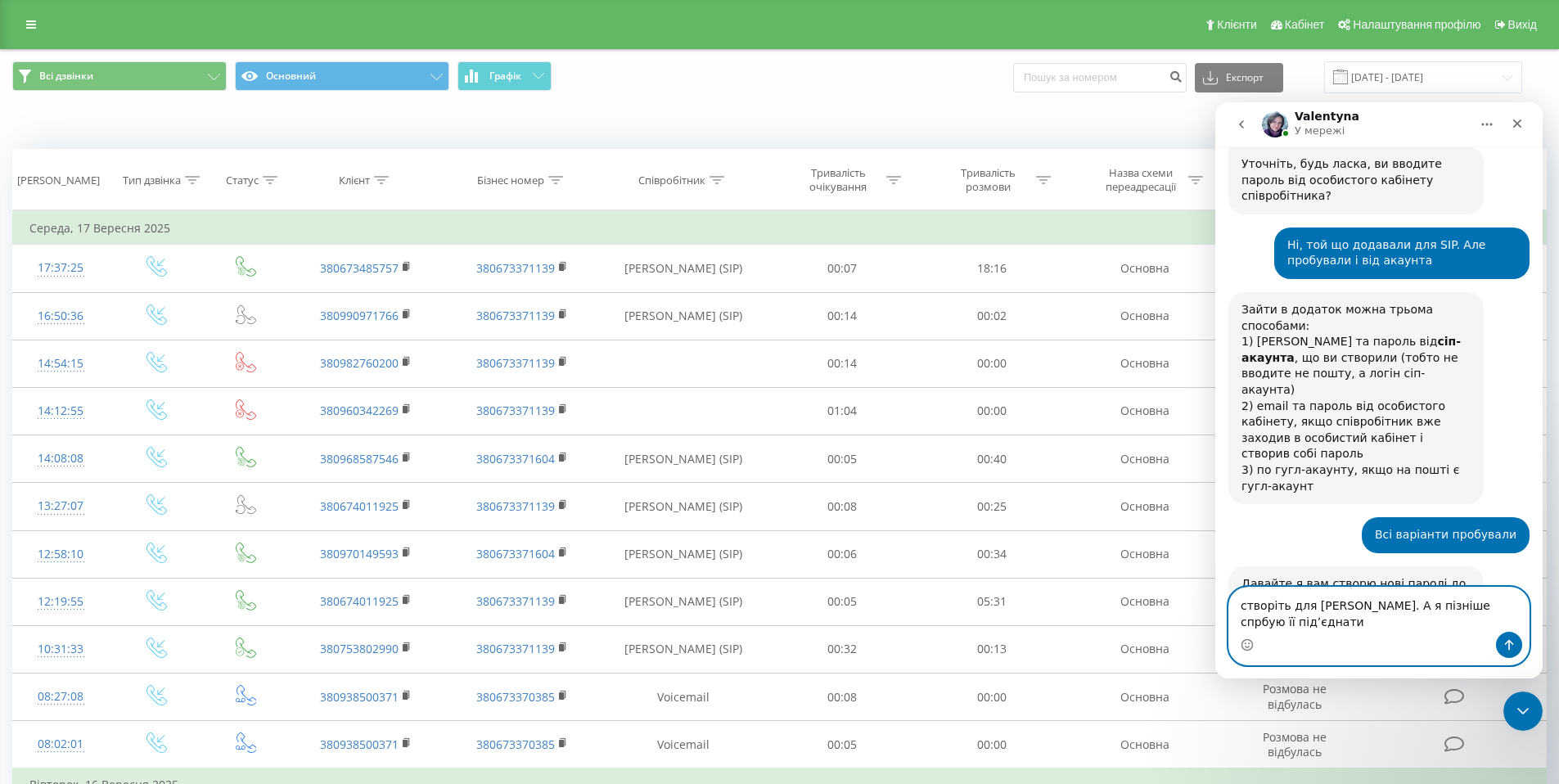
click at [1491, 608] on textarea "створіть для [PERSON_NAME]. А я пізніше спрбую її підʼєднати" at bounding box center [1379, 610] width 300 height 44
click at [1427, 628] on textarea "створіть для Босак Катерини. А я пізніше спробую її підʼєднати" at bounding box center [1379, 610] width 300 height 44
type textarea "створіть для Босак Катерини. А я пізніше спробую її підʼєднати, людина на виїзді"
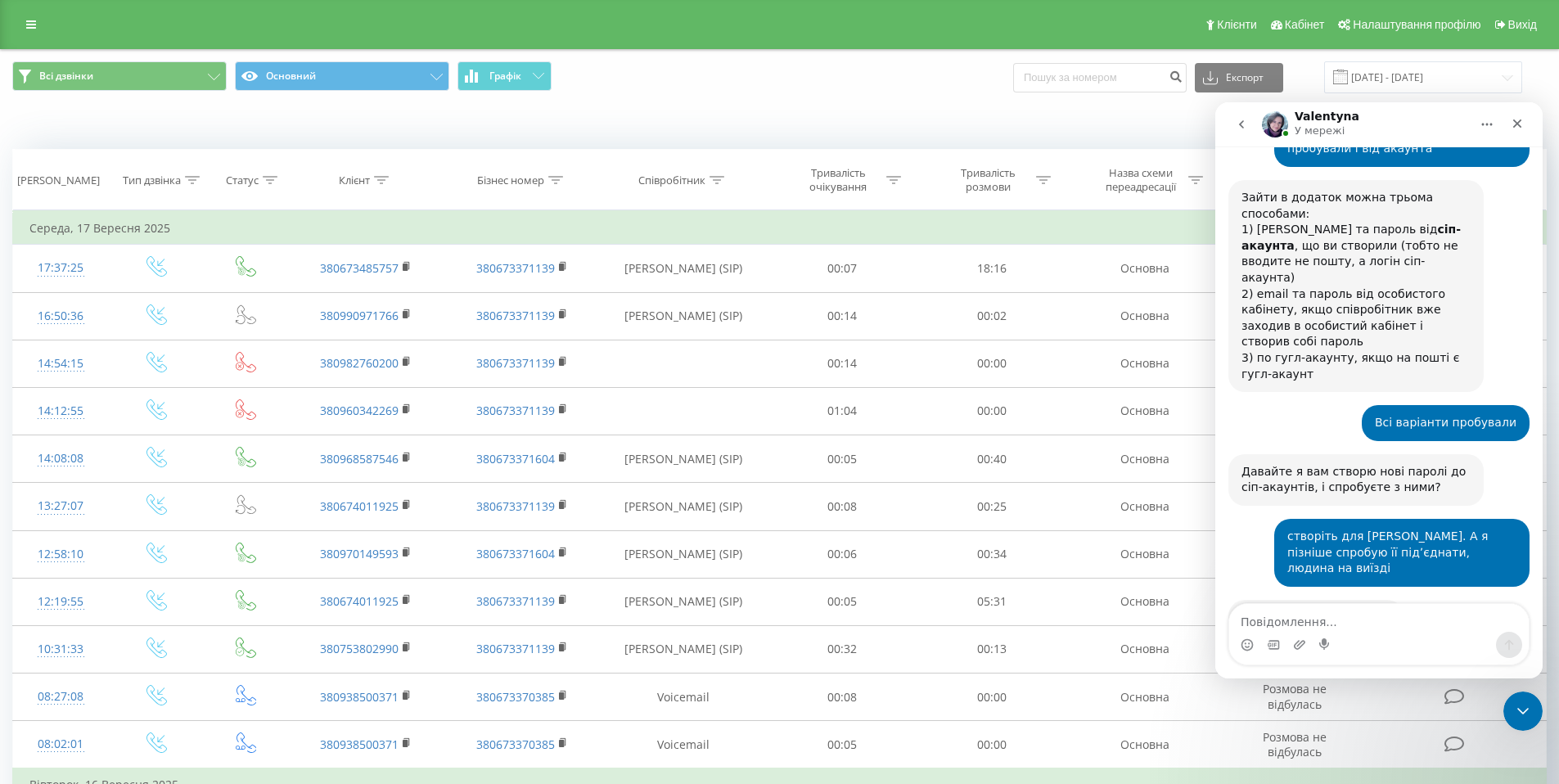
scroll to position [1098, 0]
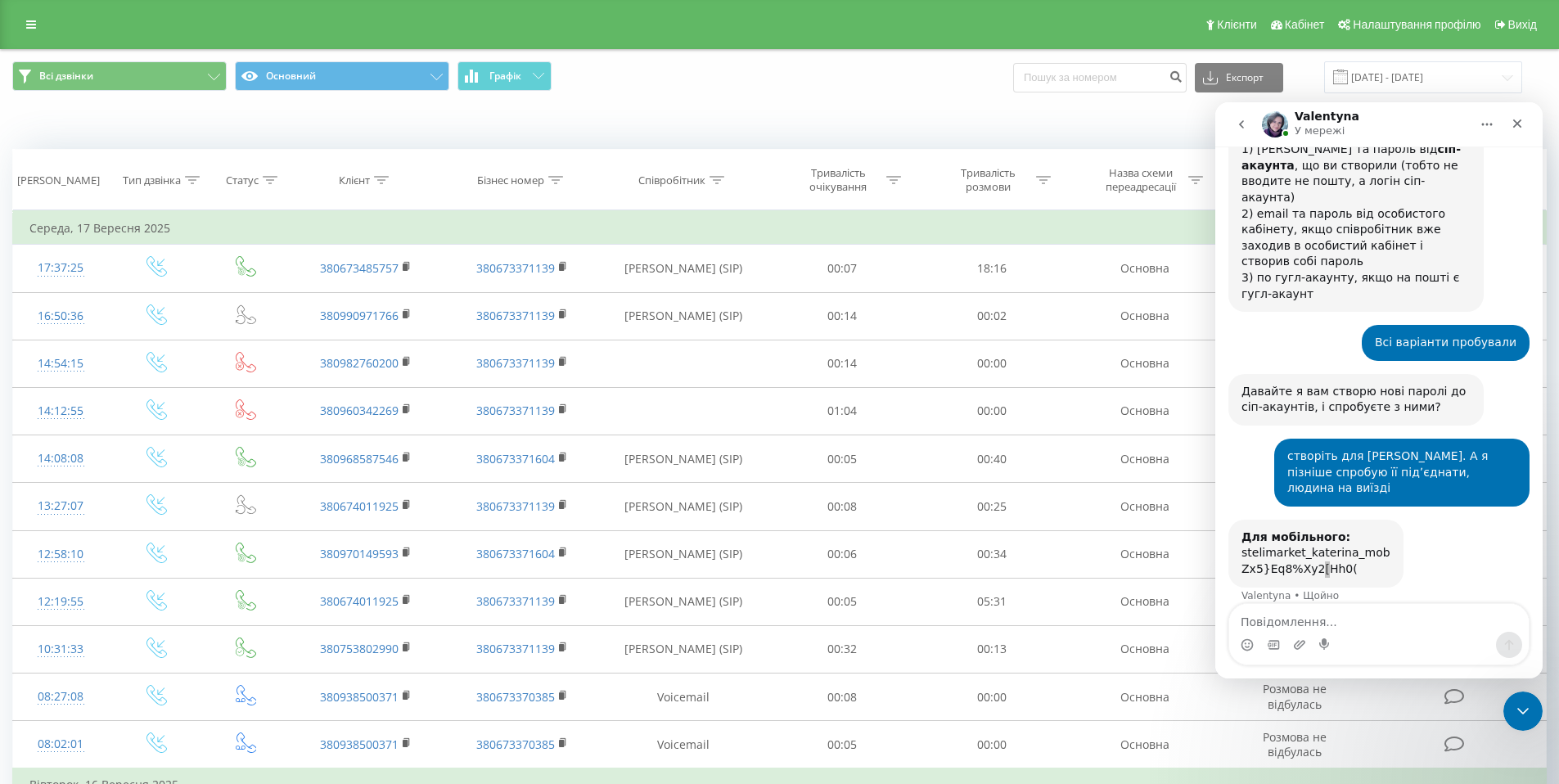
copy div "["
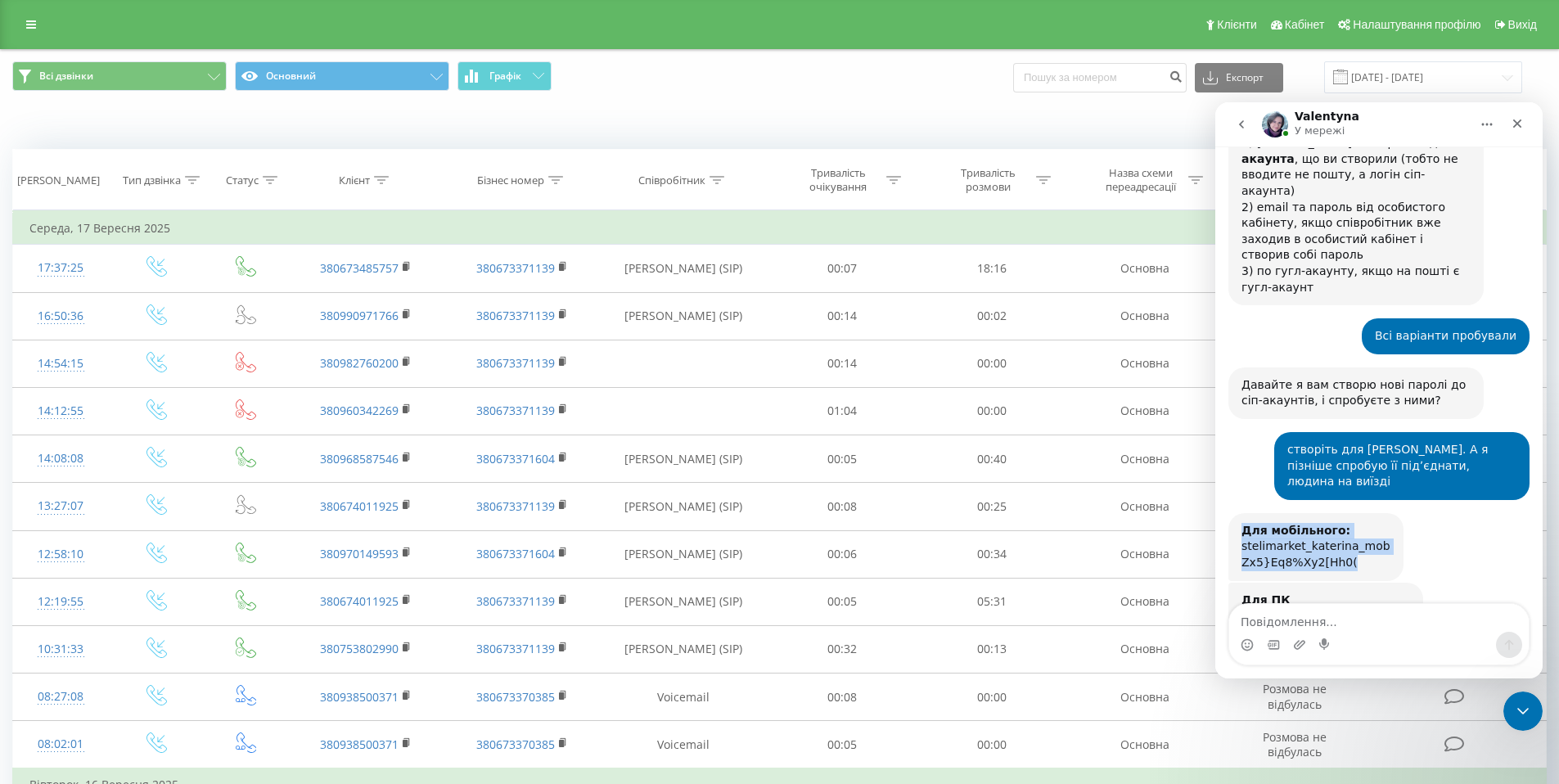
drag, startPoint x: 1244, startPoint y: 454, endPoint x: 1371, endPoint y: 485, distance: 130.7
click at [1373, 523] on div "Для мобільного: stelimarket_katerina_mob Zx5}Eq8%Xy2[Hh0(" at bounding box center [1316, 546] width 149 height 48
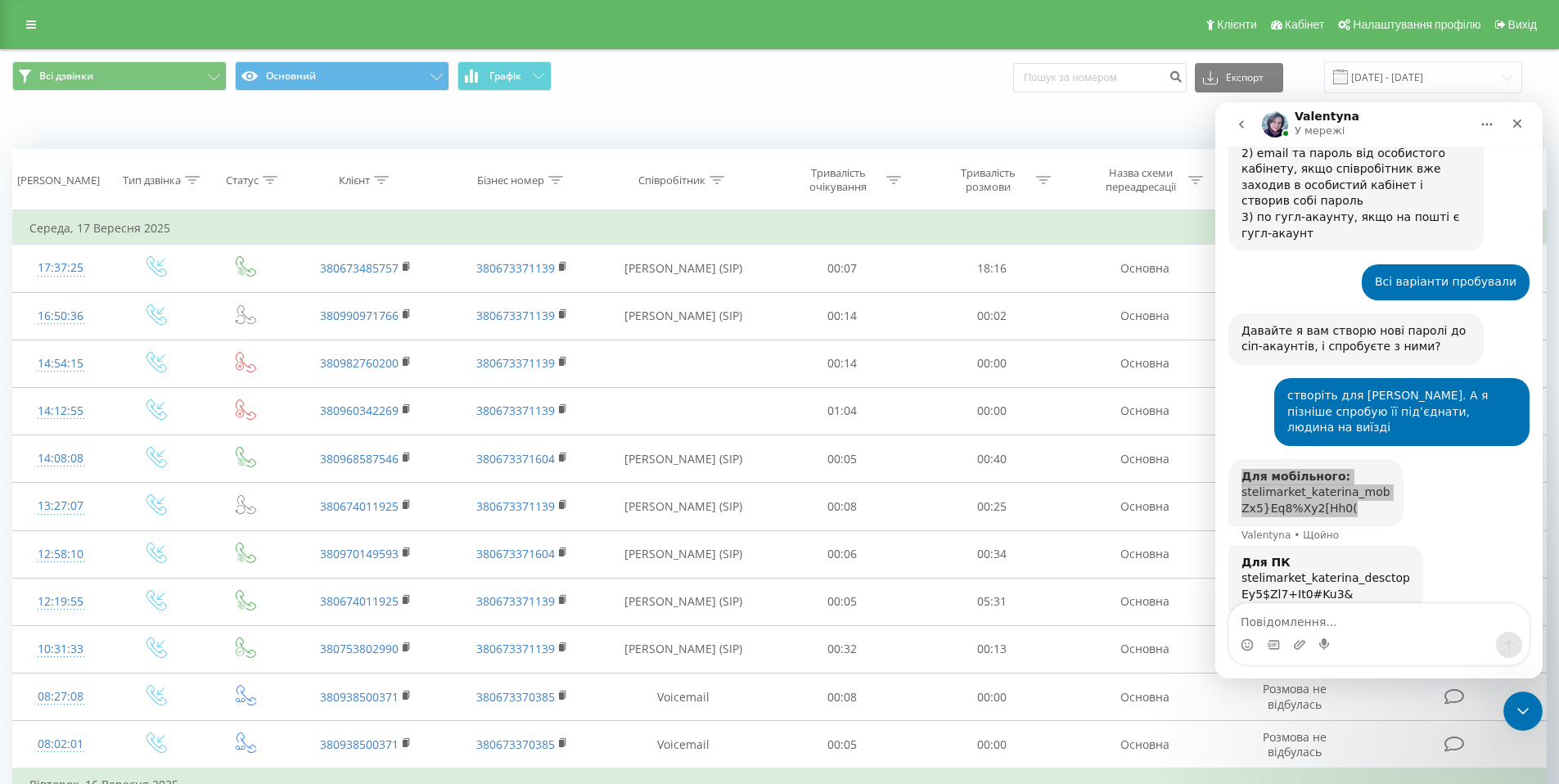
scroll to position [1158, 0]
drag, startPoint x: 1294, startPoint y: 420, endPoint x: 1303, endPoint y: 406, distance: 16.6
click at [1303, 469] on div "Для мобільного: stelimarket_katerina_mob Zx5}Eq8%Xy2[Hh0(" at bounding box center [1316, 492] width 149 height 48
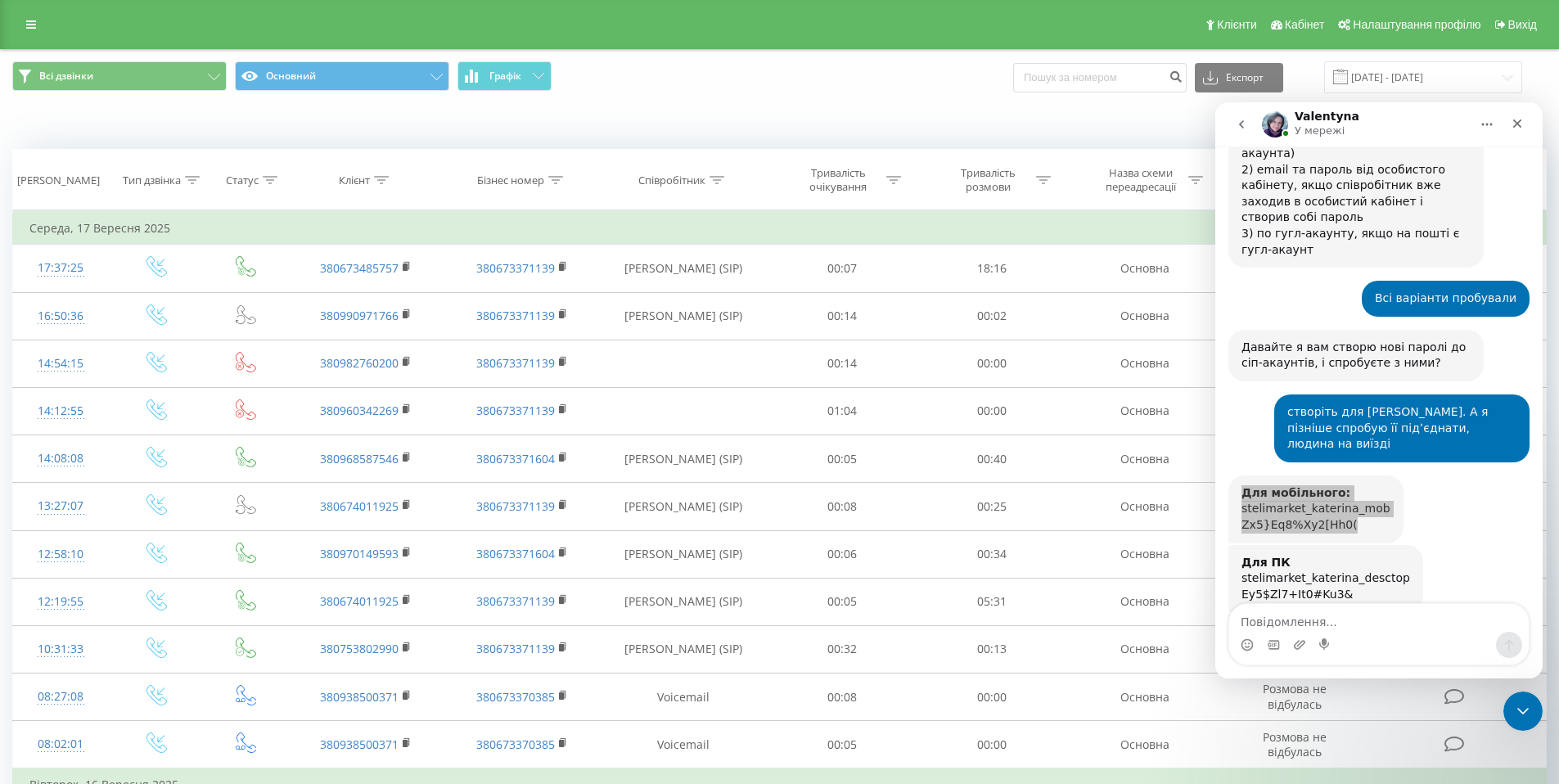
scroll to position [1142, 0]
copy div "Для мобільного: stelimarket_katerina_mob Zx5}Eq8%Xy2[Hh0("
drag, startPoint x: 1241, startPoint y: 481, endPoint x: 1375, endPoint y: 519, distance: 139.3
click at [1380, 555] on div "Для ПК stelimarket_katerina_desctop Ey5$Zl7+It0#Ku3&" at bounding box center [1326, 578] width 169 height 48
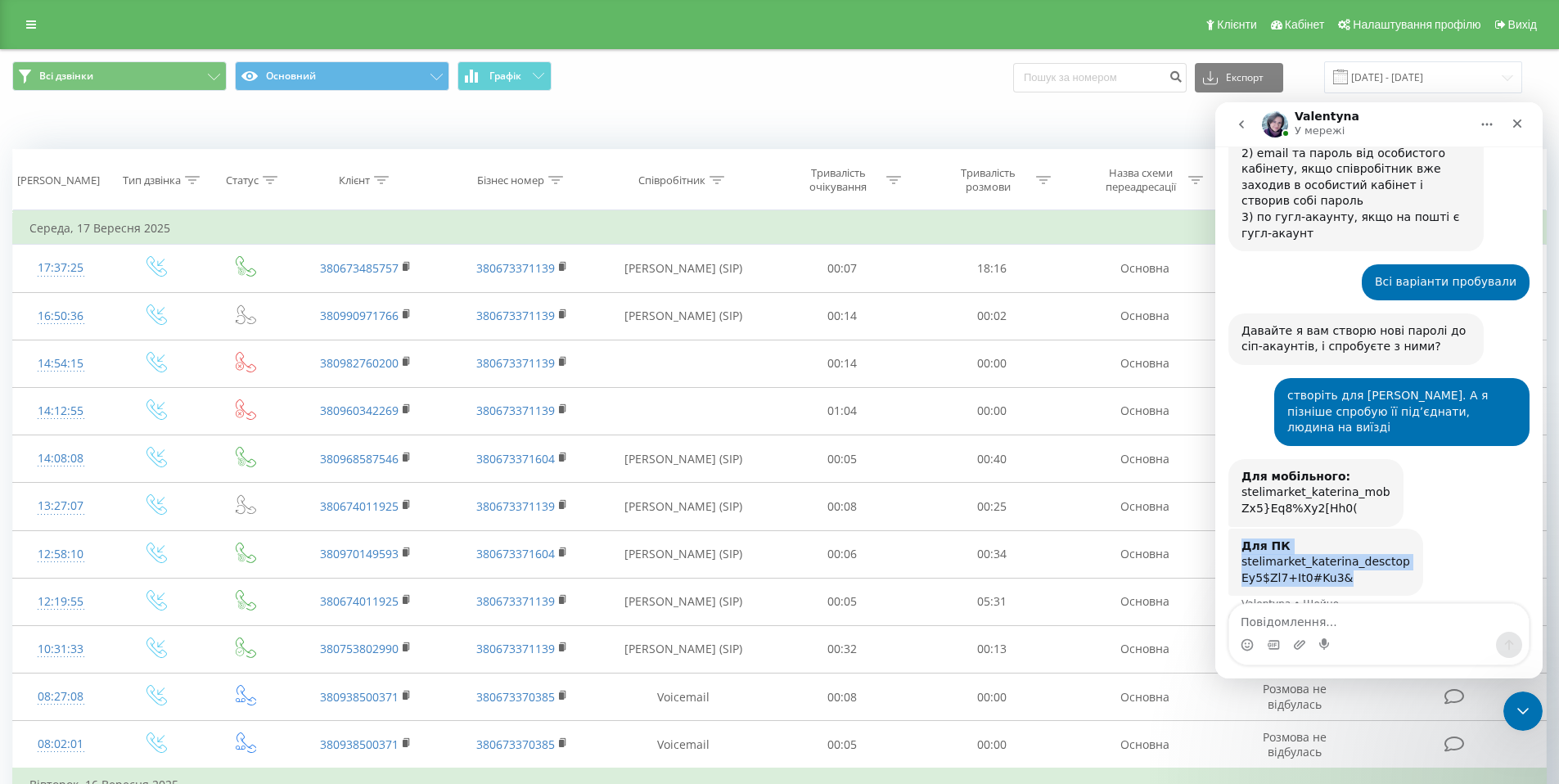
copy div "Для ПК stelimarket_katerina_desctop Ey5$Zl7+It0#Ku3&"
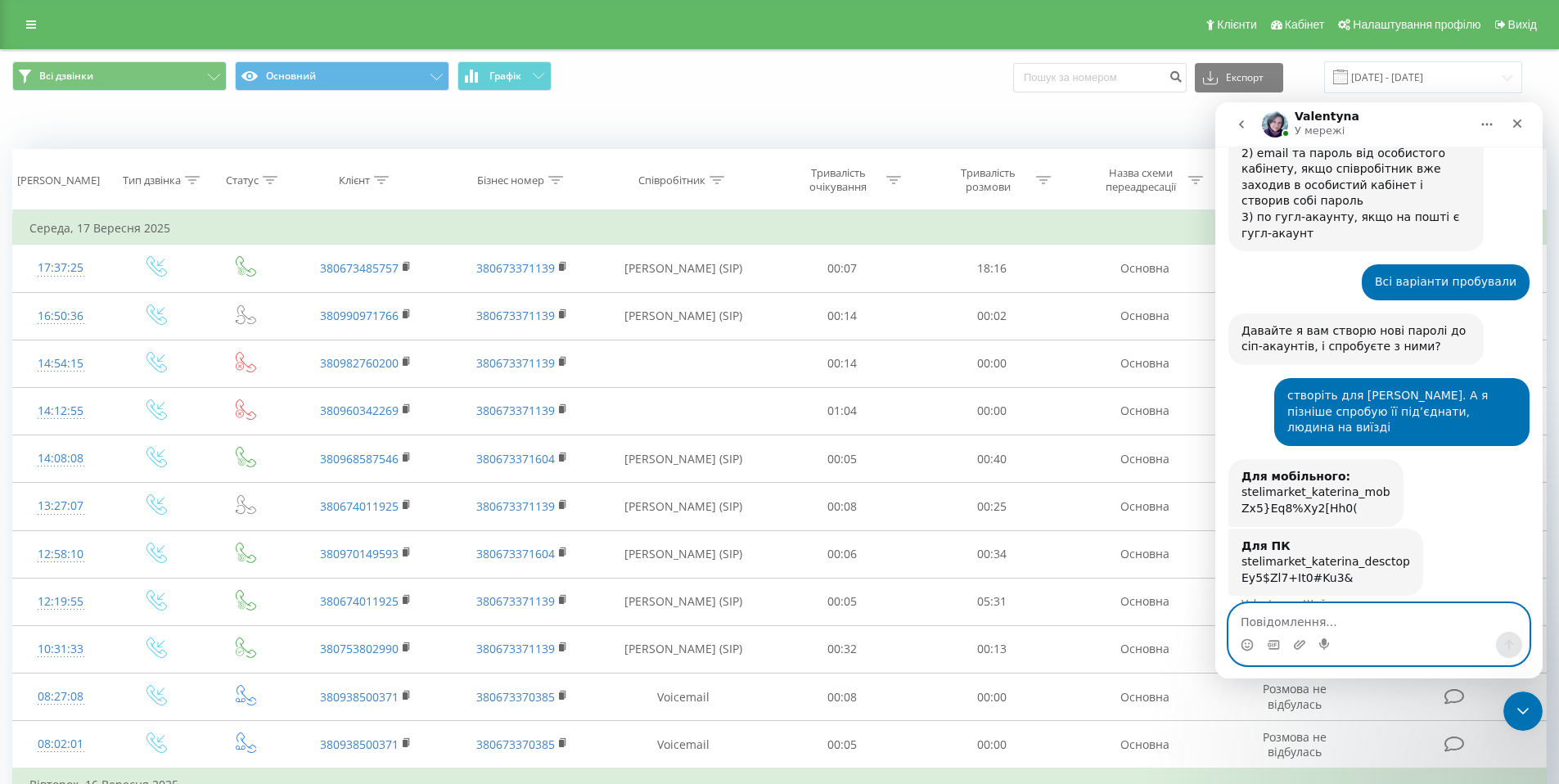
click at [1285, 615] on textarea "Повідомлення..." at bounding box center [1379, 618] width 300 height 28
type textarea "я"
type textarea "Одразу відпишусь"
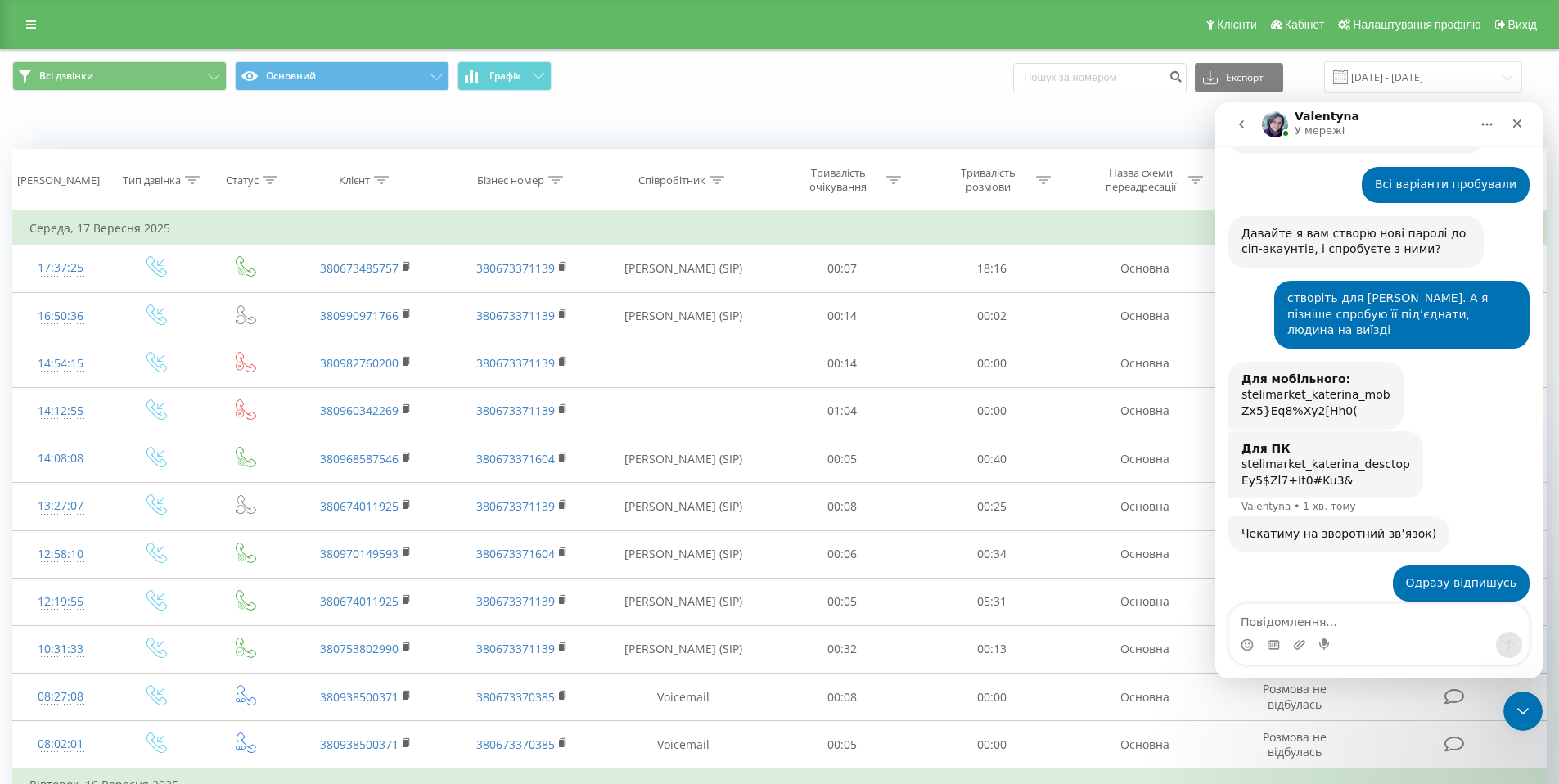
scroll to position [1256, 0]
click at [1518, 125] on icon "Закрити" at bounding box center [1517, 124] width 9 height 9
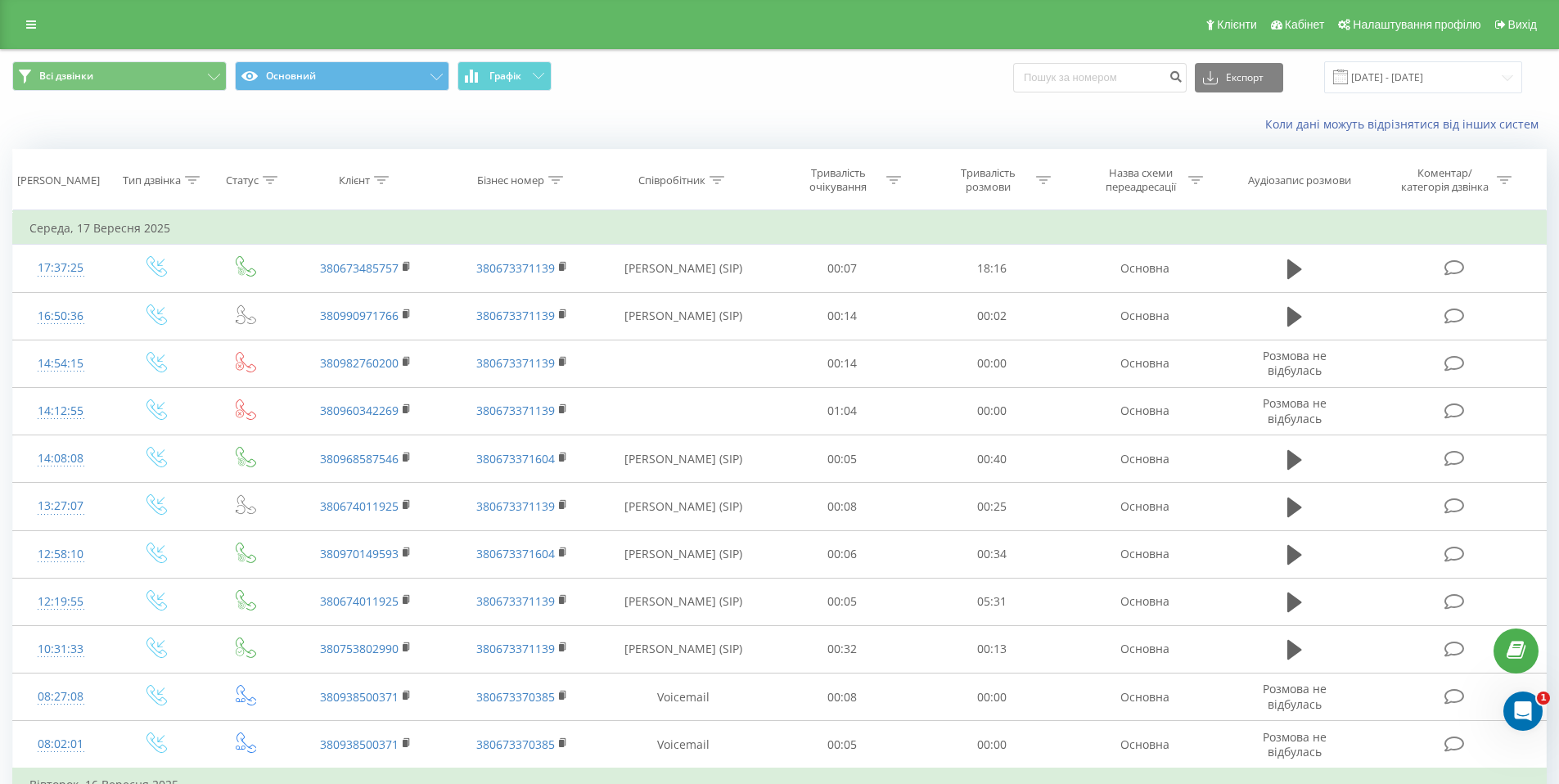
scroll to position [1239, 0]
click at [29, 25] on icon at bounding box center [31, 25] width 10 height 11
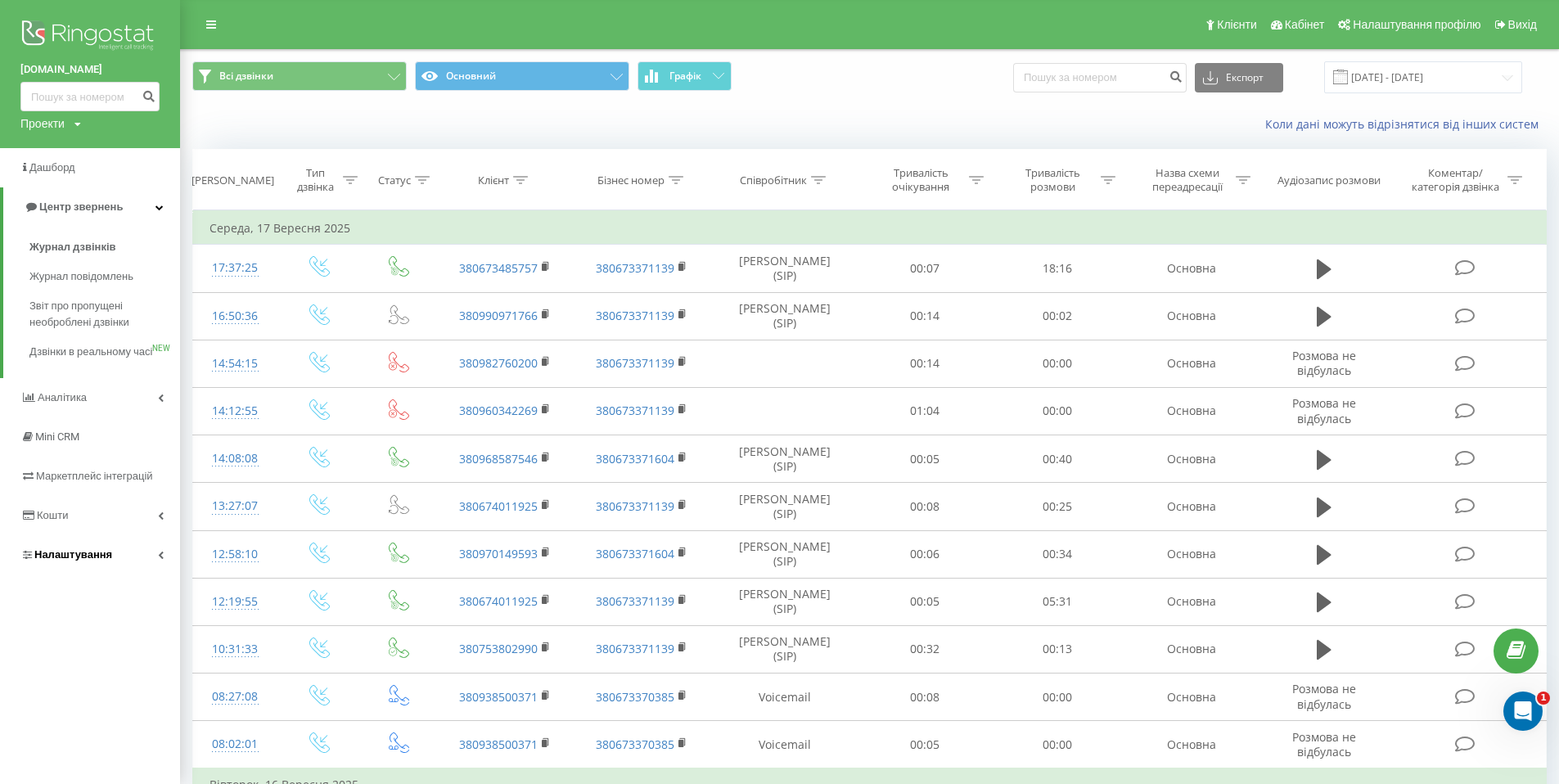
click at [164, 571] on link "Налаштування" at bounding box center [90, 555] width 180 height 39
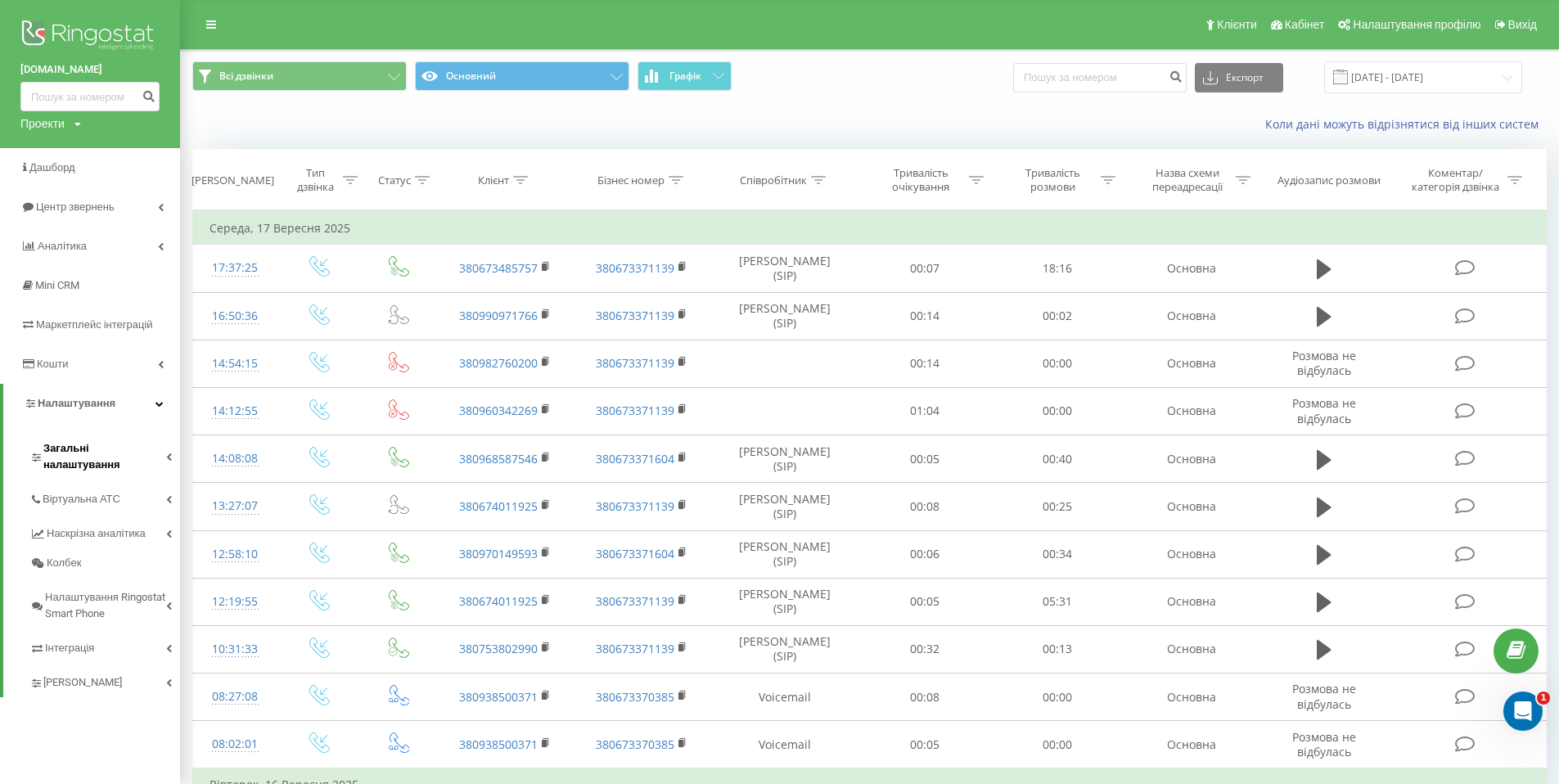
click at [169, 454] on link "Загальні налаштування" at bounding box center [105, 454] width 151 height 51
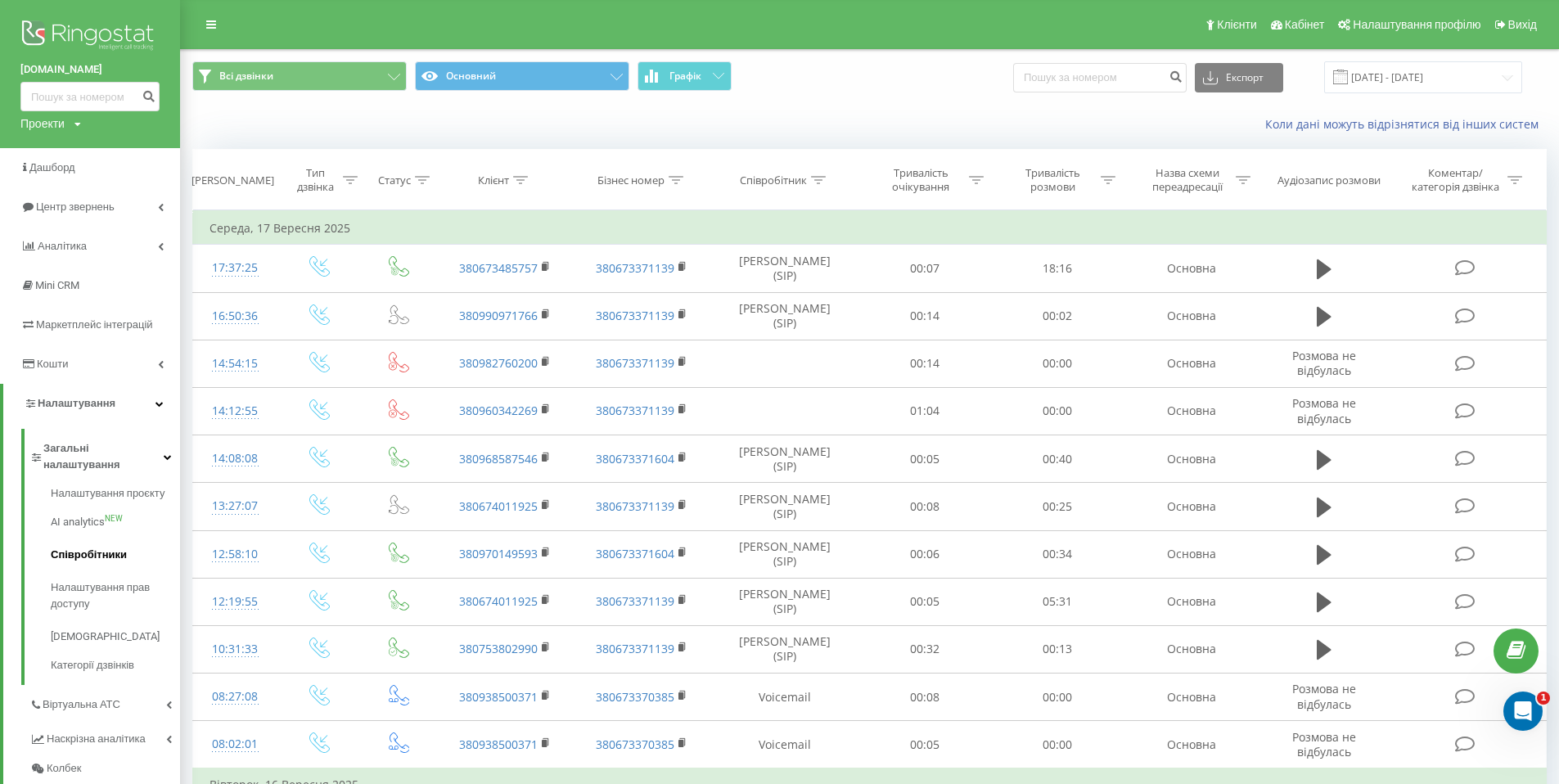
click at [121, 546] on span "Співробітники" at bounding box center [88, 555] width 76 height 16
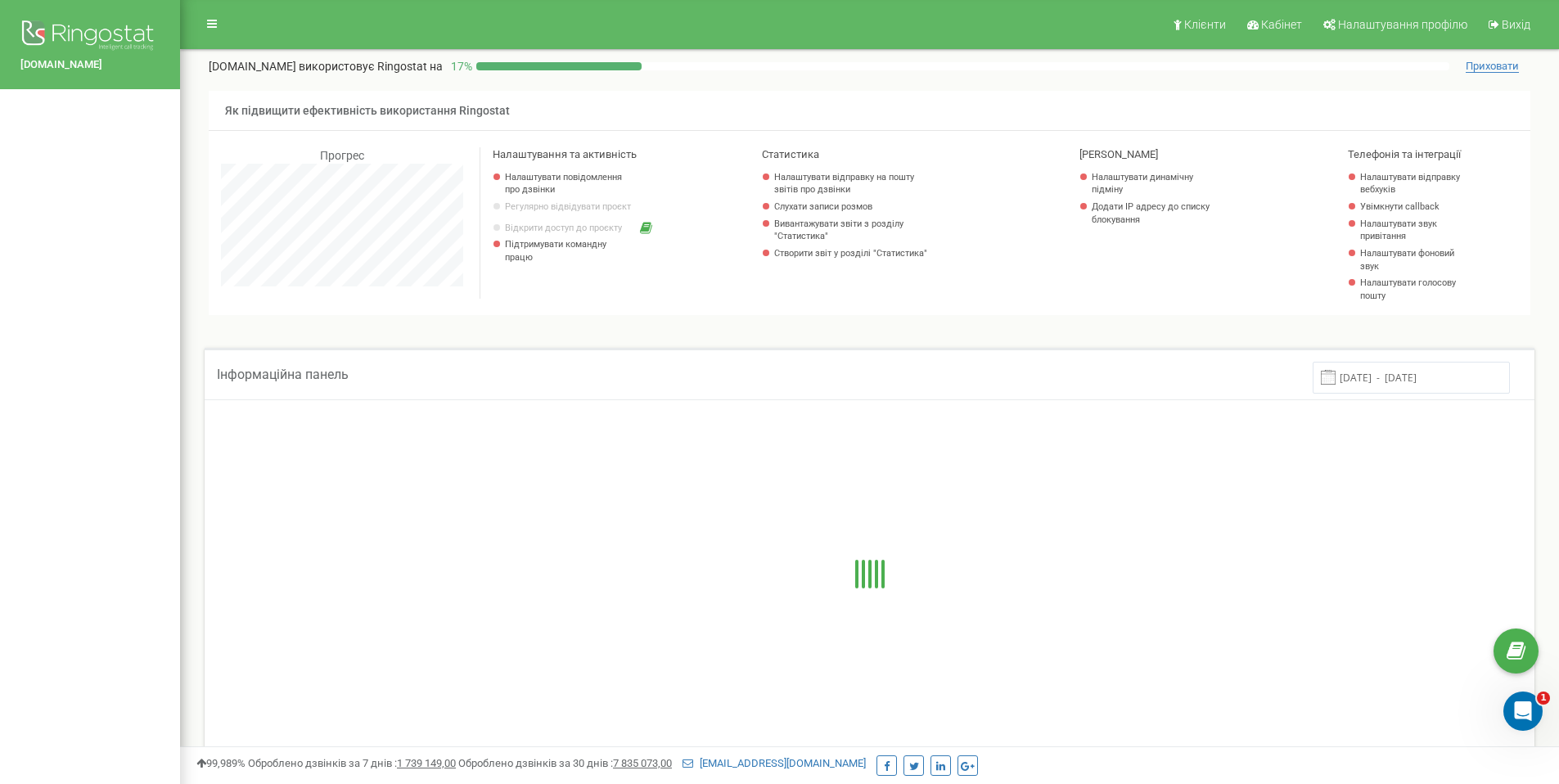
scroll to position [981, 1379]
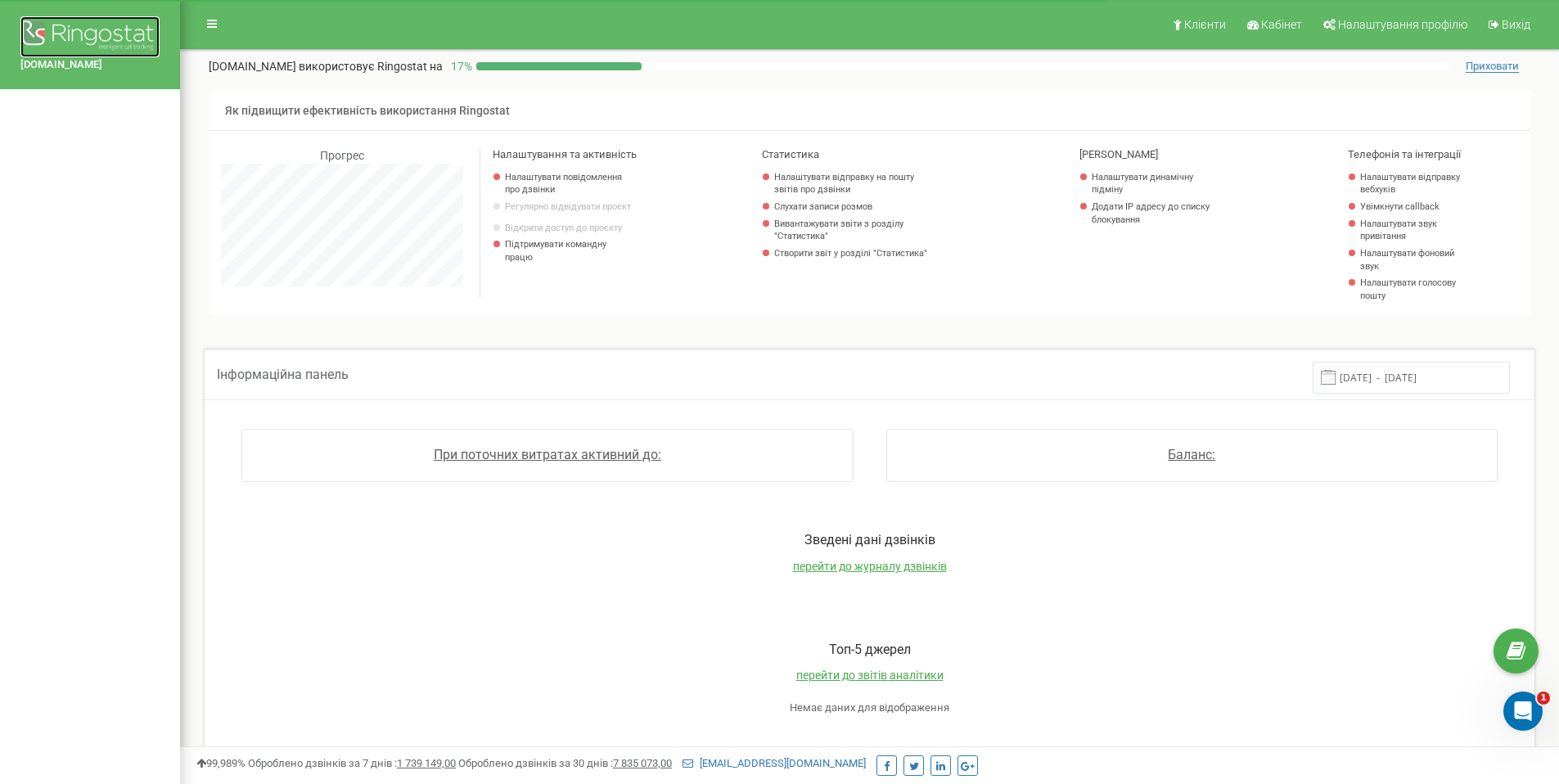
click at [132, 38] on img at bounding box center [90, 37] width 139 height 41
click at [215, 26] on icon at bounding box center [212, 24] width 10 height 11
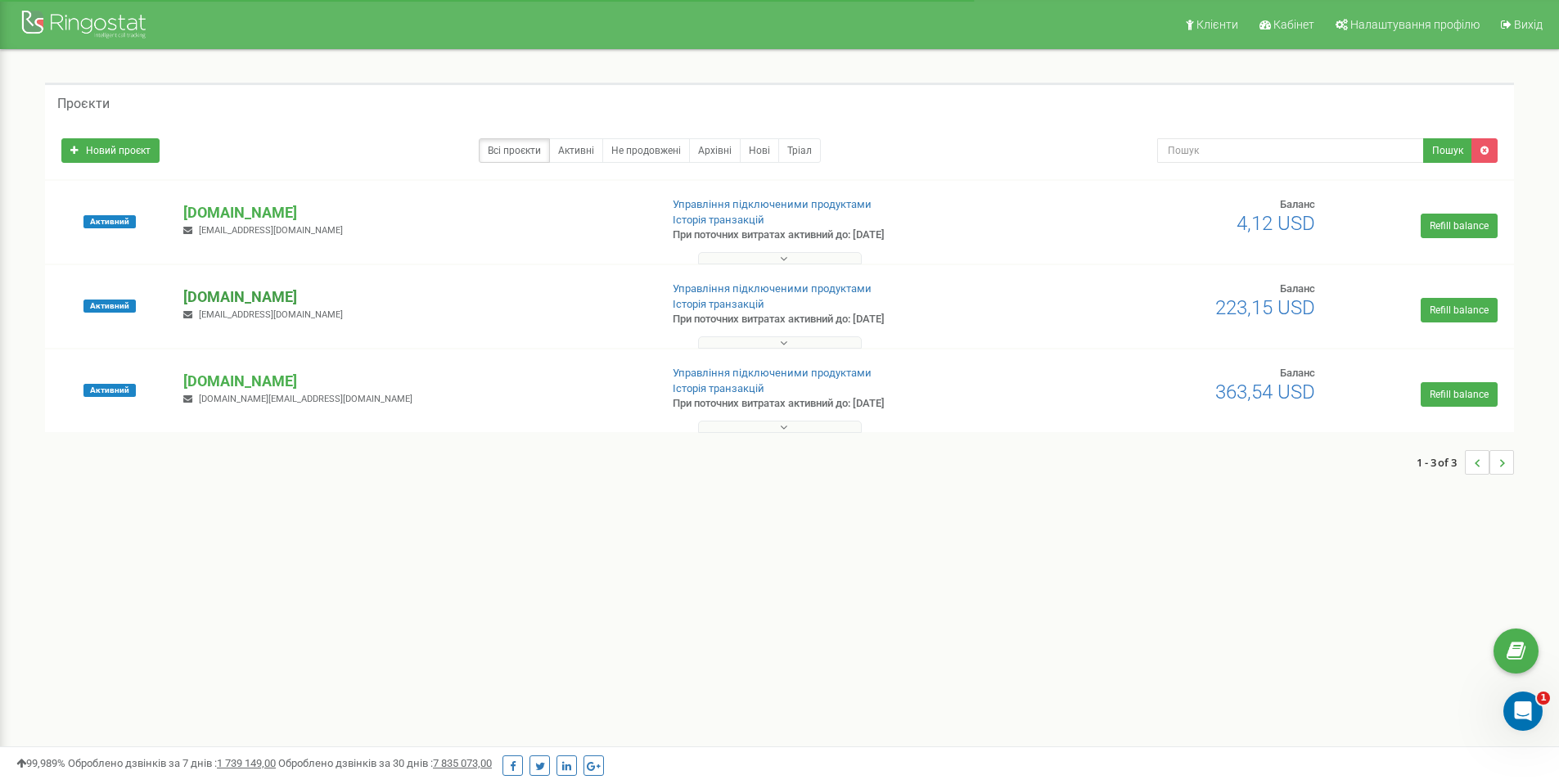
click at [220, 297] on p "[DOMAIN_NAME]" at bounding box center [415, 297] width 462 height 21
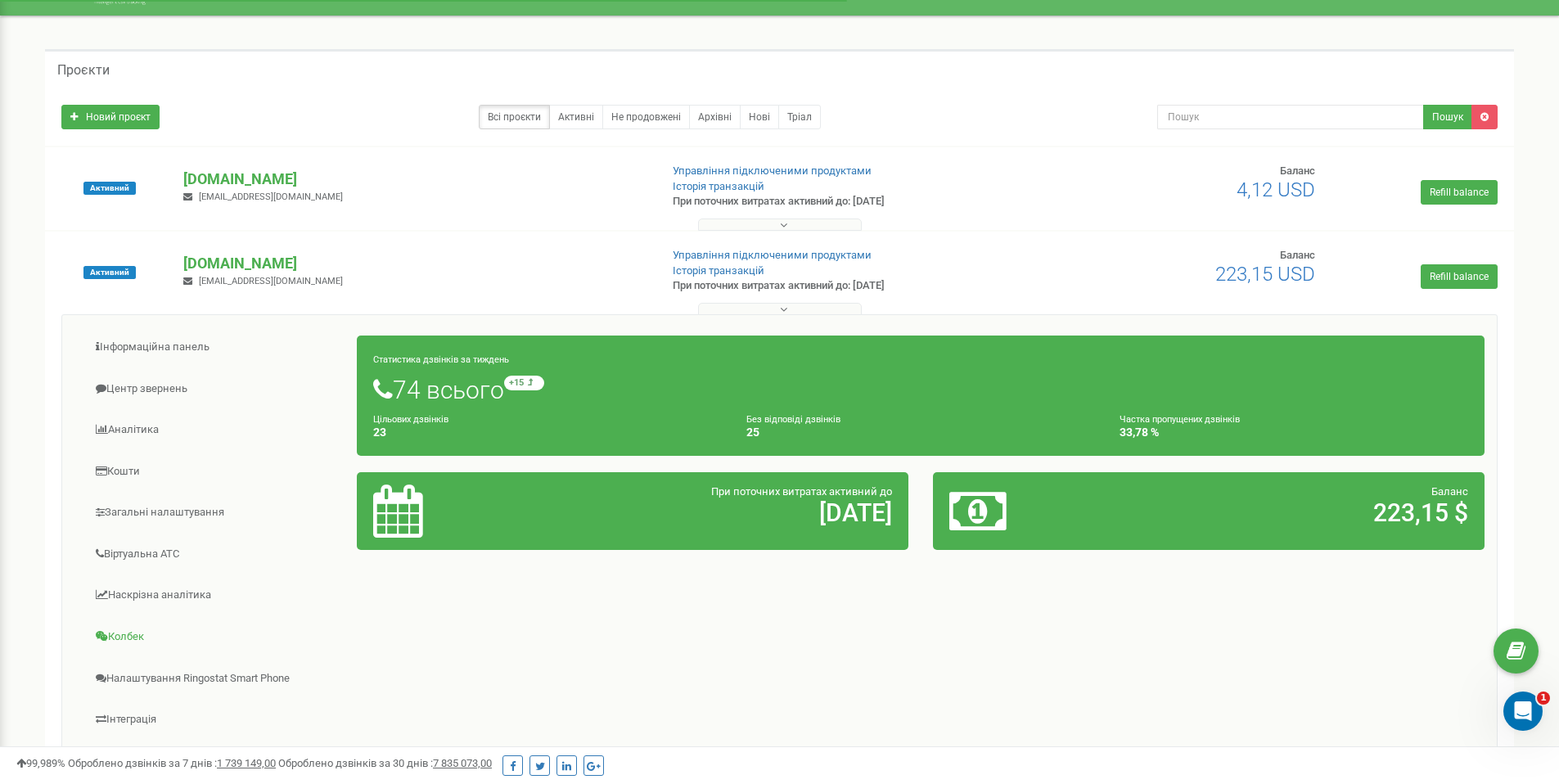
scroll to position [179, 0]
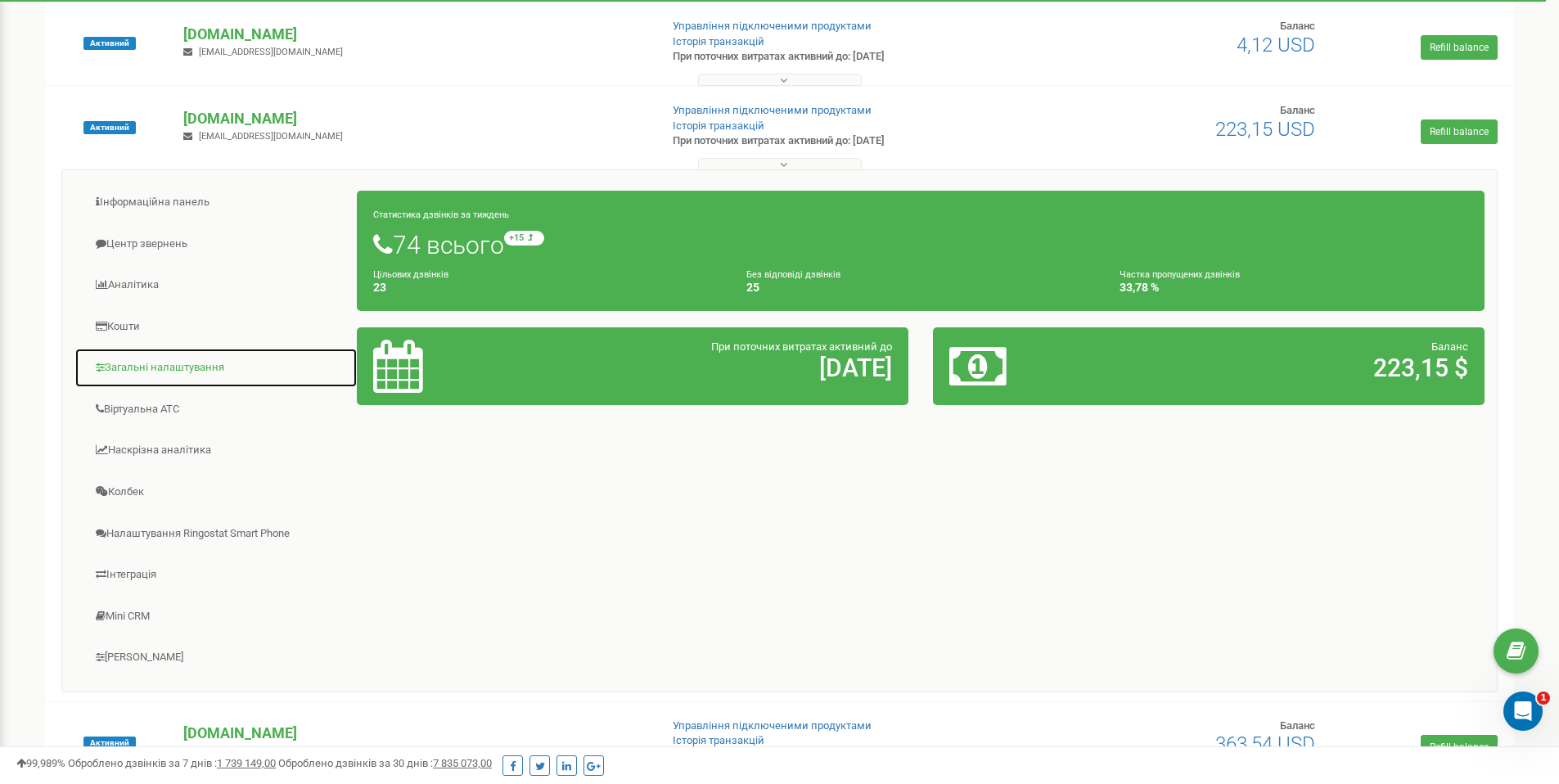
click at [207, 363] on link "Загальні налаштування" at bounding box center [216, 367] width 283 height 40
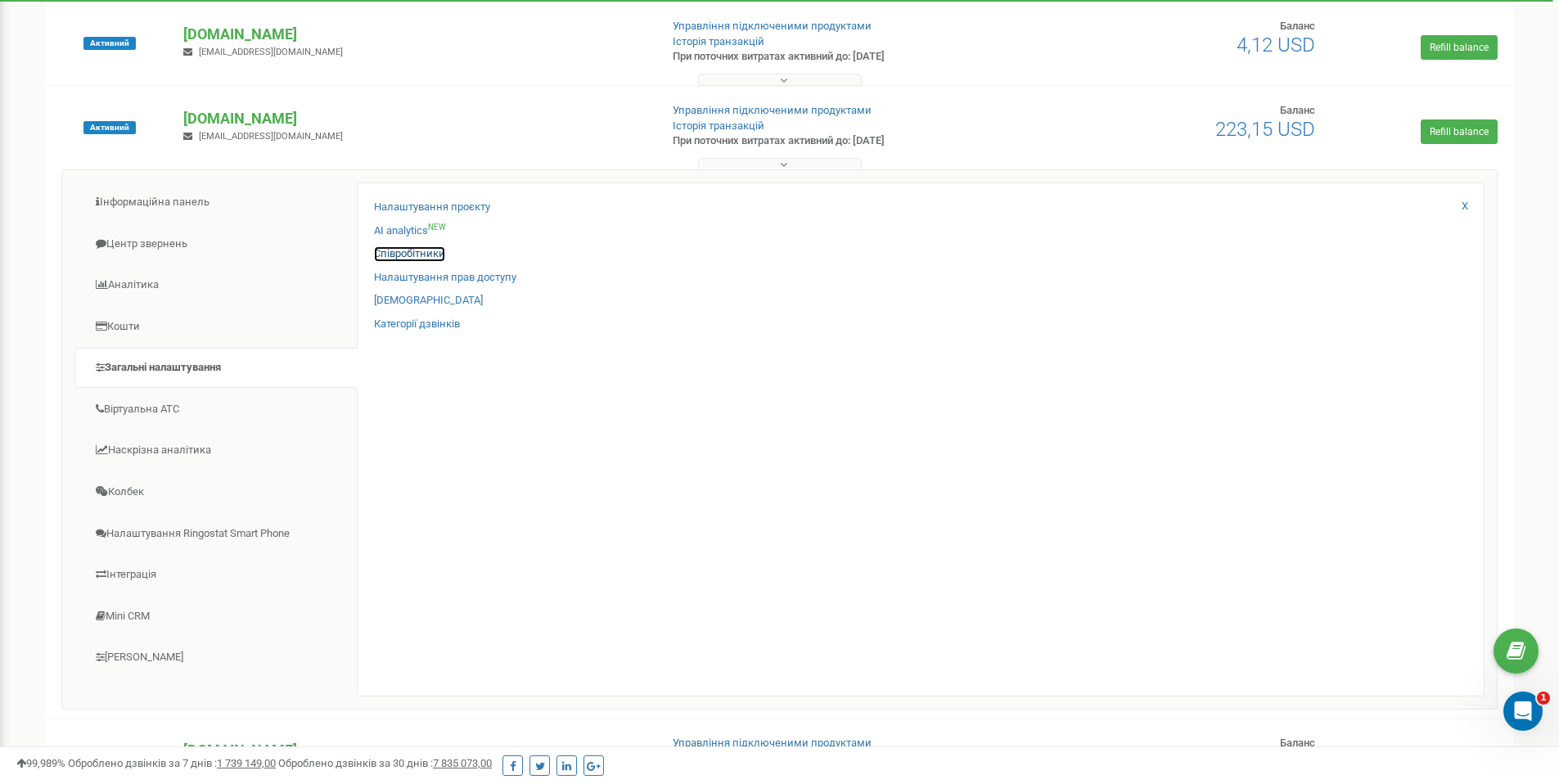
click at [400, 252] on link "Співробітники" at bounding box center [409, 254] width 71 height 16
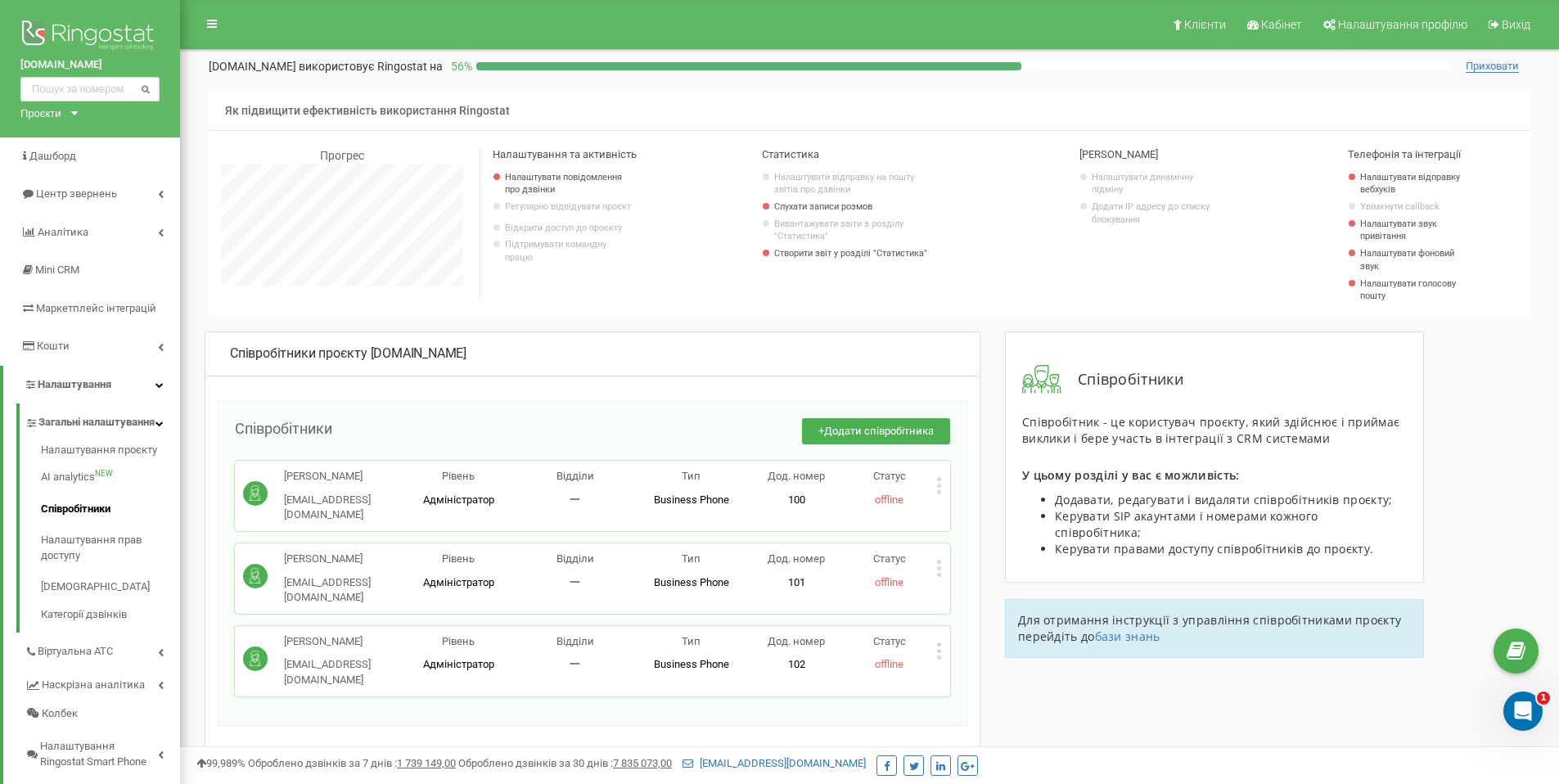
click at [941, 642] on icon at bounding box center [939, 650] width 6 height 17
click at [970, 672] on span "Редагувати" at bounding box center [990, 677] width 65 height 11
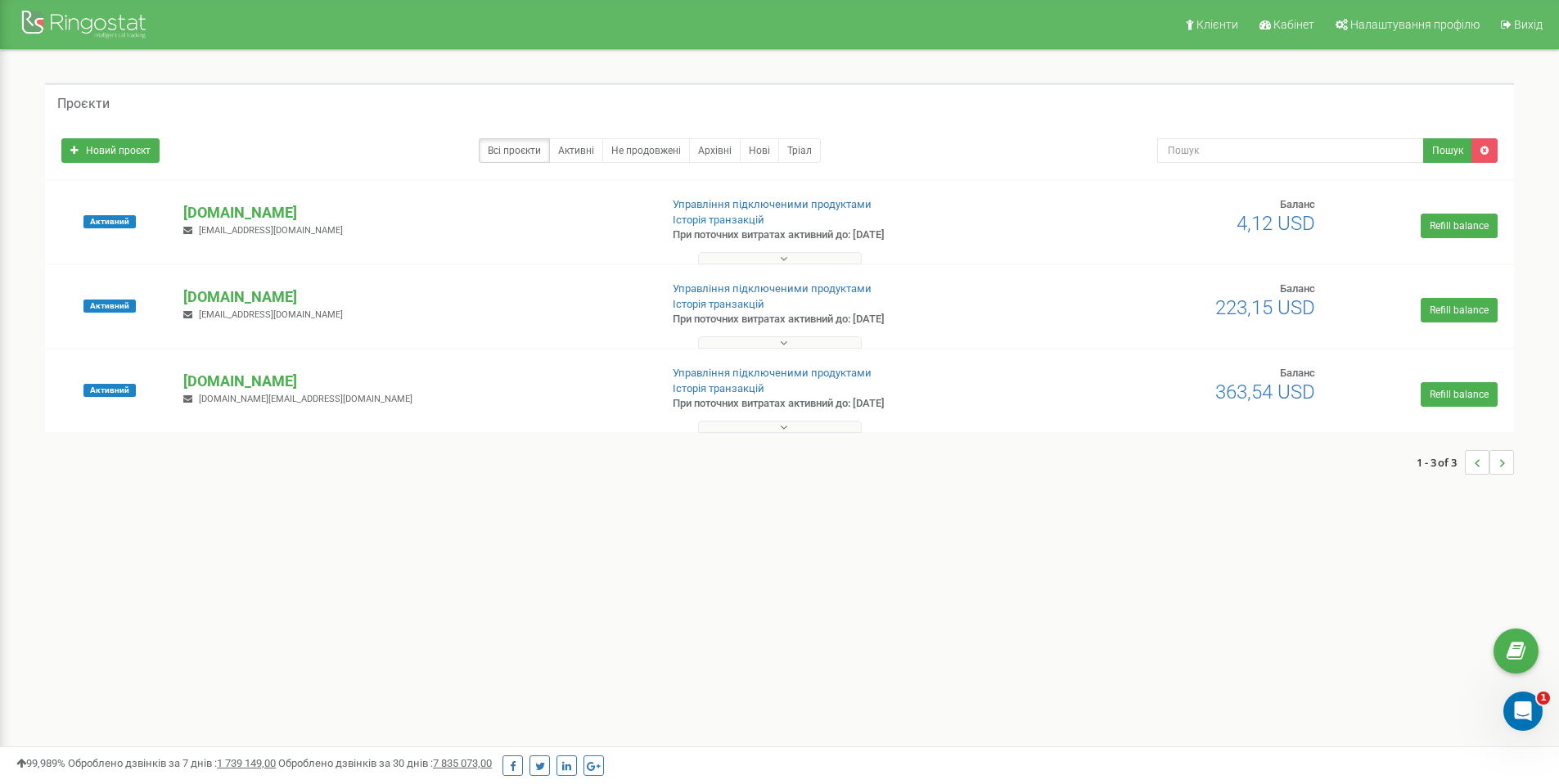
click at [527, 542] on div "Клієнти Кабінет Налаштування профілю Вихід Проєкти Новий проєкт Всі проєкти Акт…" at bounding box center [779, 491] width 1559 height 981
click at [1444, 75] on div "Проєкти Новий проєкт Всі проєкти Активні Не продовжені Архівні Нові Тріал Пошук" at bounding box center [779, 287] width 1534 height 474
